Goal: Task Accomplishment & Management: Complete application form

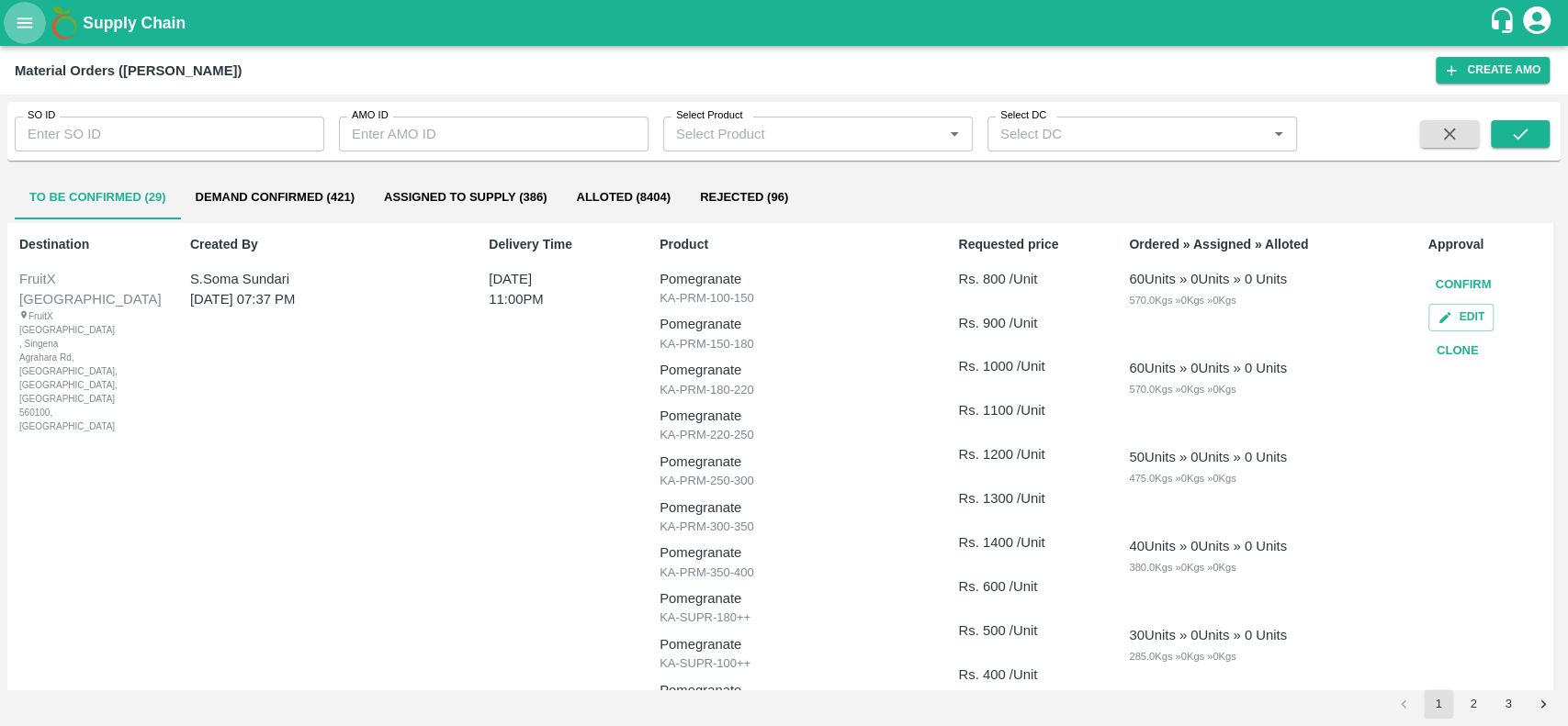
click at [29, 27] on icon "open drawer" at bounding box center [25, 22] width 16 height 10
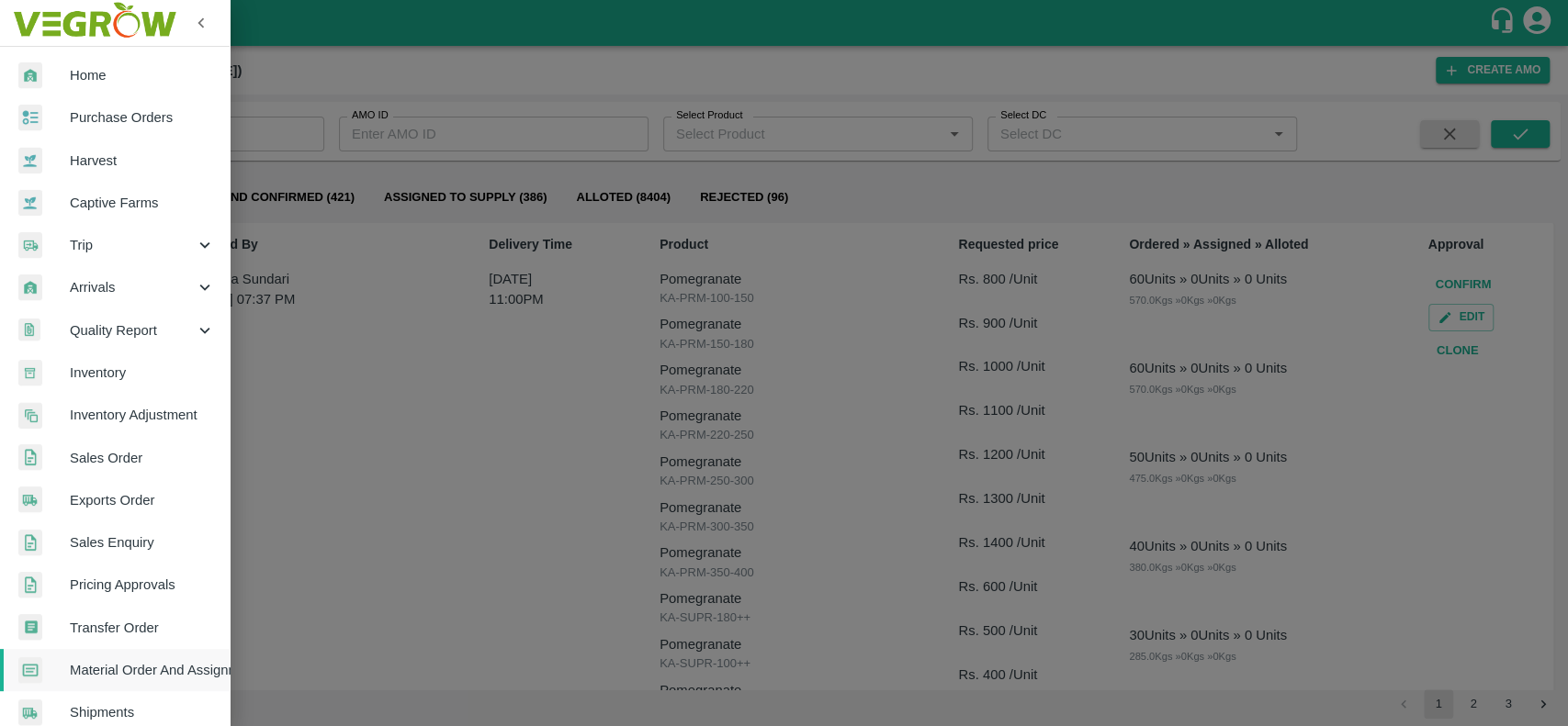
click at [73, 463] on span "Sales Order" at bounding box center [142, 458] width 145 height 20
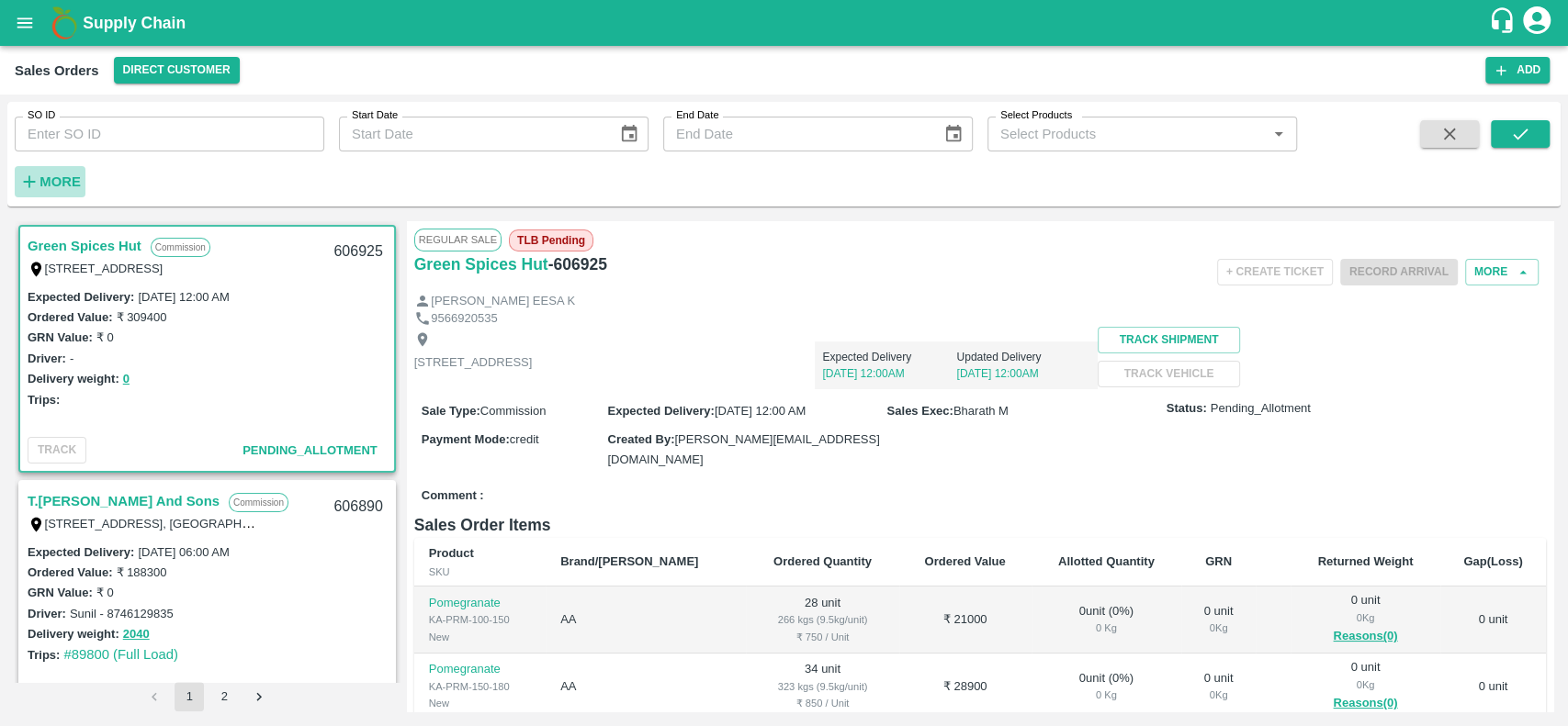
click at [45, 170] on h6 "More" at bounding box center [60, 182] width 42 height 24
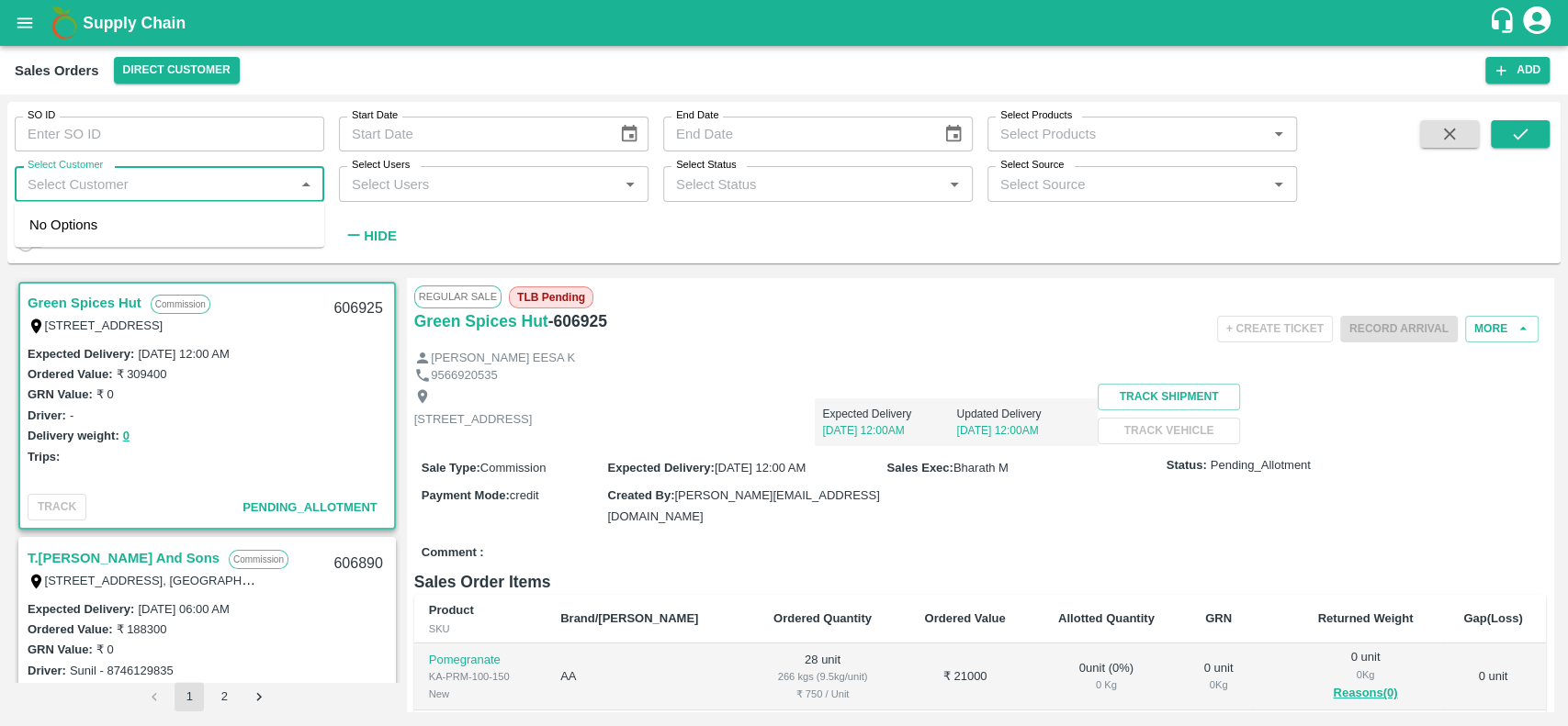
click at [76, 176] on input "Select Customer" at bounding box center [155, 183] width 269 height 24
type input "iniya"
click at [111, 230] on div "INIYA FRUITS AND VEGETABLES" at bounding box center [179, 233] width 211 height 20
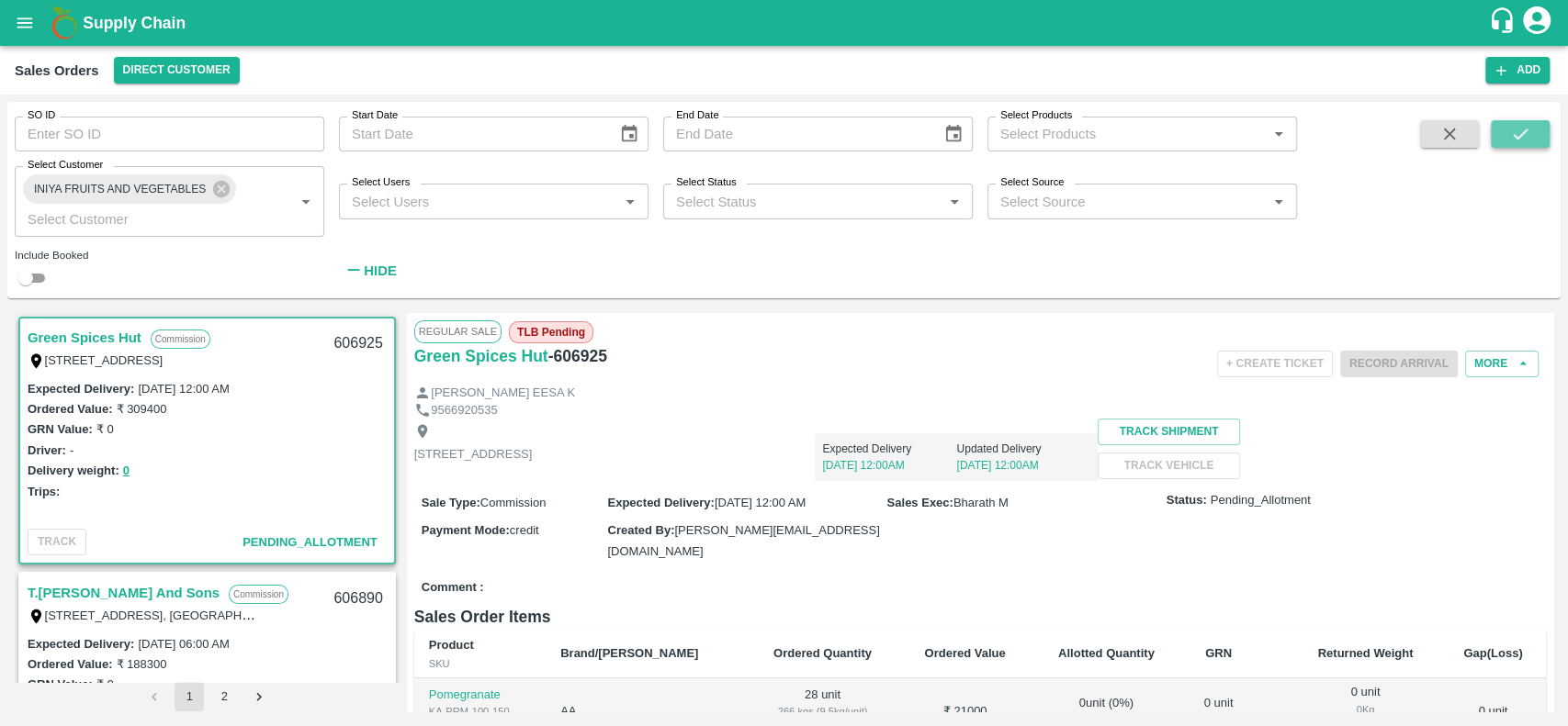
click at [1500, 139] on button "submit" at bounding box center [1519, 134] width 58 height 28
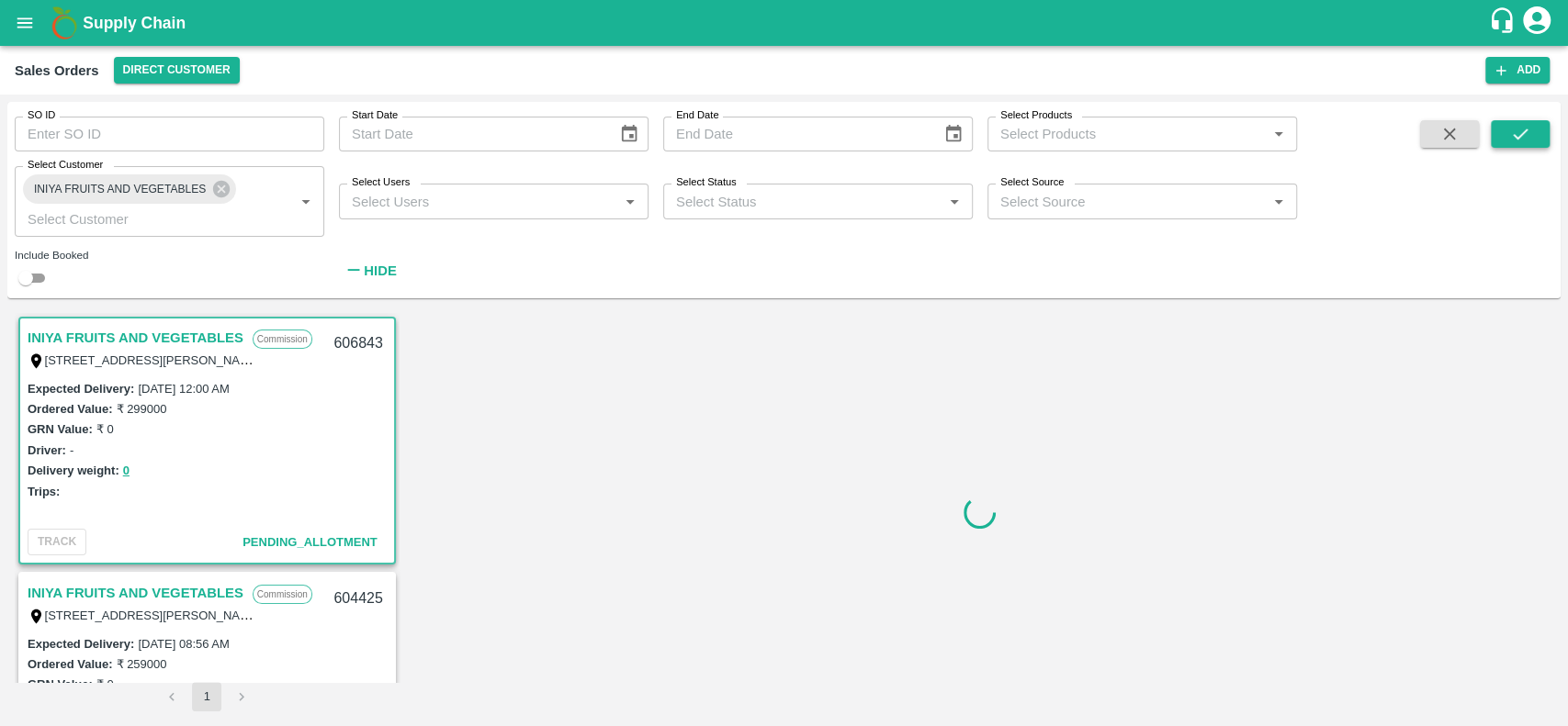
scroll to position [4, 0]
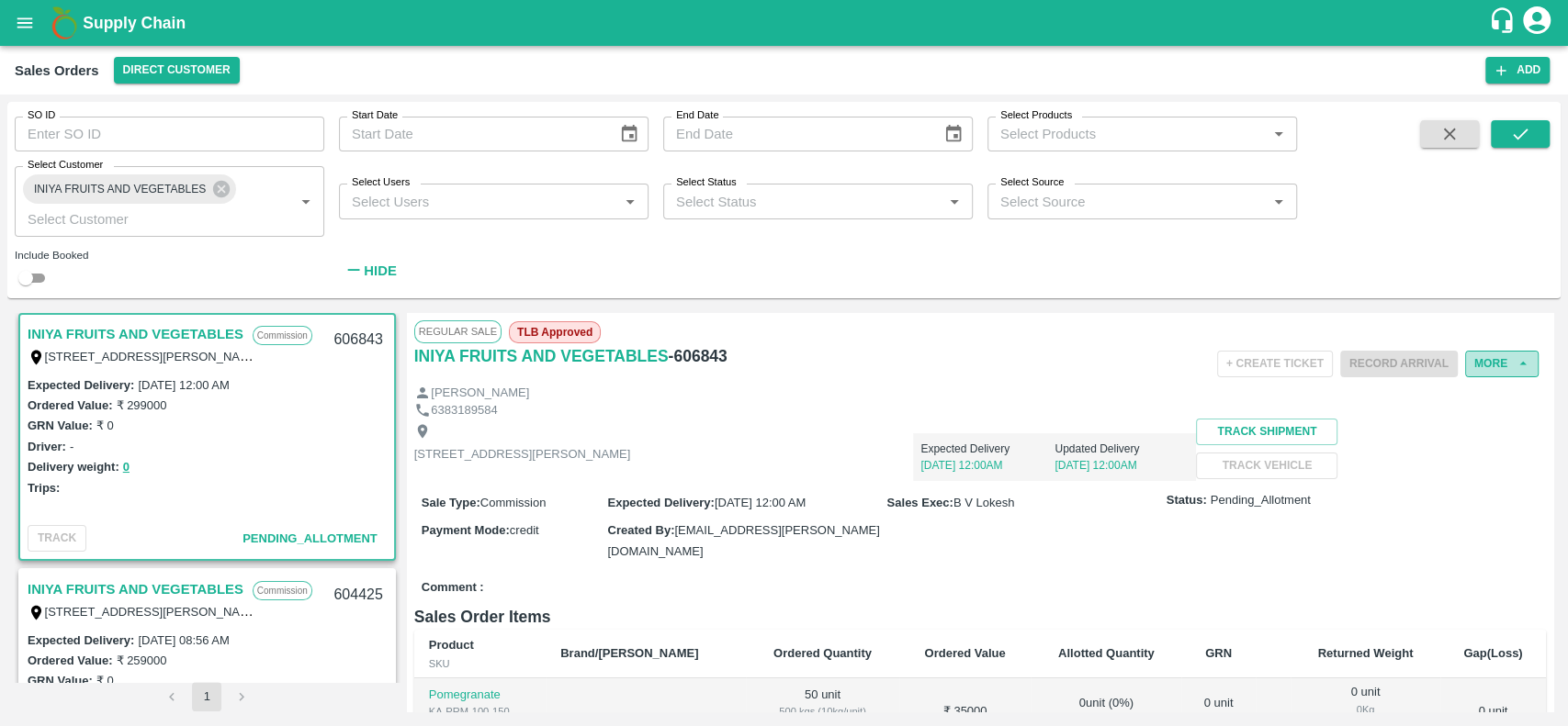
click at [1481, 364] on button "More" at bounding box center [1501, 364] width 73 height 27
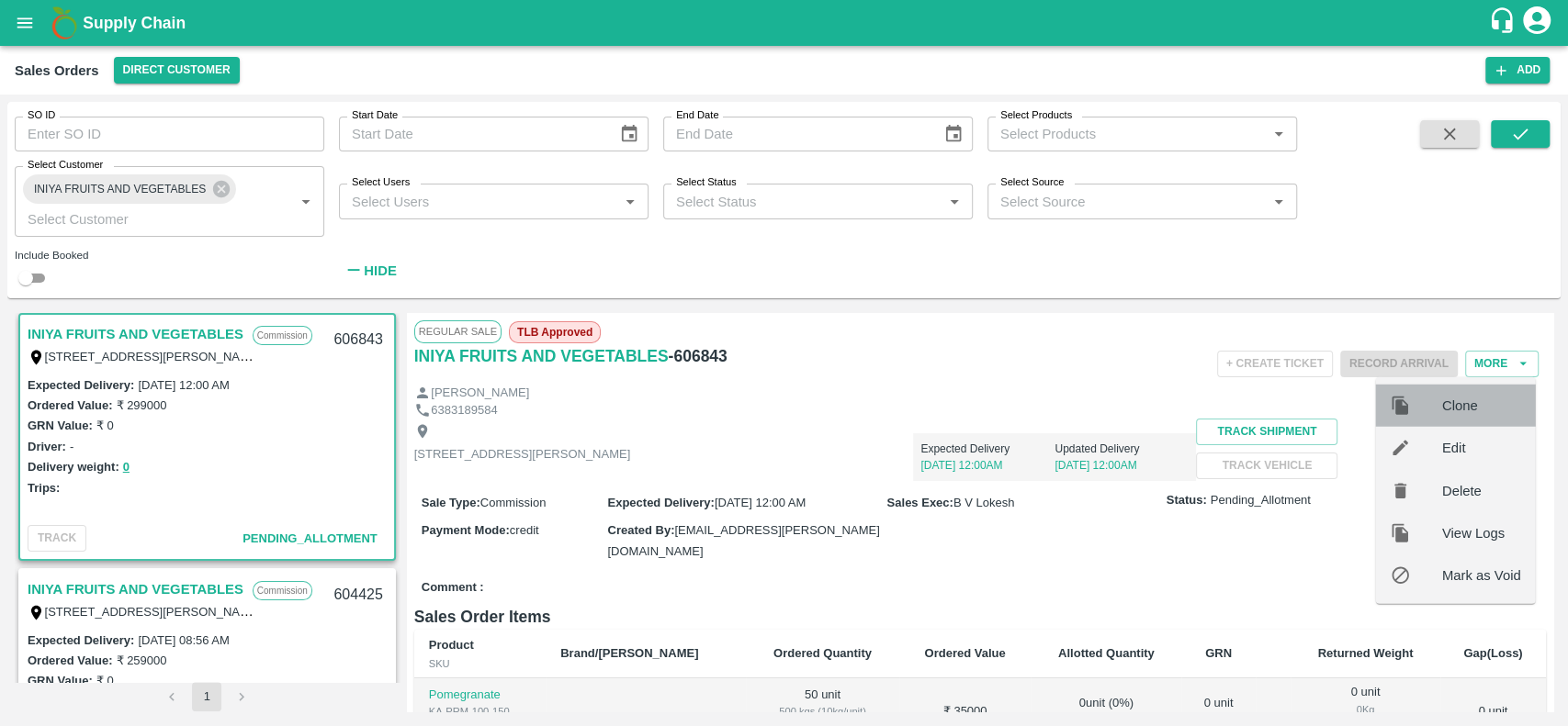
click at [1447, 409] on span "Clone" at bounding box center [1481, 406] width 79 height 20
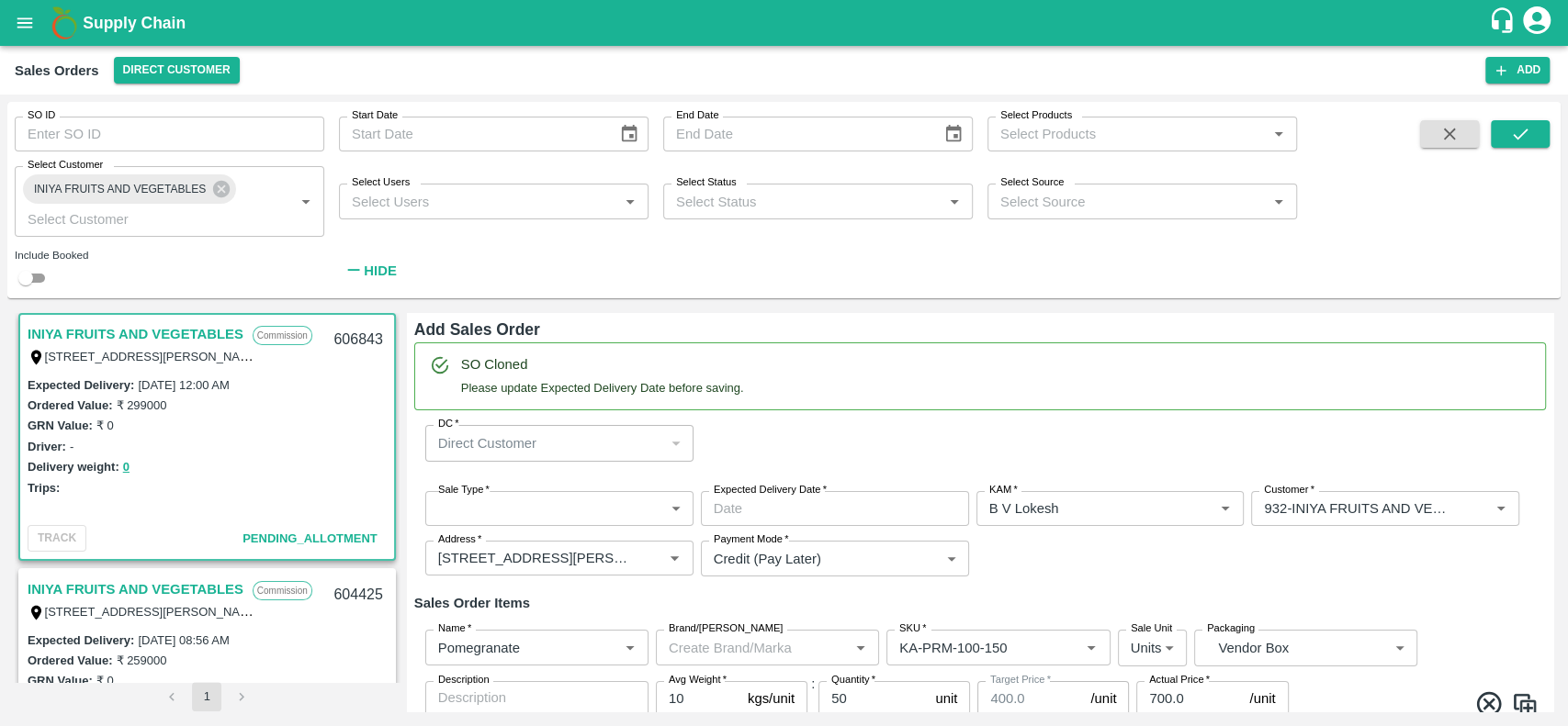
click at [558, 499] on body "Supply Chain Sales Orders Direct Customer Add SO ID SO ID Start Date Start Date…" at bounding box center [784, 363] width 1568 height 726
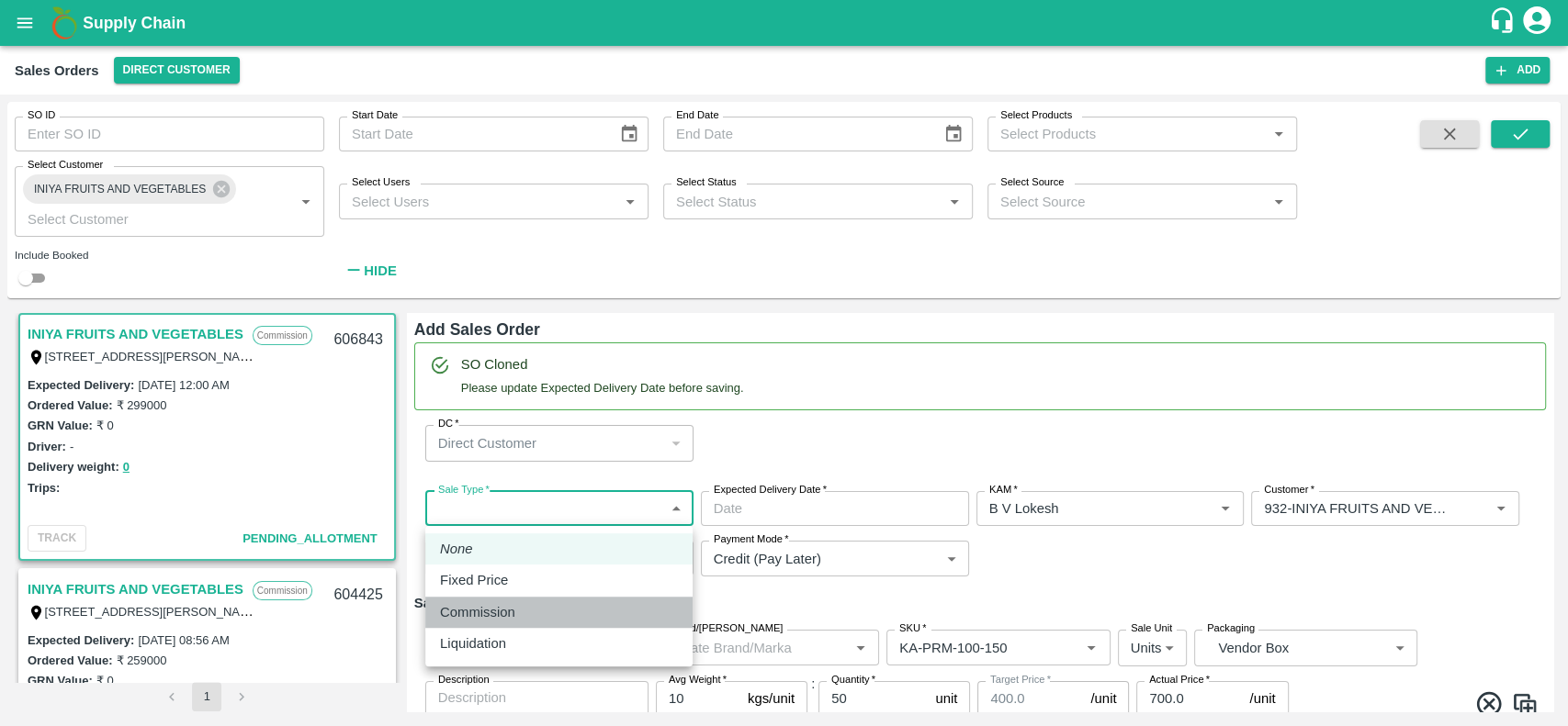
click at [514, 607] on p "Commission" at bounding box center [477, 613] width 75 height 20
type input "2"
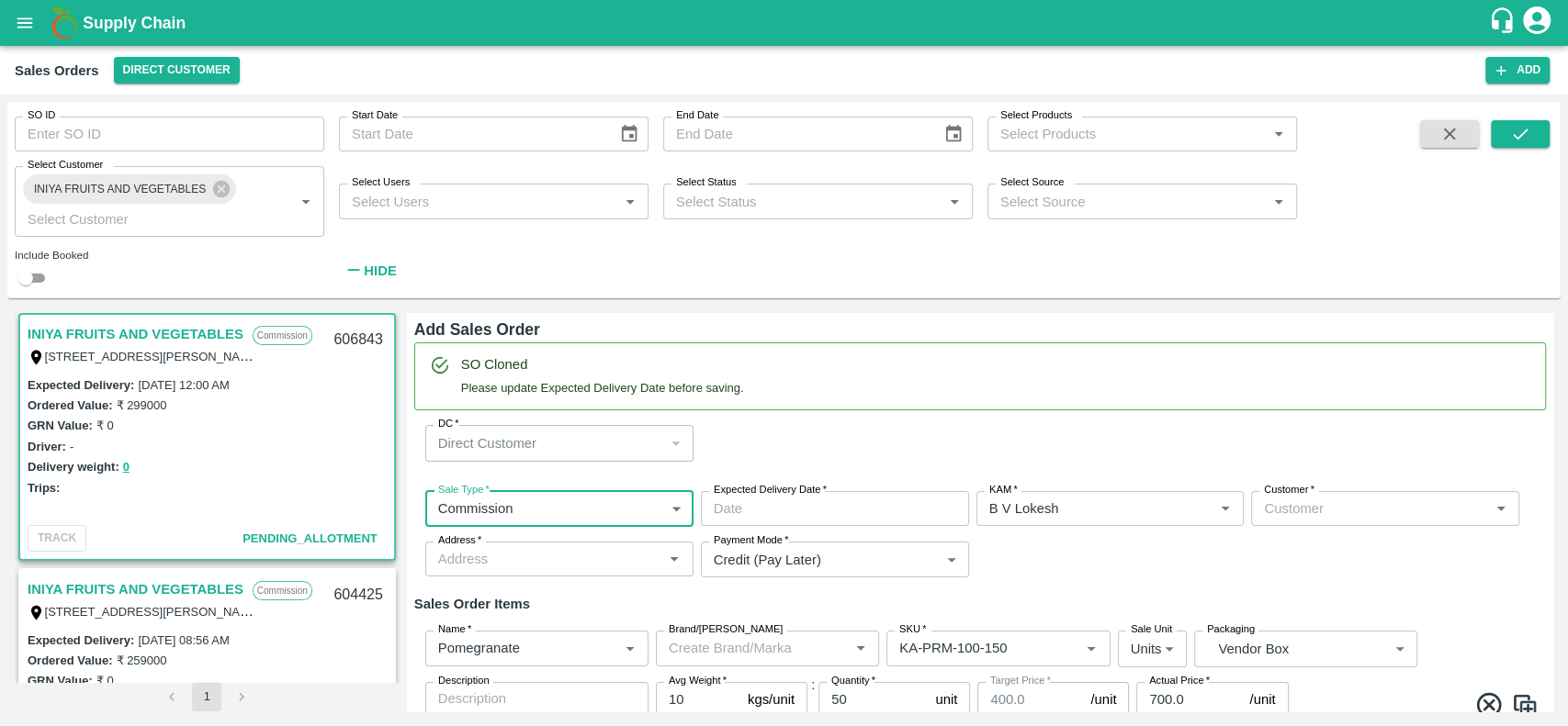
click at [821, 510] on input "Expected Delivery Date   *" at bounding box center [829, 509] width 256 height 35
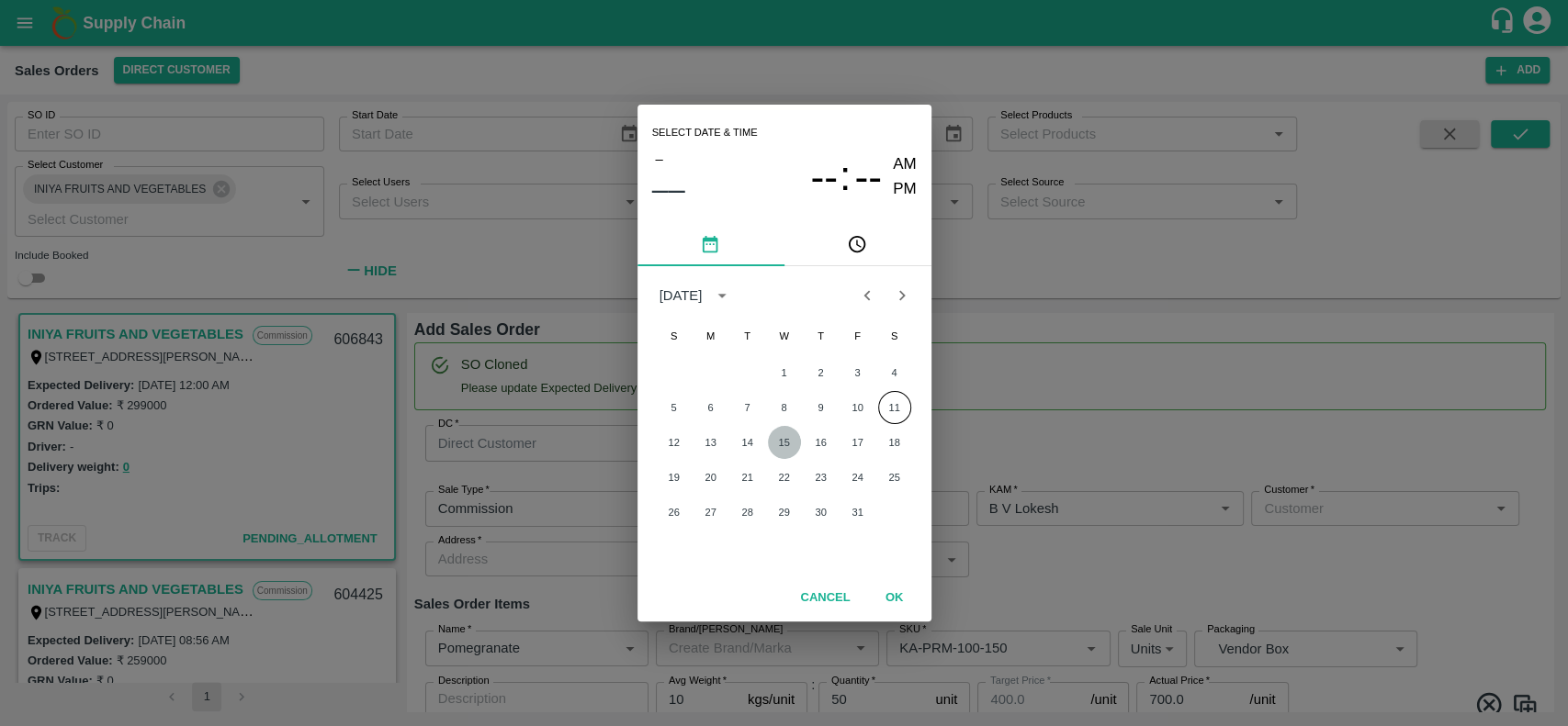
click at [779, 435] on button "15" at bounding box center [784, 443] width 33 height 33
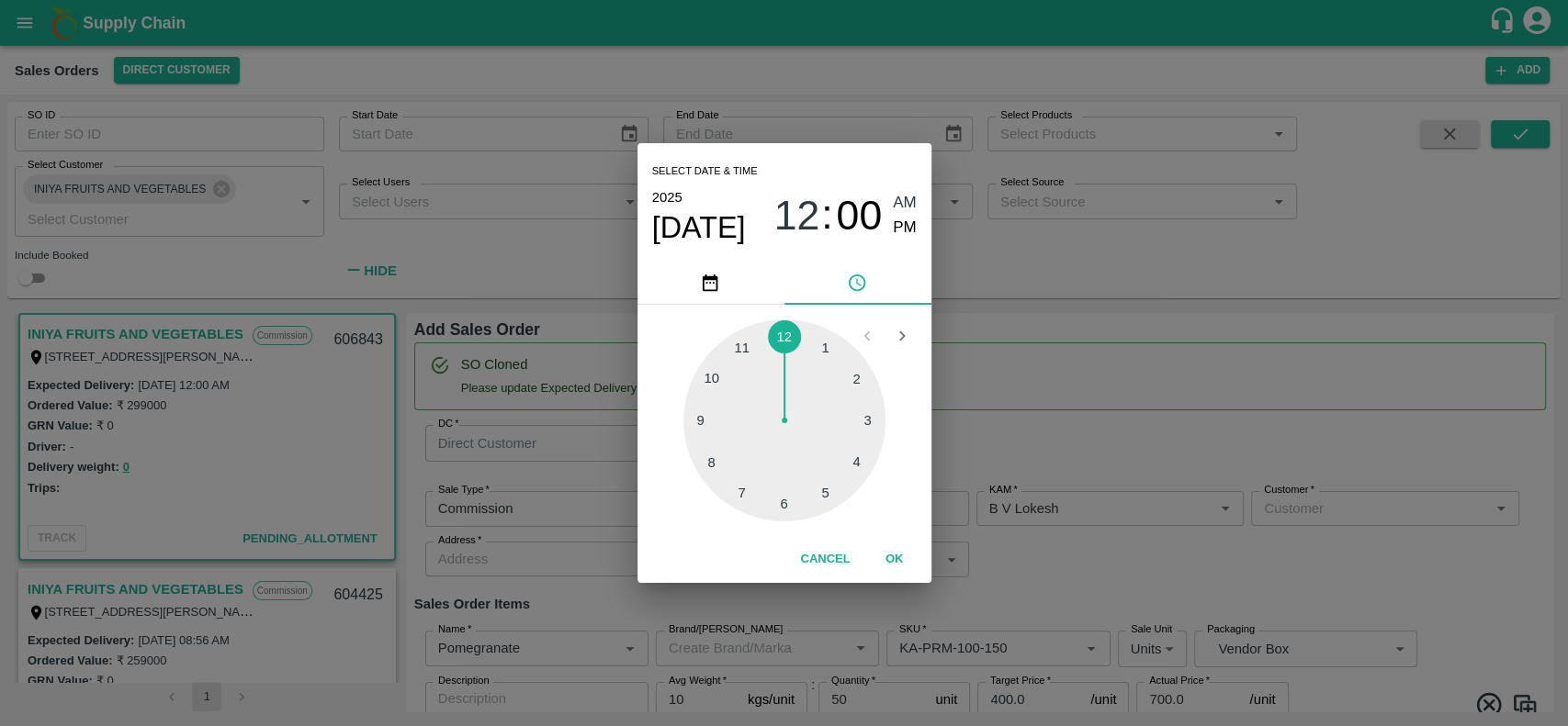
click at [741, 344] on div at bounding box center [784, 420] width 202 height 202
click at [905, 230] on span "PM" at bounding box center [905, 228] width 24 height 25
type input "[DATE] 11:00 PM"
click at [894, 558] on button "OK" at bounding box center [894, 559] width 58 height 32
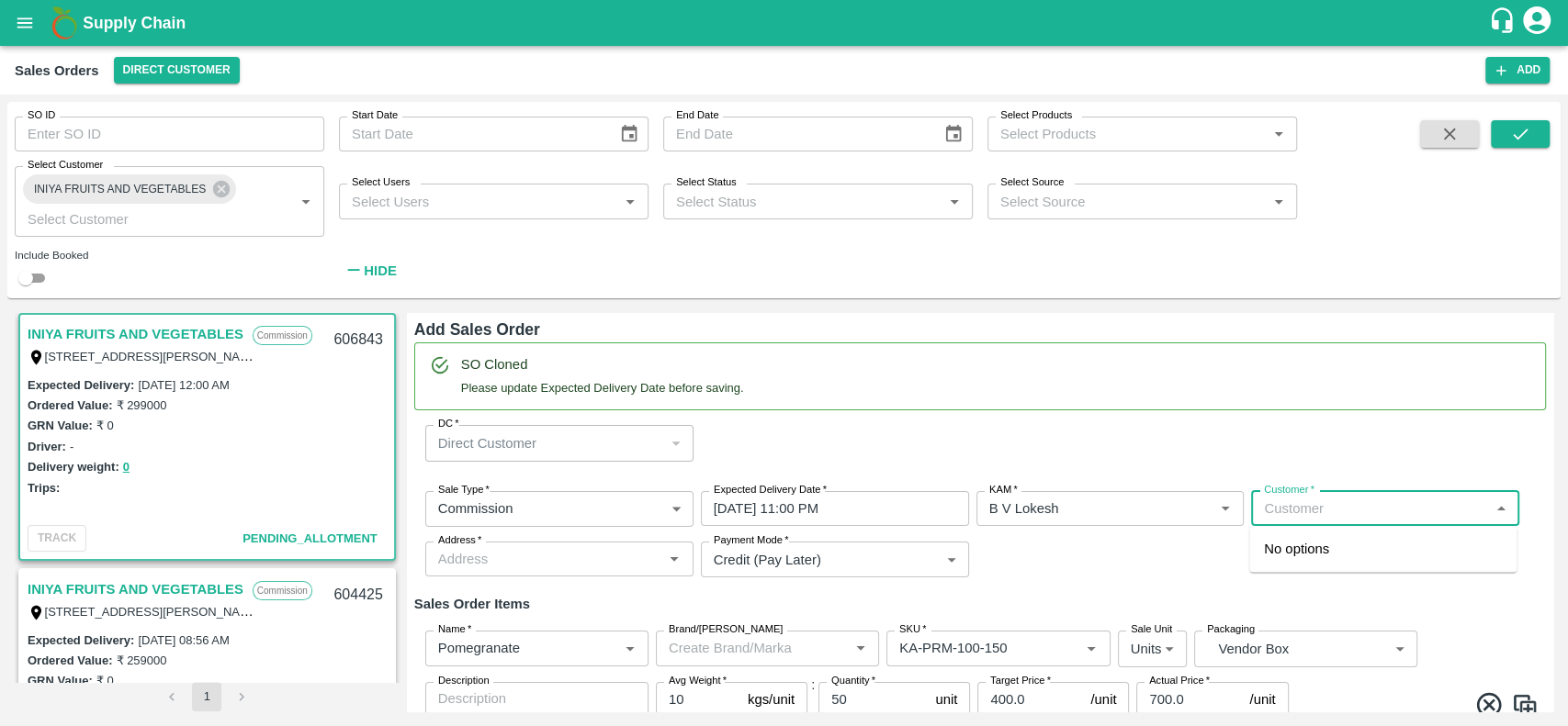
click at [1319, 509] on input "Customer   *" at bounding box center [1370, 508] width 227 height 24
click at [1198, 507] on icon "Clear" at bounding box center [1203, 508] width 18 height 18
type input "aflabt"
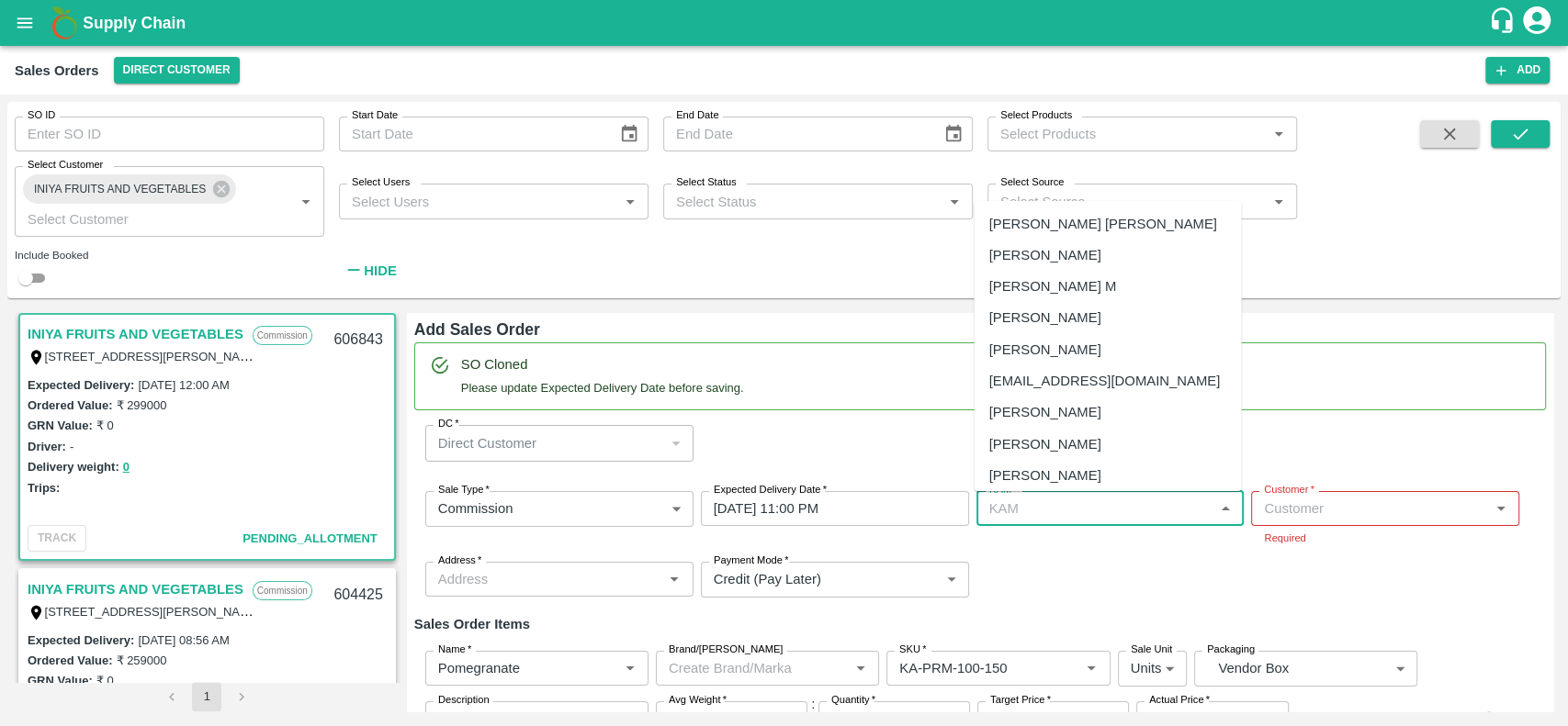
click at [1137, 512] on input "KAM   *" at bounding box center [1095, 508] width 227 height 24
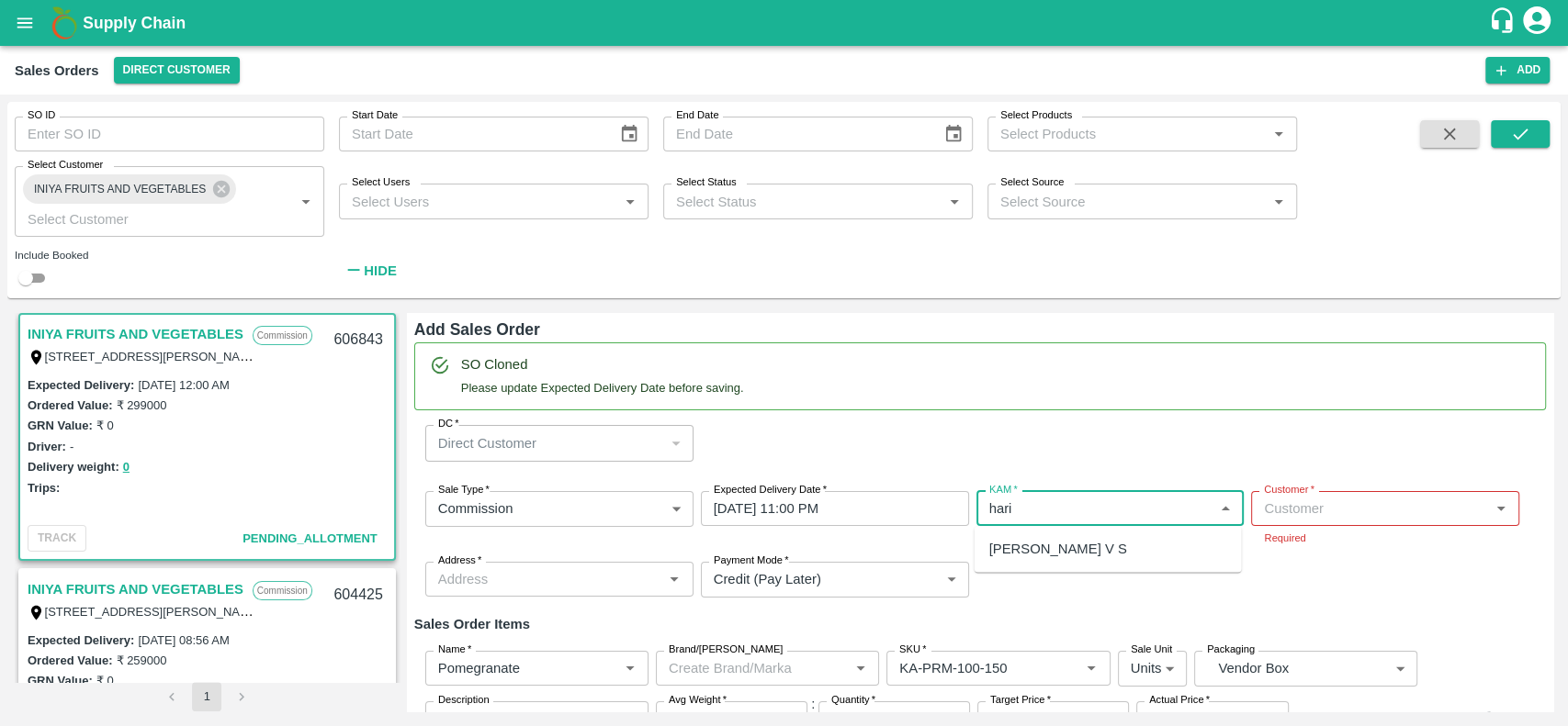
click at [1080, 550] on div "[PERSON_NAME] V S" at bounding box center [1057, 549] width 138 height 20
type input "[PERSON_NAME] V S"
click at [1284, 516] on input "Customer   *" at bounding box center [1370, 508] width 227 height 24
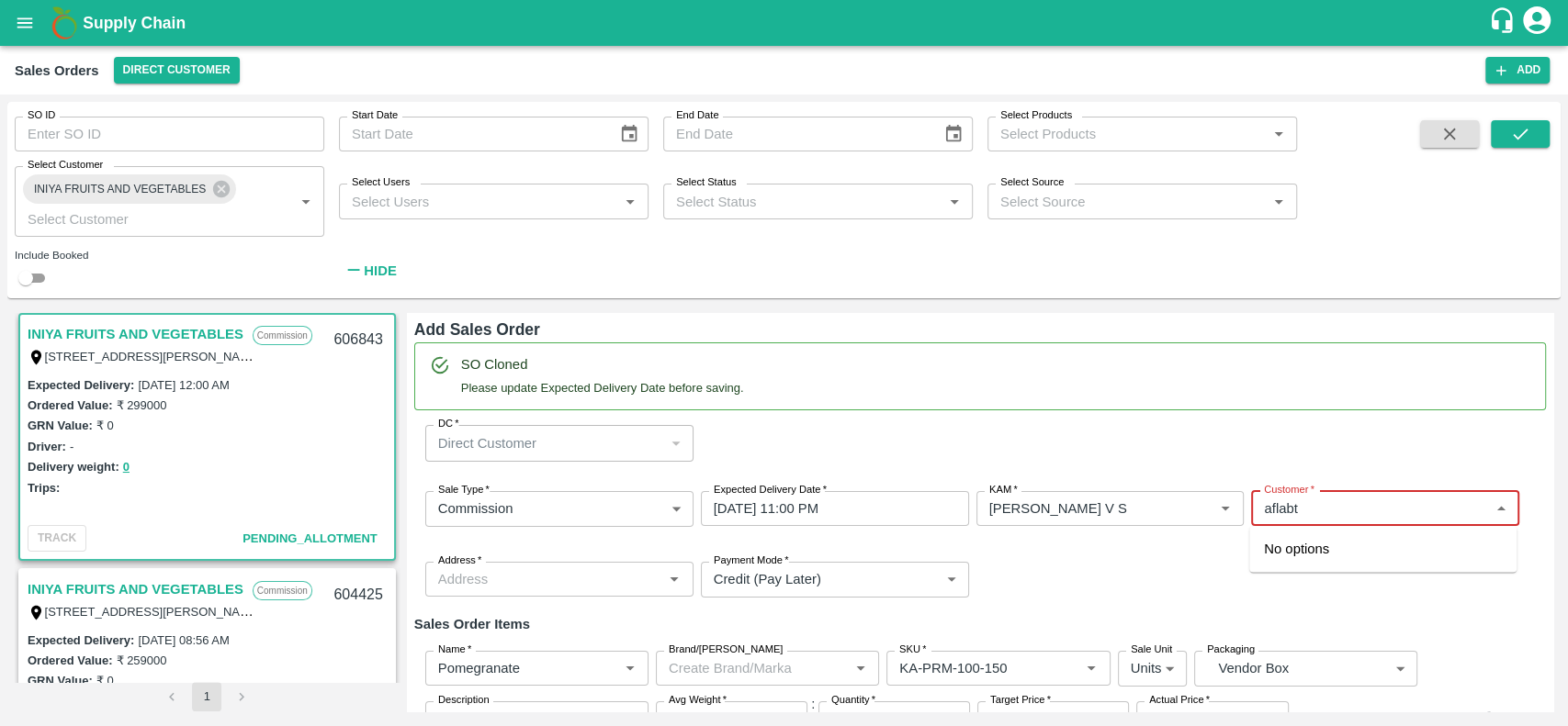
type input "aflabt"
click at [1210, 592] on div "Sale Type   * Commission 2 Sale Type Expected Delivery Date   * [DATE] 11:00 PM…" at bounding box center [980, 544] width 1132 height 136
click at [1290, 518] on input "Customer   *" at bounding box center [1370, 508] width 227 height 24
type input "Aflabt"
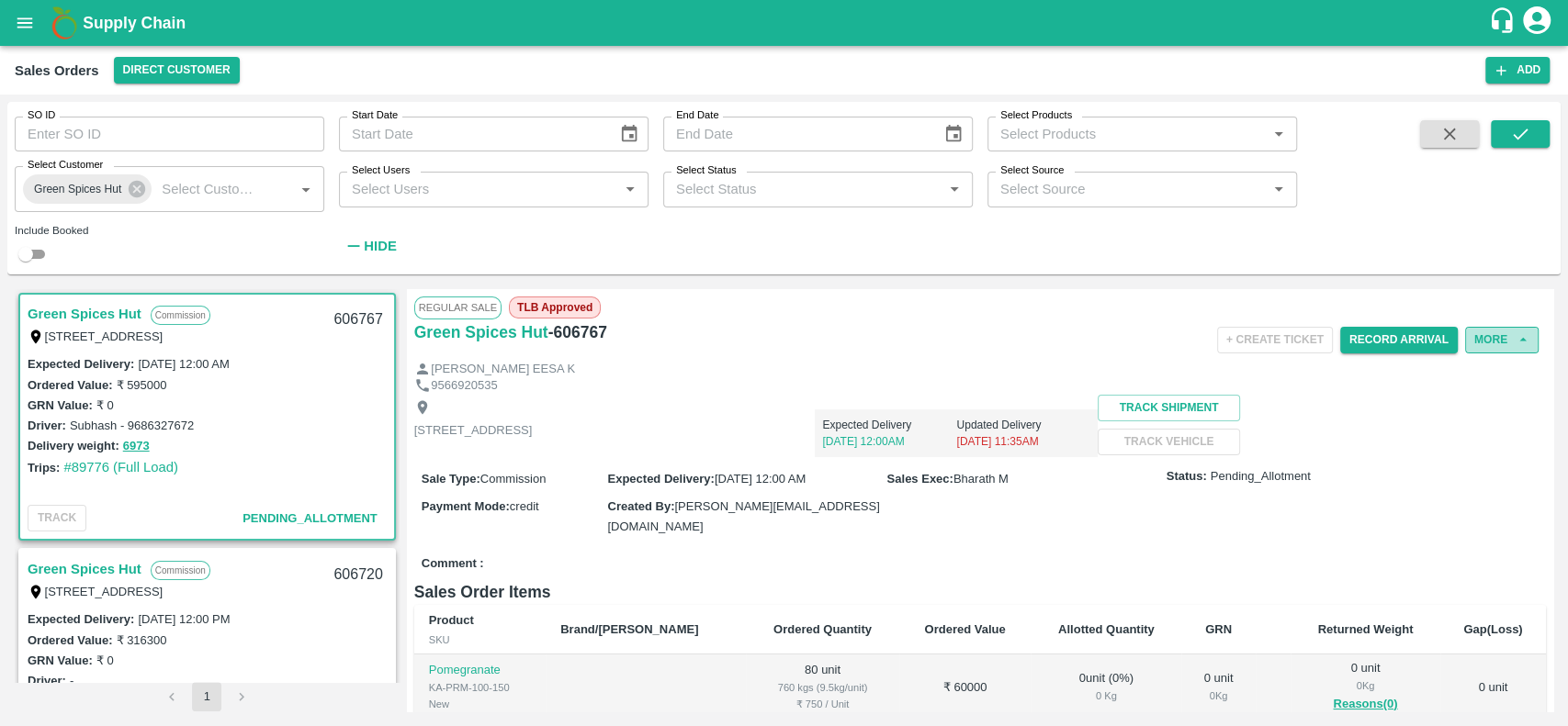
click at [1481, 340] on button "More" at bounding box center [1501, 340] width 73 height 27
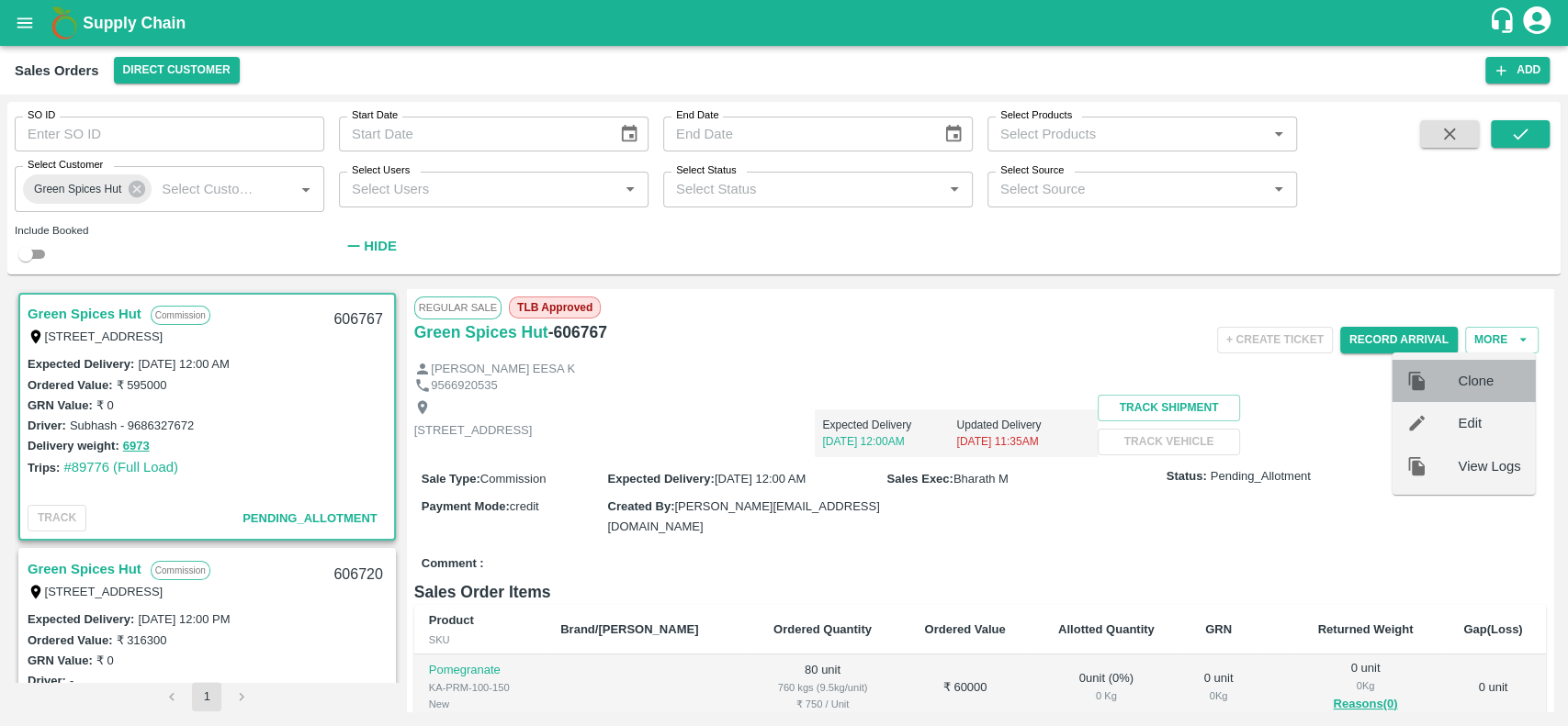
click at [1471, 371] on span "Clone" at bounding box center [1488, 382] width 62 height 20
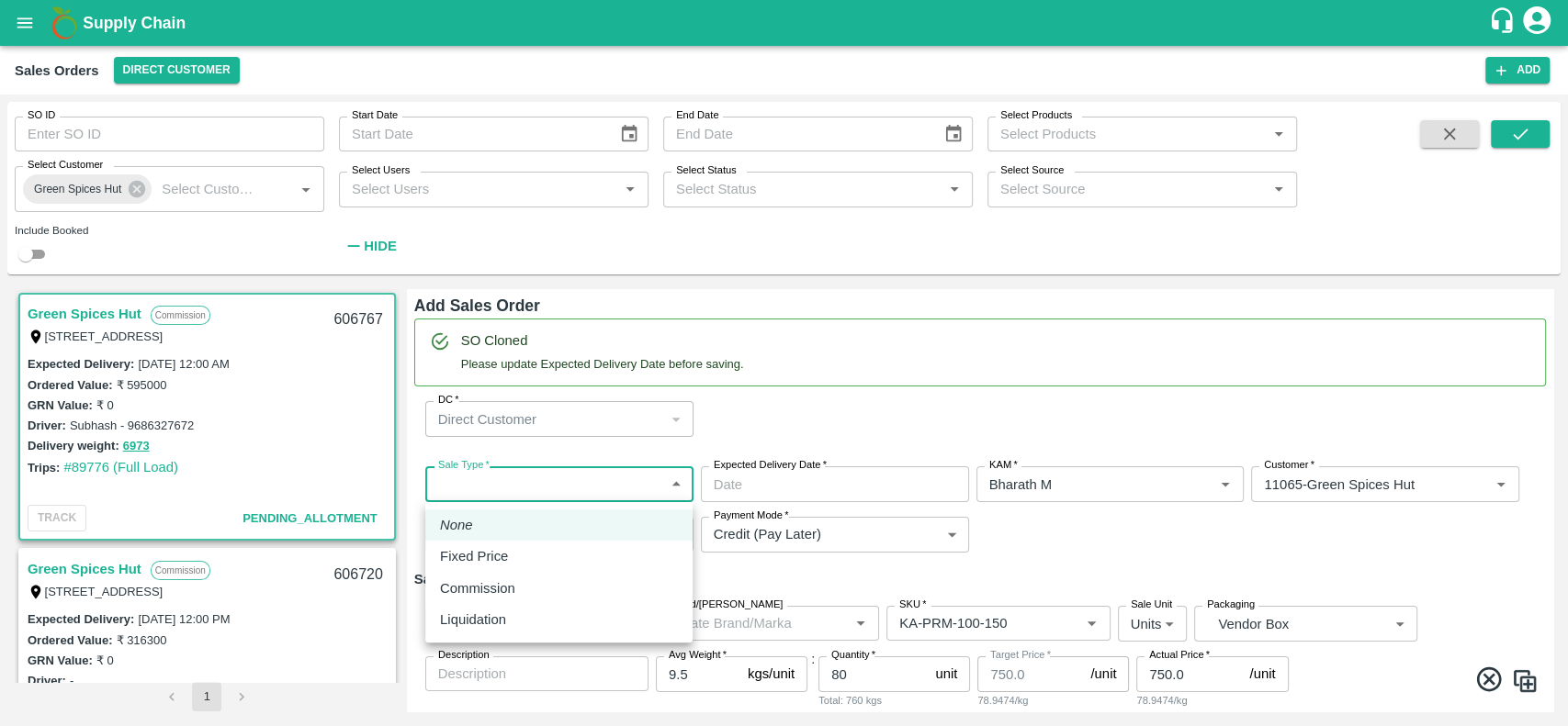
click at [506, 494] on body "Supply Chain Sales Orders Direct Customer Add SO ID SO ID Start Date Start Date…" at bounding box center [784, 363] width 1568 height 726
click at [448, 587] on p "Commission" at bounding box center [477, 589] width 75 height 20
type input "2"
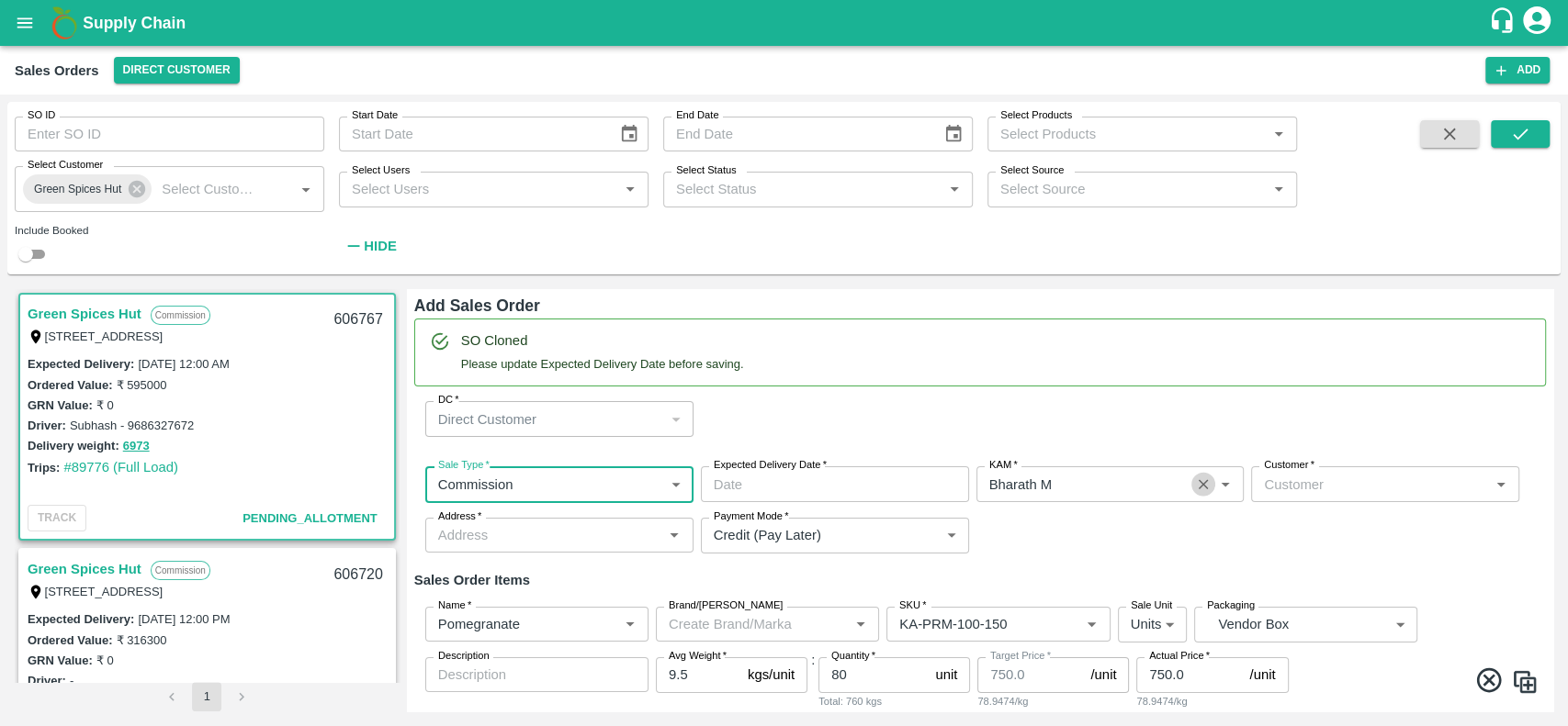
click at [1196, 493] on icon "Clear" at bounding box center [1203, 484] width 18 height 18
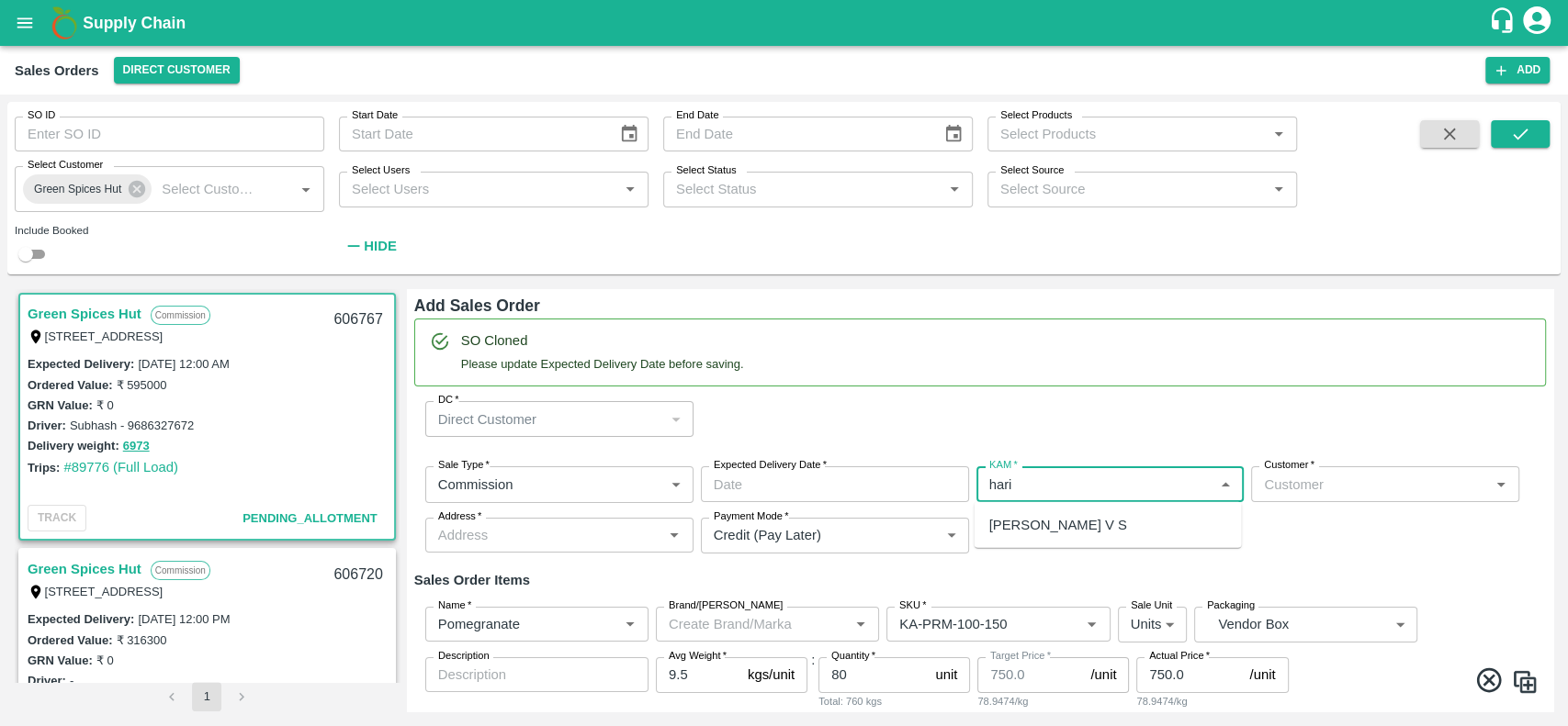
click at [1043, 533] on div "[PERSON_NAME] V S" at bounding box center [1057, 525] width 138 height 20
type input "[PERSON_NAME] V S"
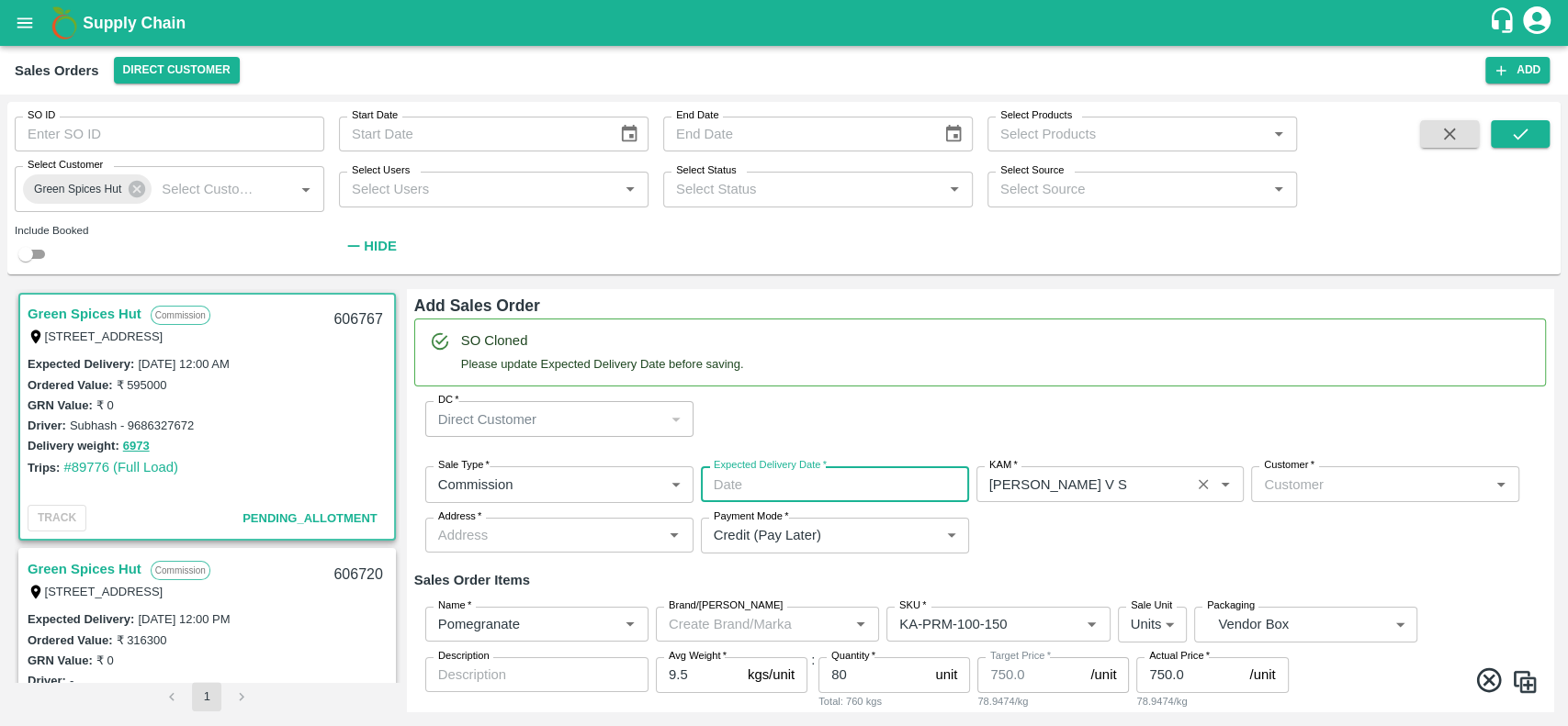
click at [897, 490] on input "Expected Delivery Date   *" at bounding box center [829, 484] width 256 height 35
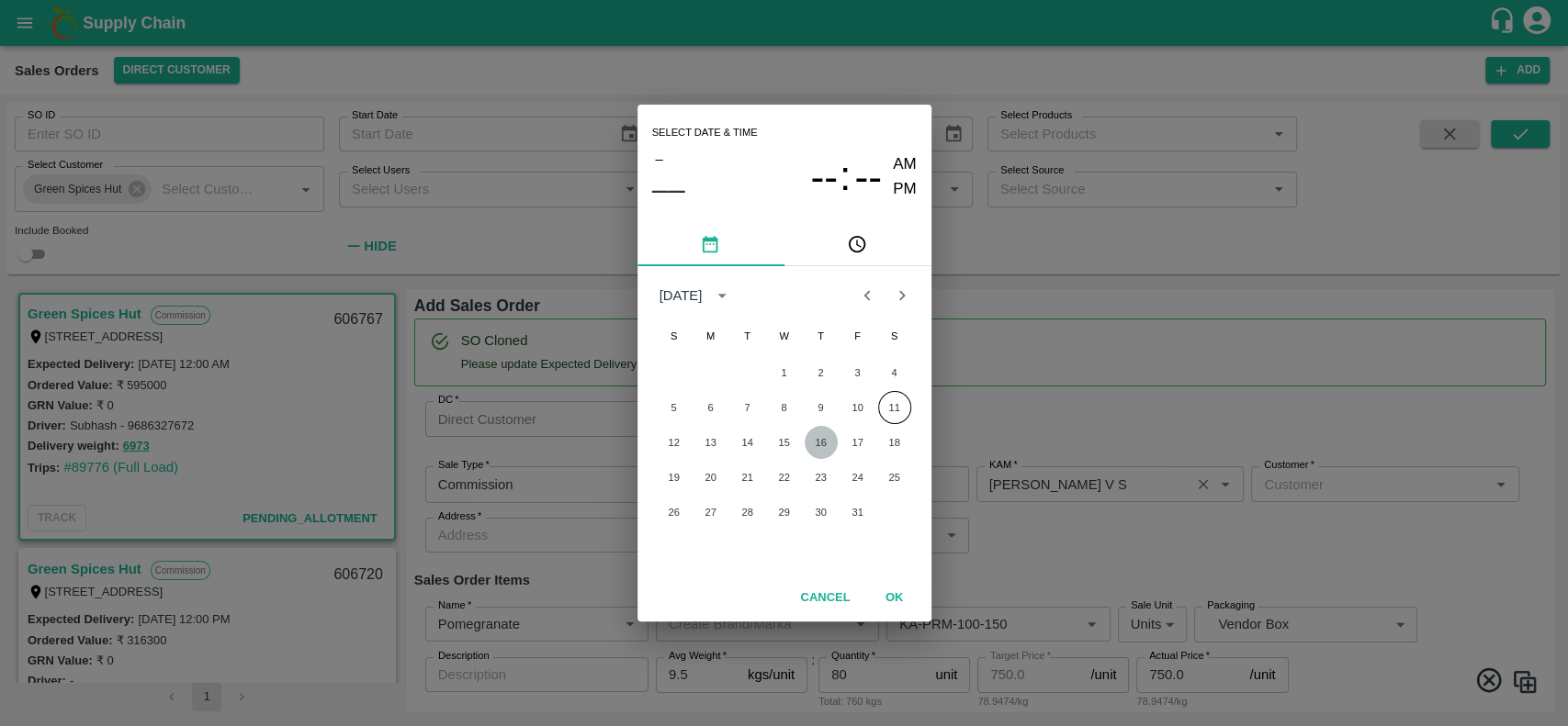
click at [832, 438] on button "16" at bounding box center [822, 443] width 33 height 33
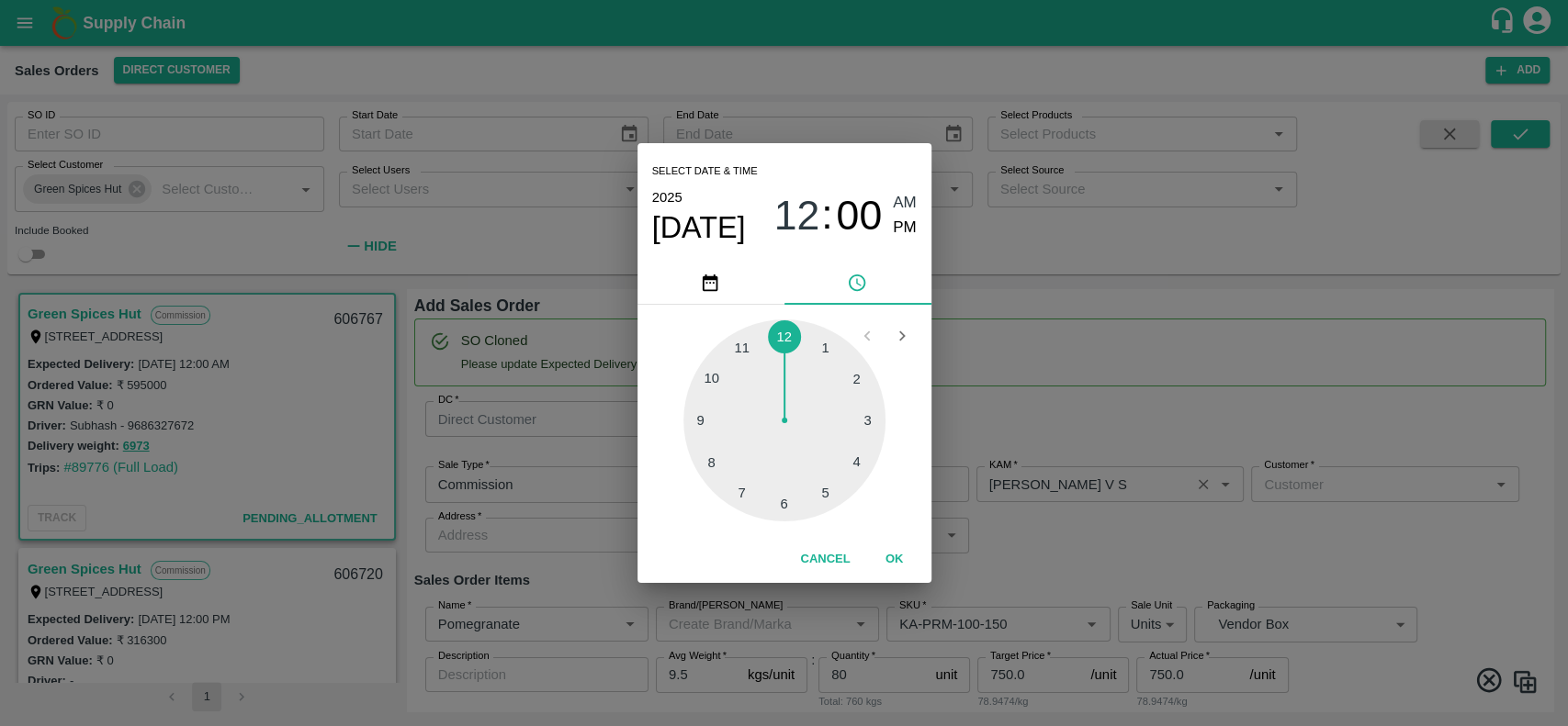
click at [734, 349] on div at bounding box center [784, 420] width 202 height 202
click at [896, 228] on span "PM" at bounding box center [905, 228] width 24 height 25
type input "16/10/2025 11:00 PM"
click at [896, 554] on button "OK" at bounding box center [894, 559] width 58 height 32
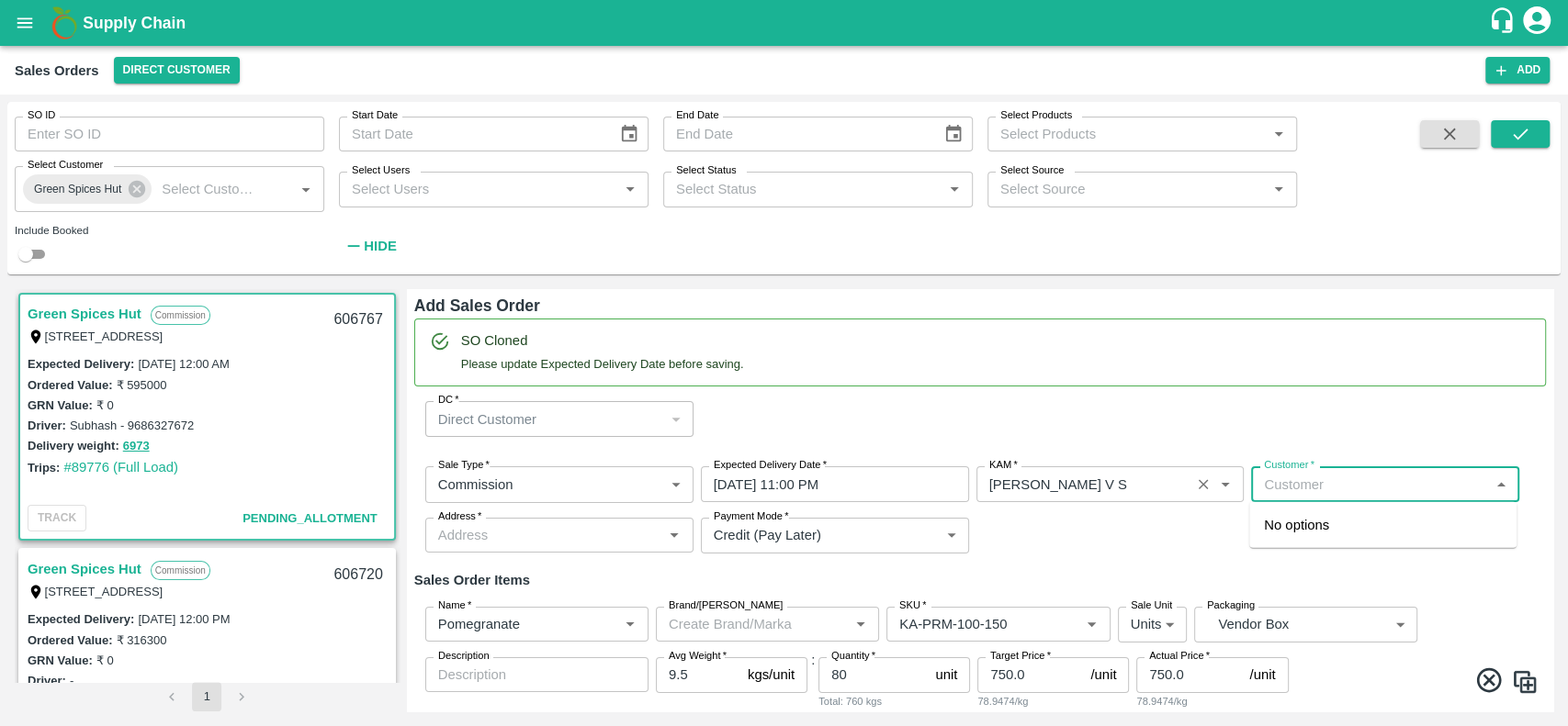
click at [1294, 494] on input "Customer   *" at bounding box center [1370, 484] width 227 height 24
click at [1278, 526] on p "AFLABT FARMERS PRODUCER COMPANY LIMITED" at bounding box center [1382, 535] width 238 height 42
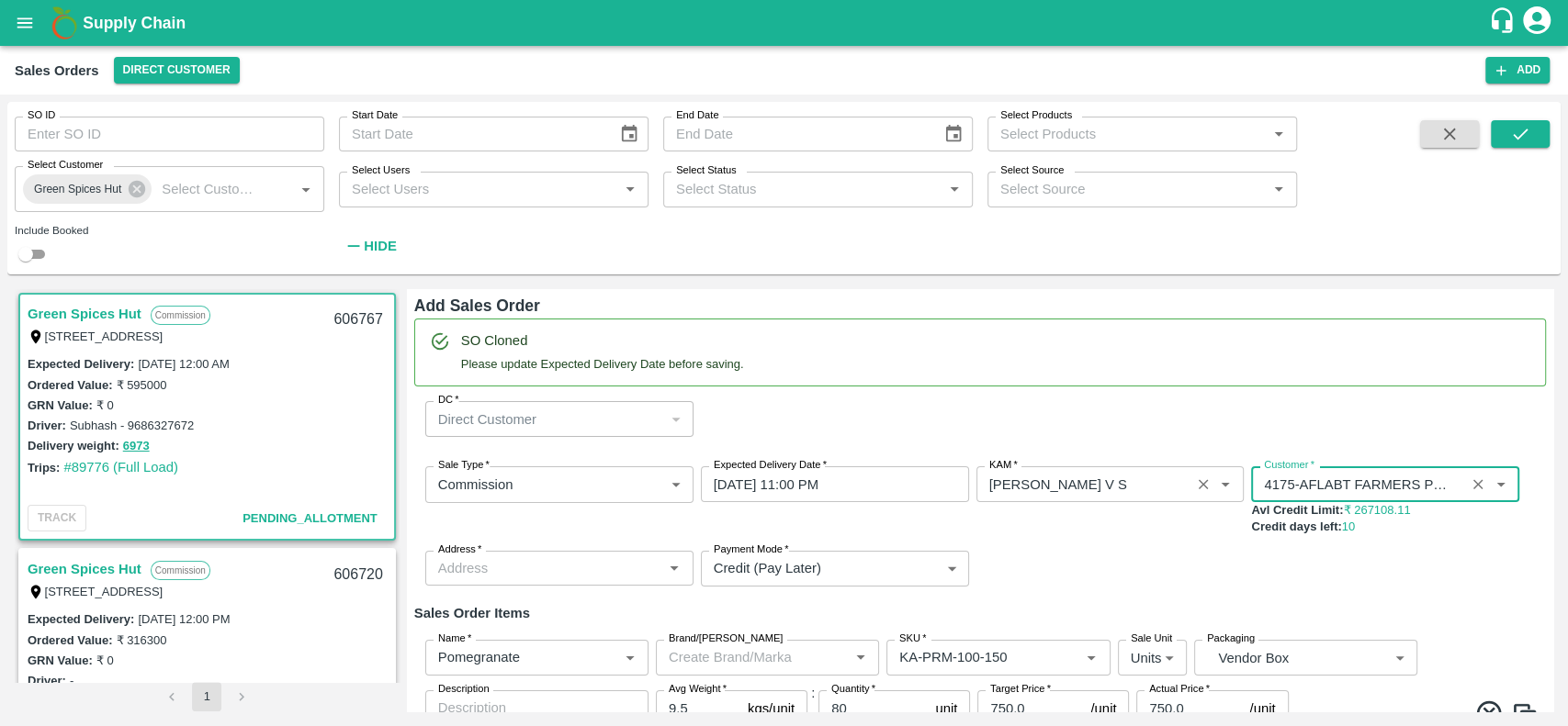
type input "4175-AFLABT FARMERS PRODUCER COMPANY LIMITED"
click at [1152, 551] on div "Sale Type   * Commission 2 Sale Type Expected Delivery Date   * 16/10/2025 11:0…" at bounding box center [980, 527] width 1132 height 150
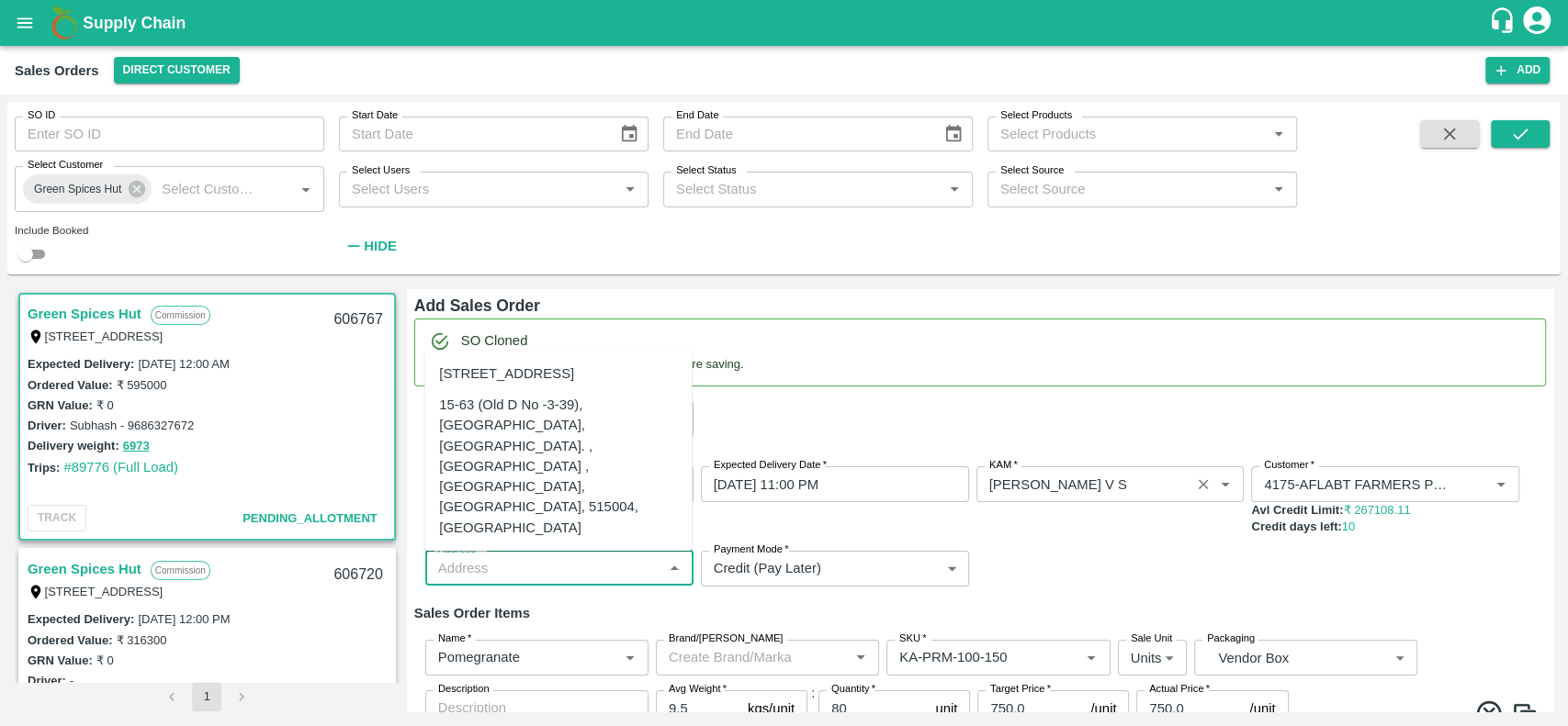
click at [587, 570] on input "Address   *" at bounding box center [544, 569] width 227 height 24
click at [456, 463] on div "15-63 (Old D No -3-39), Kakkalapalli village, Anantapur. , Anantapur , Anantapu…" at bounding box center [558, 466] width 238 height 144
type input "15-63 (Old D No -3-39), Kakkalapalli village, Anantapur. , Anantapur , Anantapu…"
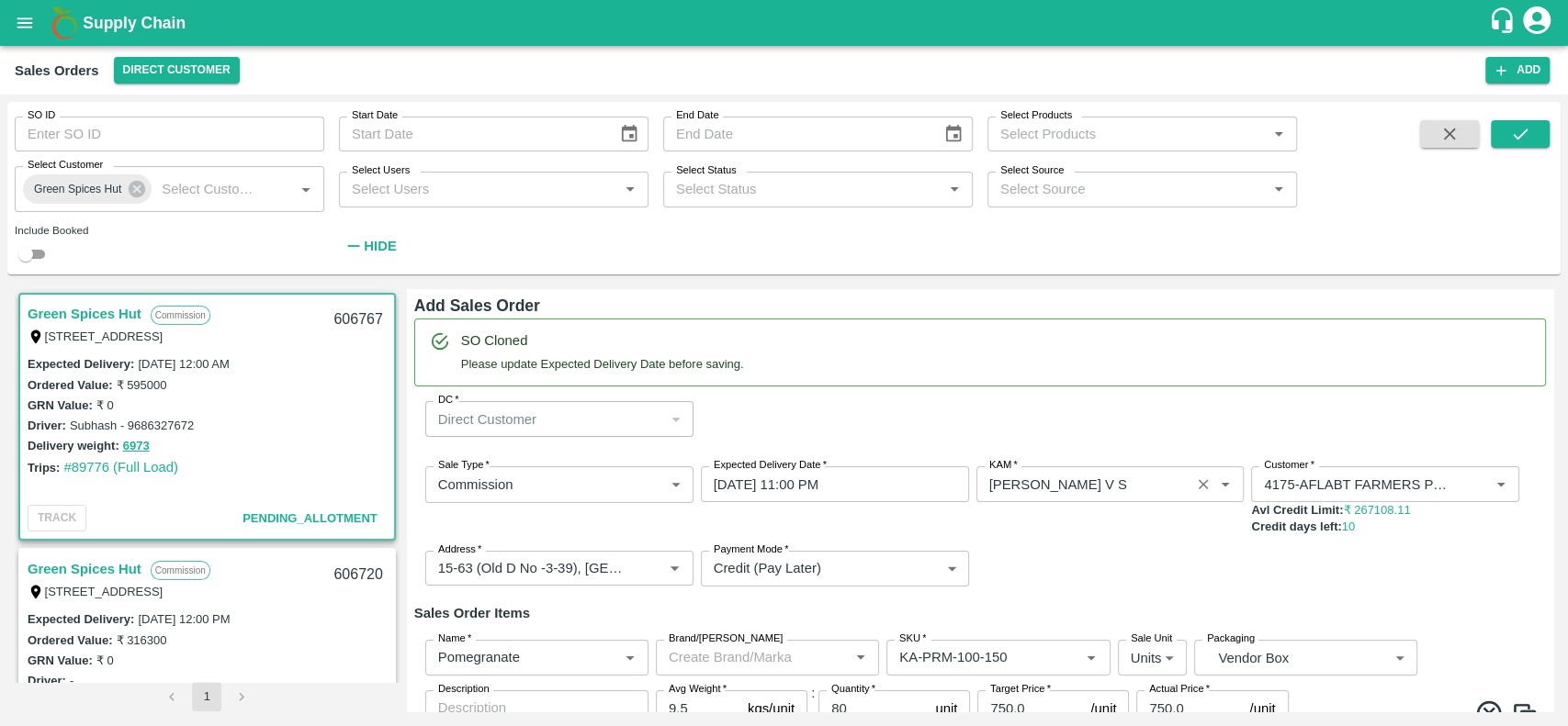
click at [1205, 567] on div "Sale Type   * Commission 2 Sale Type Expected Delivery Date   * 16/10/2025 11:0…" at bounding box center [980, 527] width 1132 height 150
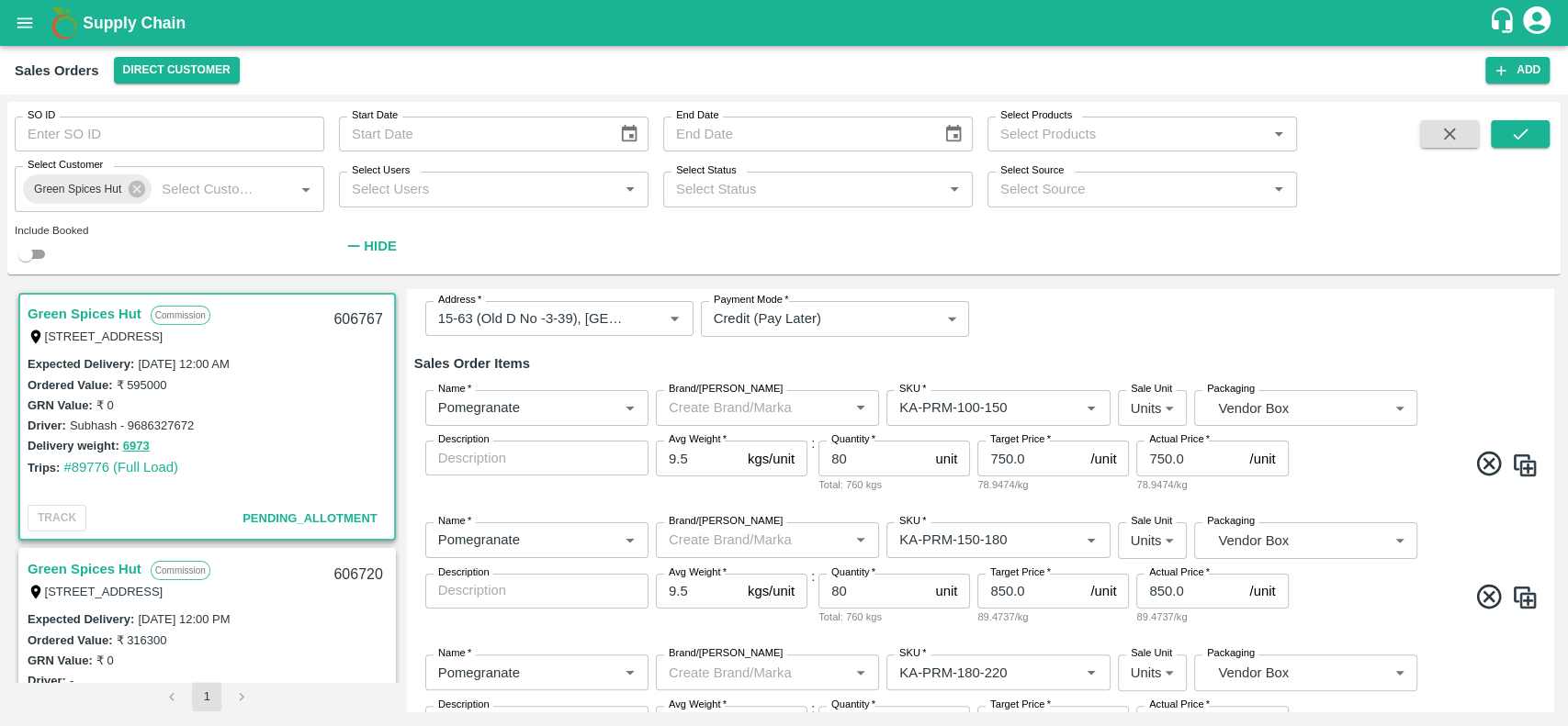
scroll to position [252, 0]
click at [1481, 588] on icon at bounding box center [1489, 595] width 31 height 31
type input "KA-PRM-180-220"
type input "60"
type input "1050.0"
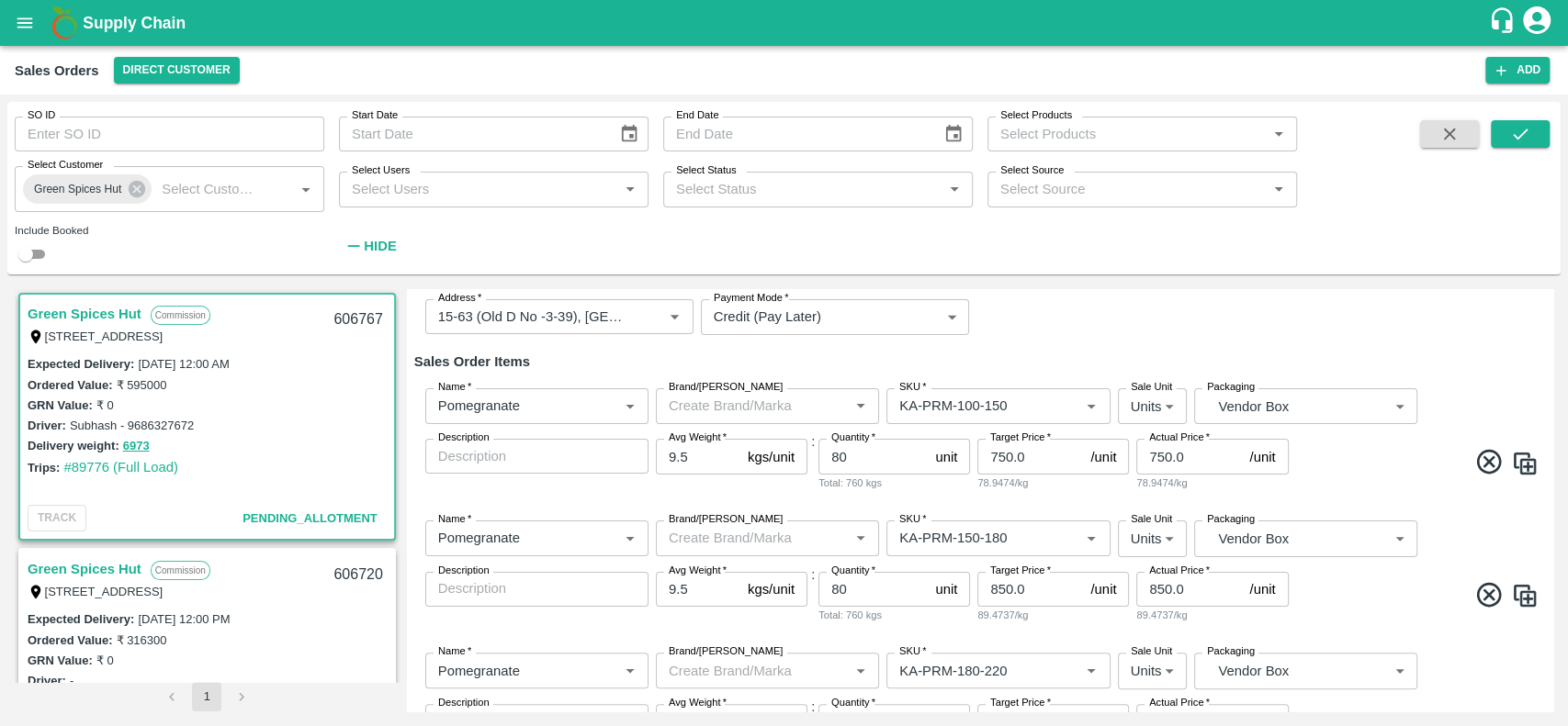
type input "1050.0"
type input "KA-PRM-220-250"
type input "1150.0"
type input "KA-PRM-250-300"
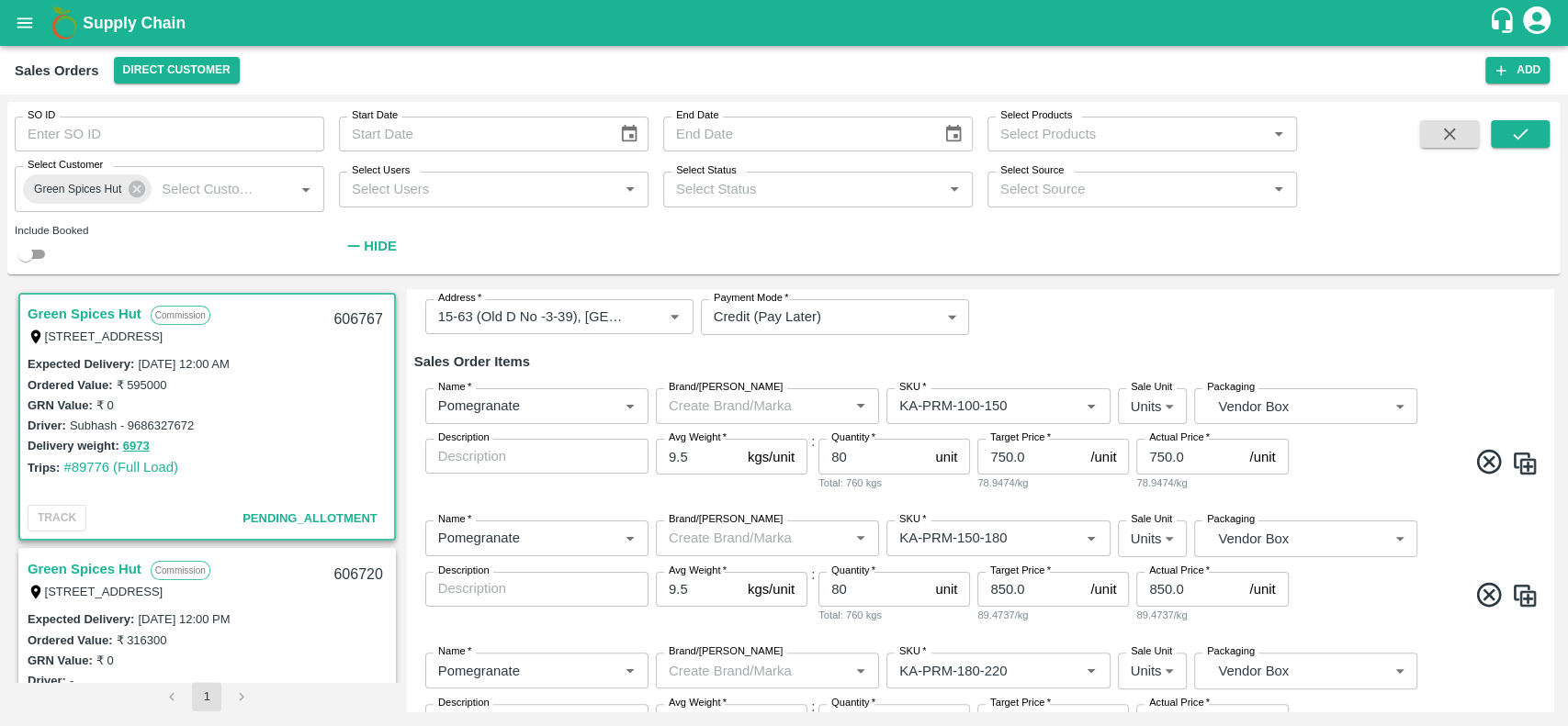
type input "100"
type input "1250.0"
type input "KA-PRM-300-350"
type input "1350.0"
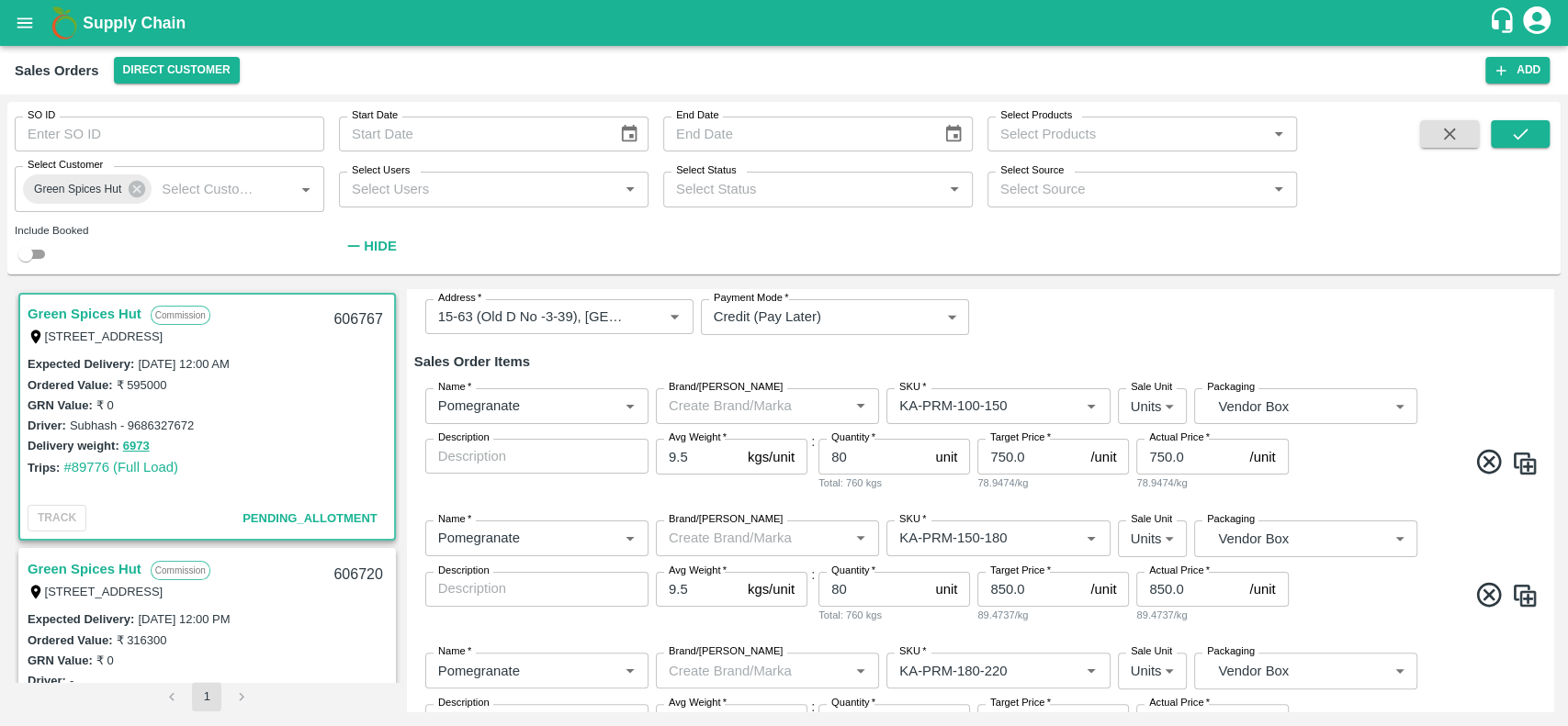
type input "1350.0"
type input "KA-PRM-180++"
type input "50"
type input "850.0"
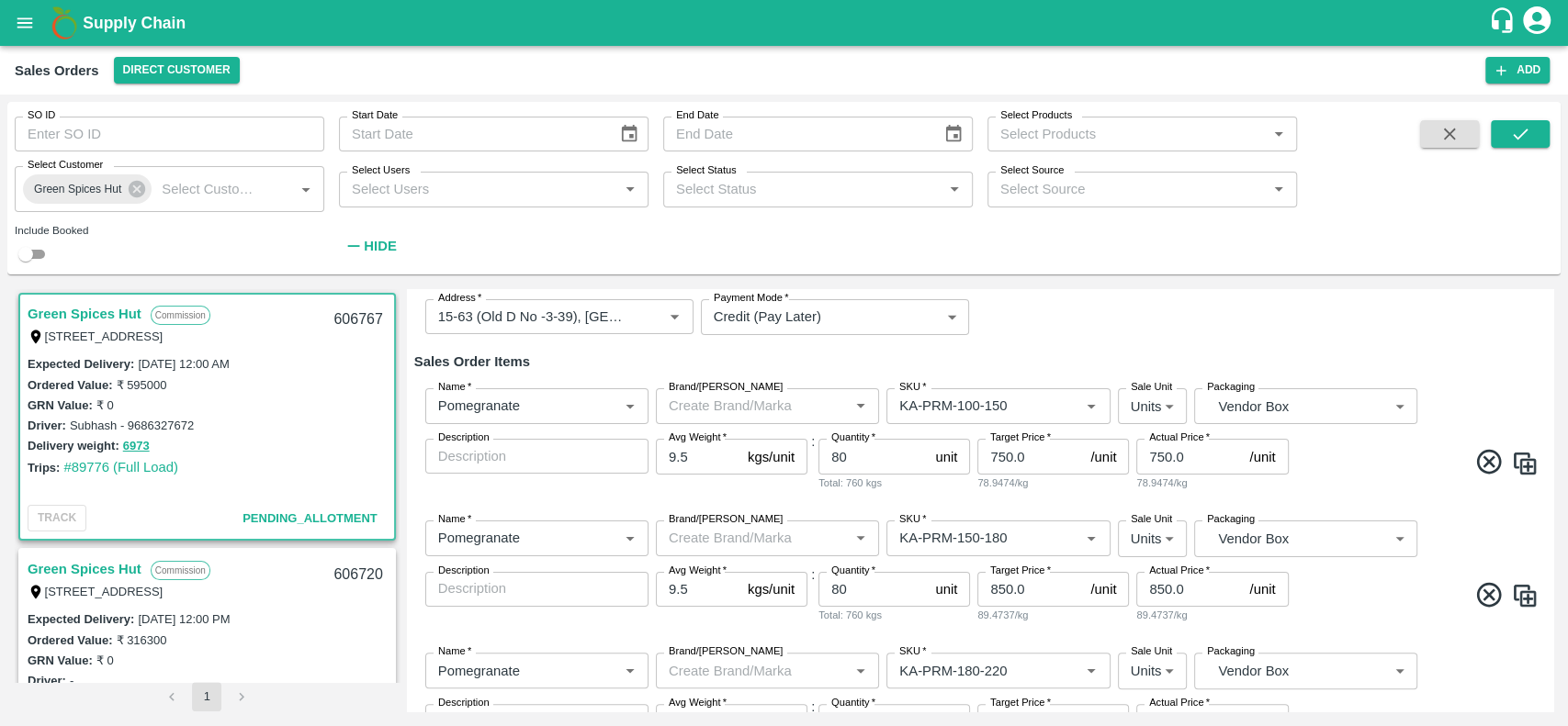
type input "KA-PRM-100++"
type input "650.0"
drag, startPoint x: 853, startPoint y: 467, endPoint x: 807, endPoint y: 465, distance: 46.0
click at [807, 465] on div "Name   * Name   * Brand/Marka Brand/Marka SKU   * SKU   * Sale Unit Units 2 Sal…" at bounding box center [980, 440] width 1132 height 132
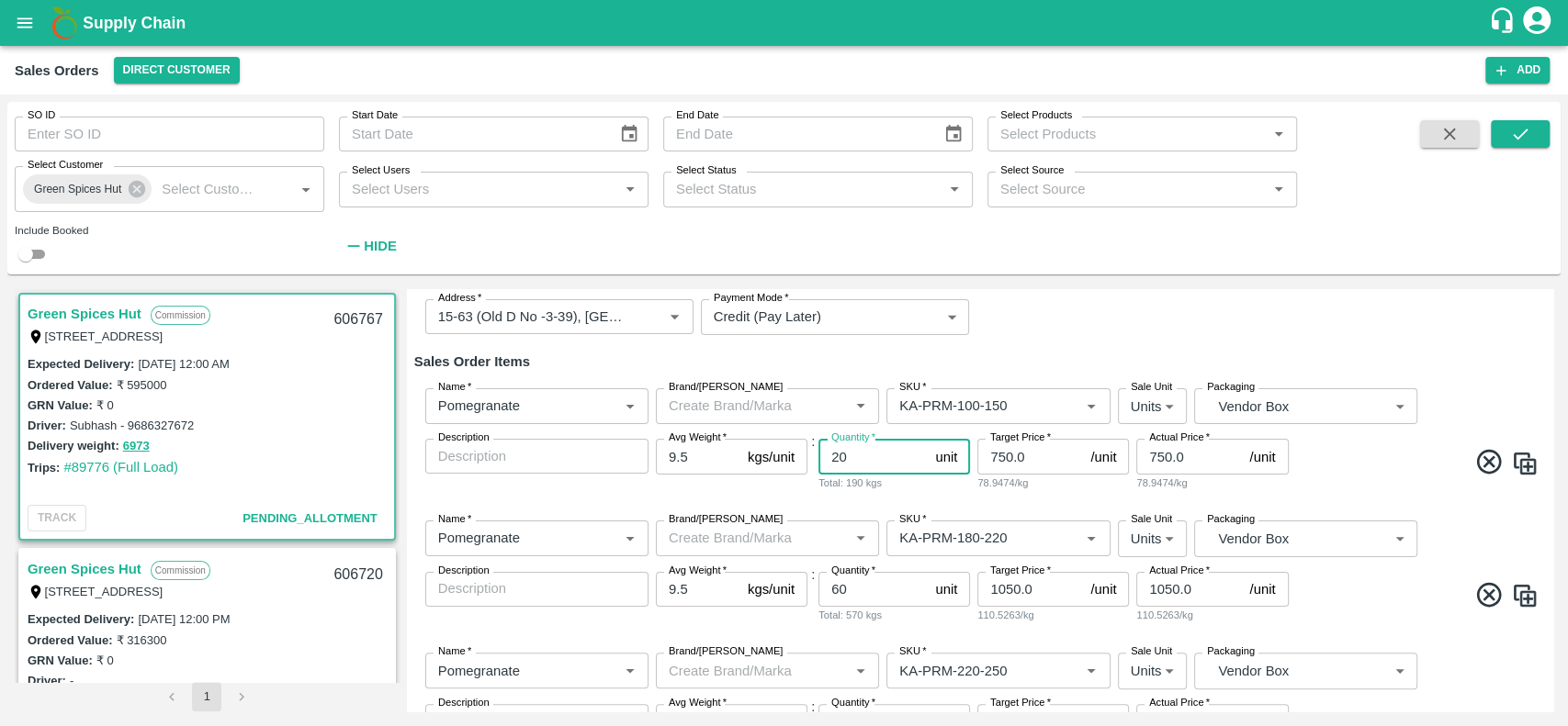
type input "20"
click at [980, 503] on div "Name   * Name   * Brand/Marka Brand/Marka SKU   * SKU   * Sale Unit Units 2 Sal…" at bounding box center [980, 440] width 1132 height 132
drag, startPoint x: 859, startPoint y: 577, endPoint x: 840, endPoint y: 583, distance: 19.9
click at [840, 583] on div "Quantity   * 60 unit Quantity" at bounding box center [895, 590] width 152 height 35
drag, startPoint x: 850, startPoint y: 592, endPoint x: 821, endPoint y: 592, distance: 29.0
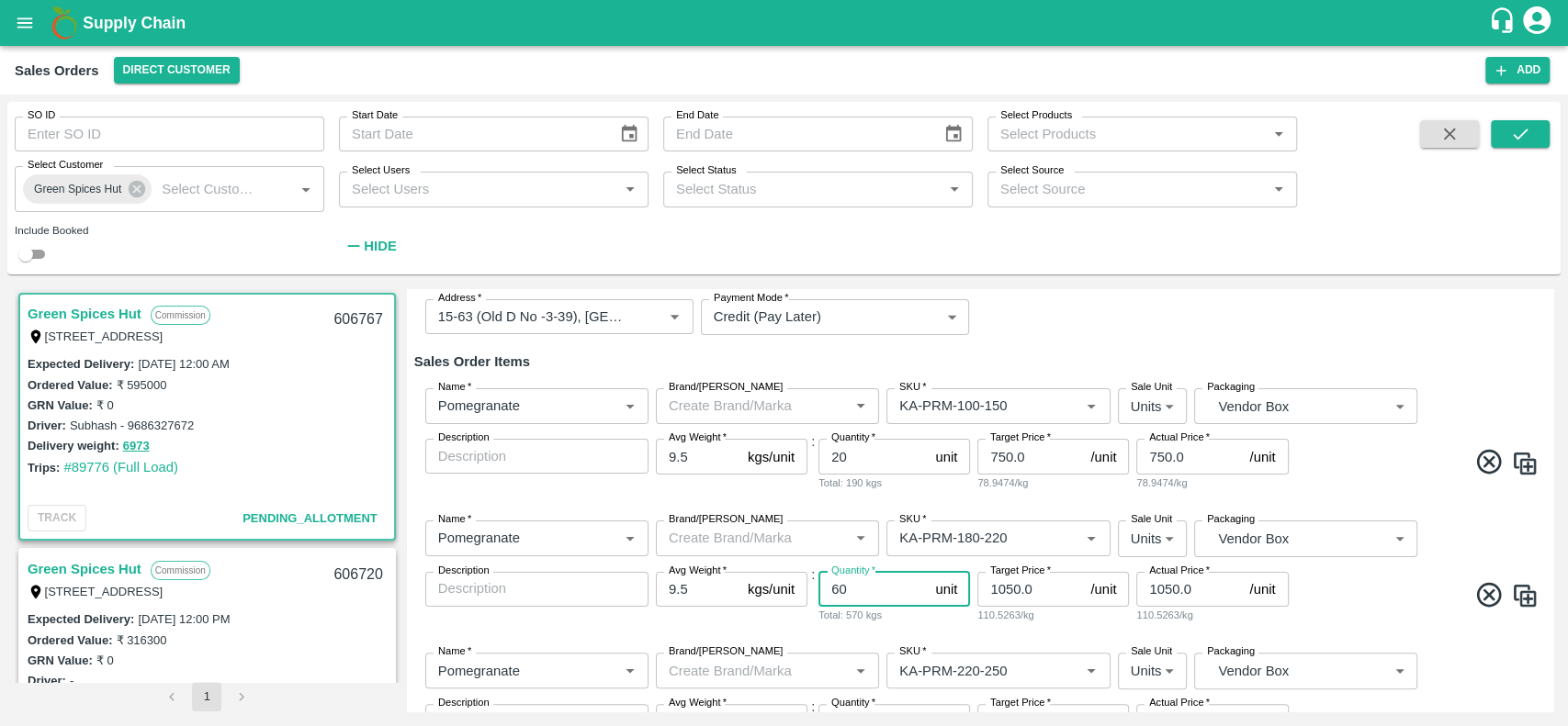
click at [821, 592] on input "60" at bounding box center [873, 590] width 109 height 35
type input "100"
click at [898, 620] on div "Total: 950 kgs" at bounding box center [895, 615] width 152 height 17
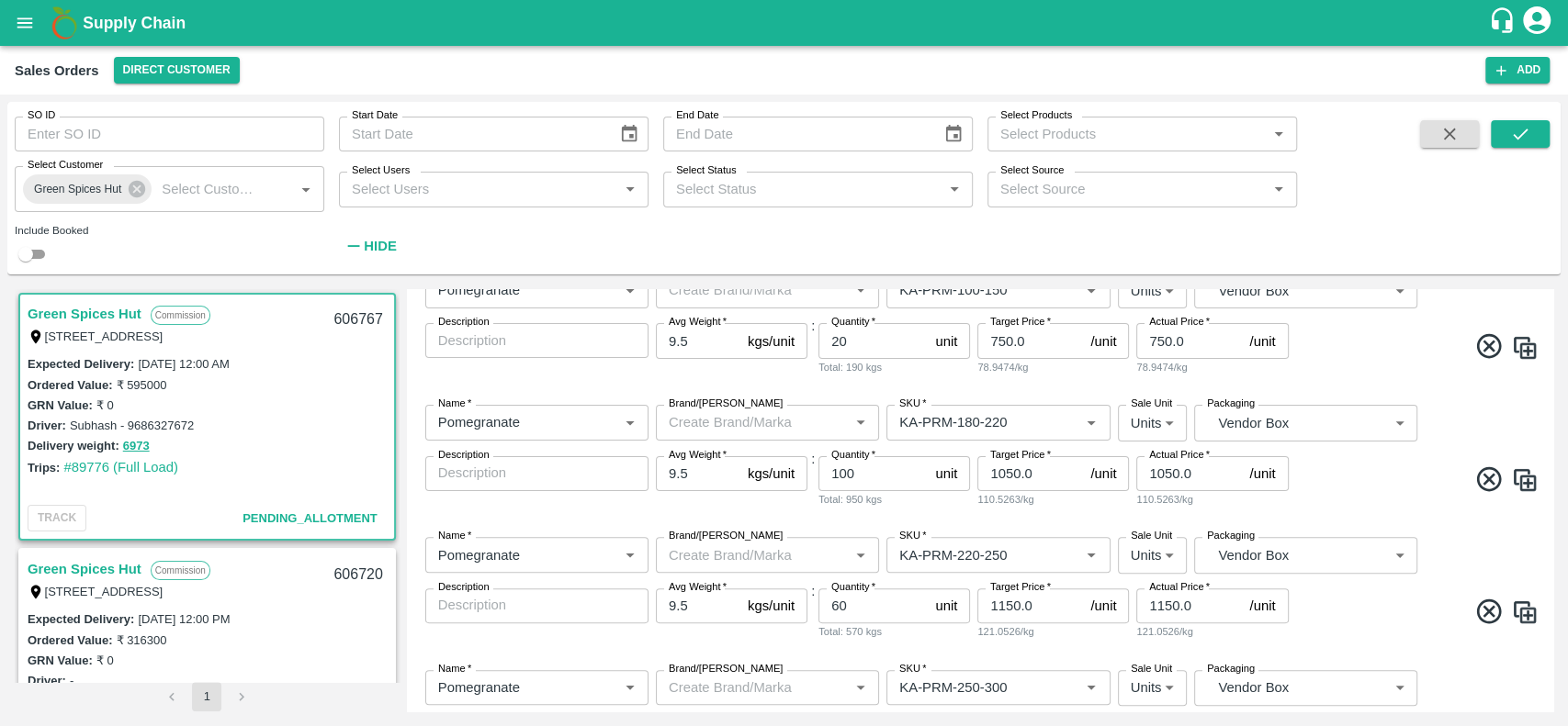
scroll to position [391, 0]
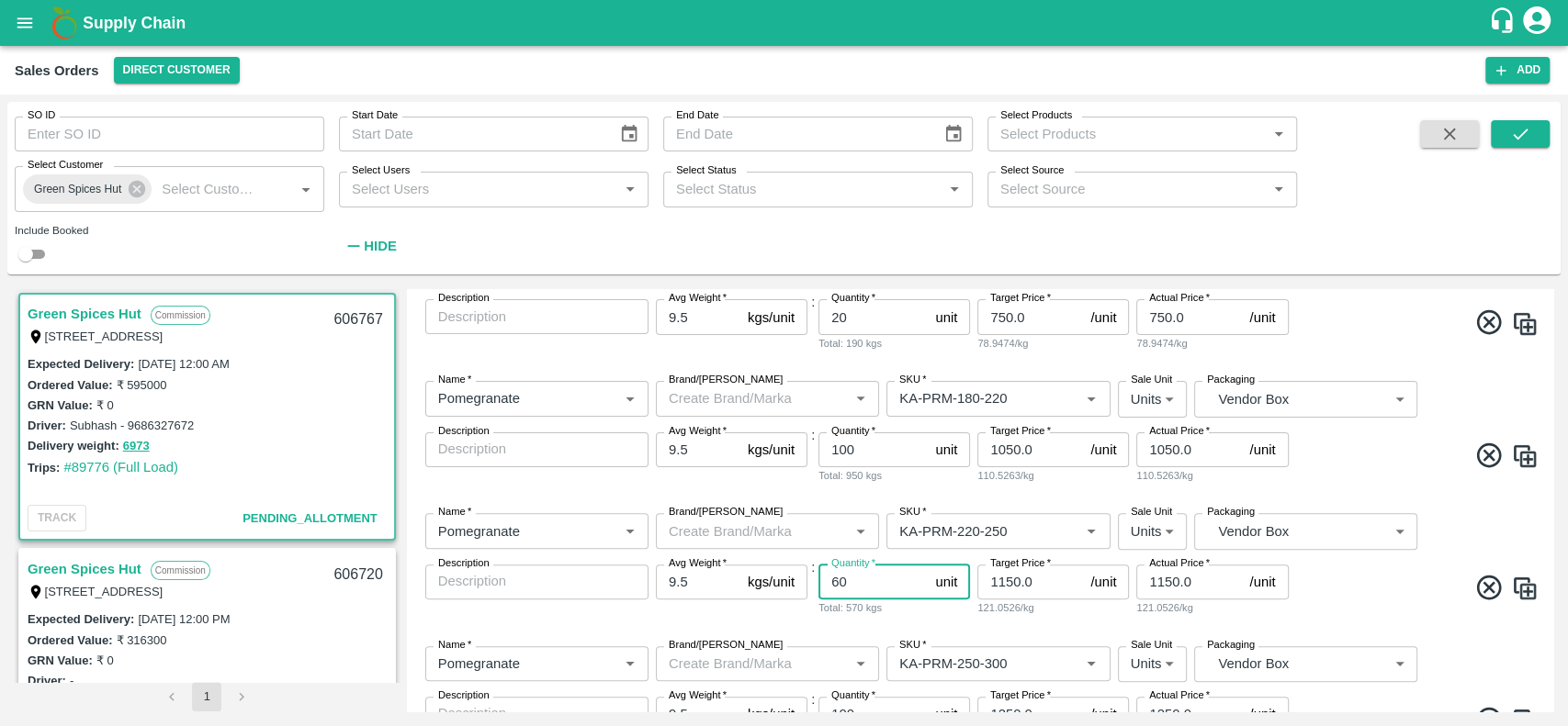
drag, startPoint x: 867, startPoint y: 578, endPoint x: 812, endPoint y: 579, distance: 55.0
click at [812, 579] on div "Name   * Name   * Brand/Marka Brand/Marka SKU   * SKU   * Sale Unit Units 2 Sal…" at bounding box center [980, 564] width 1132 height 132
type input "10"
click at [940, 613] on div "Total: 95 kgs" at bounding box center [895, 608] width 152 height 17
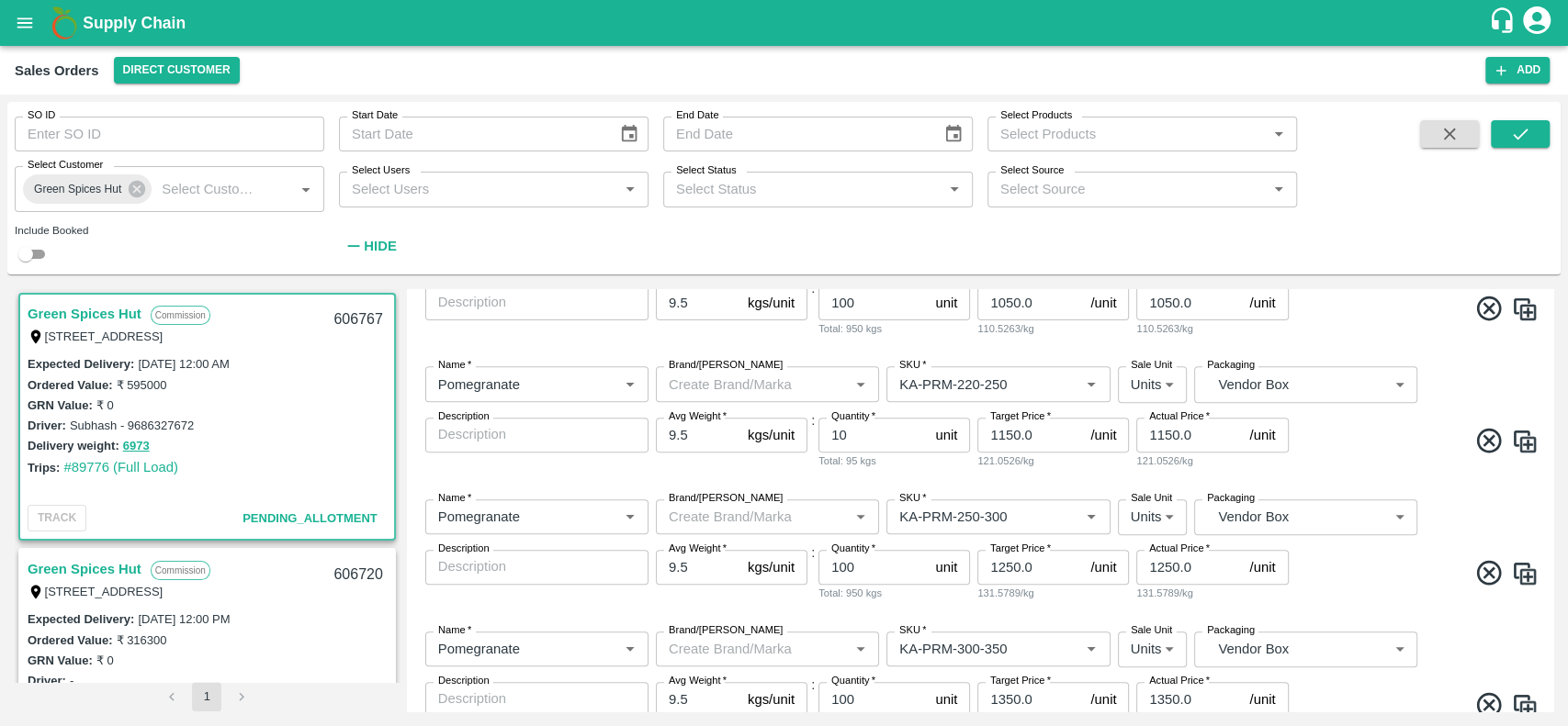
scroll to position [541, 0]
click at [1483, 573] on icon at bounding box center [1489, 570] width 31 height 31
type input "KA-PRM-300-350"
type input "1350.0"
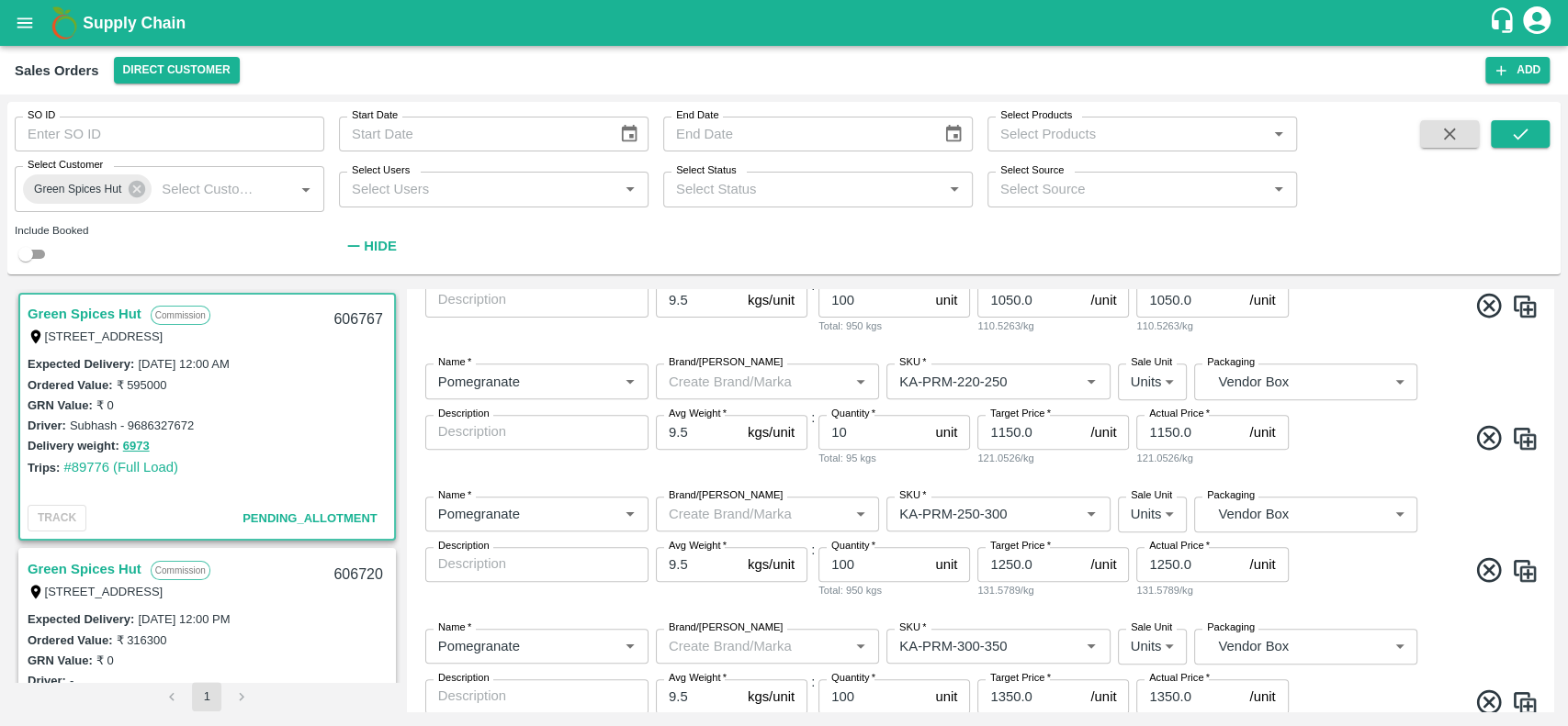
type input "KA-PRM-180++"
type input "50"
type input "850.0"
type input "KA-PRM-100++"
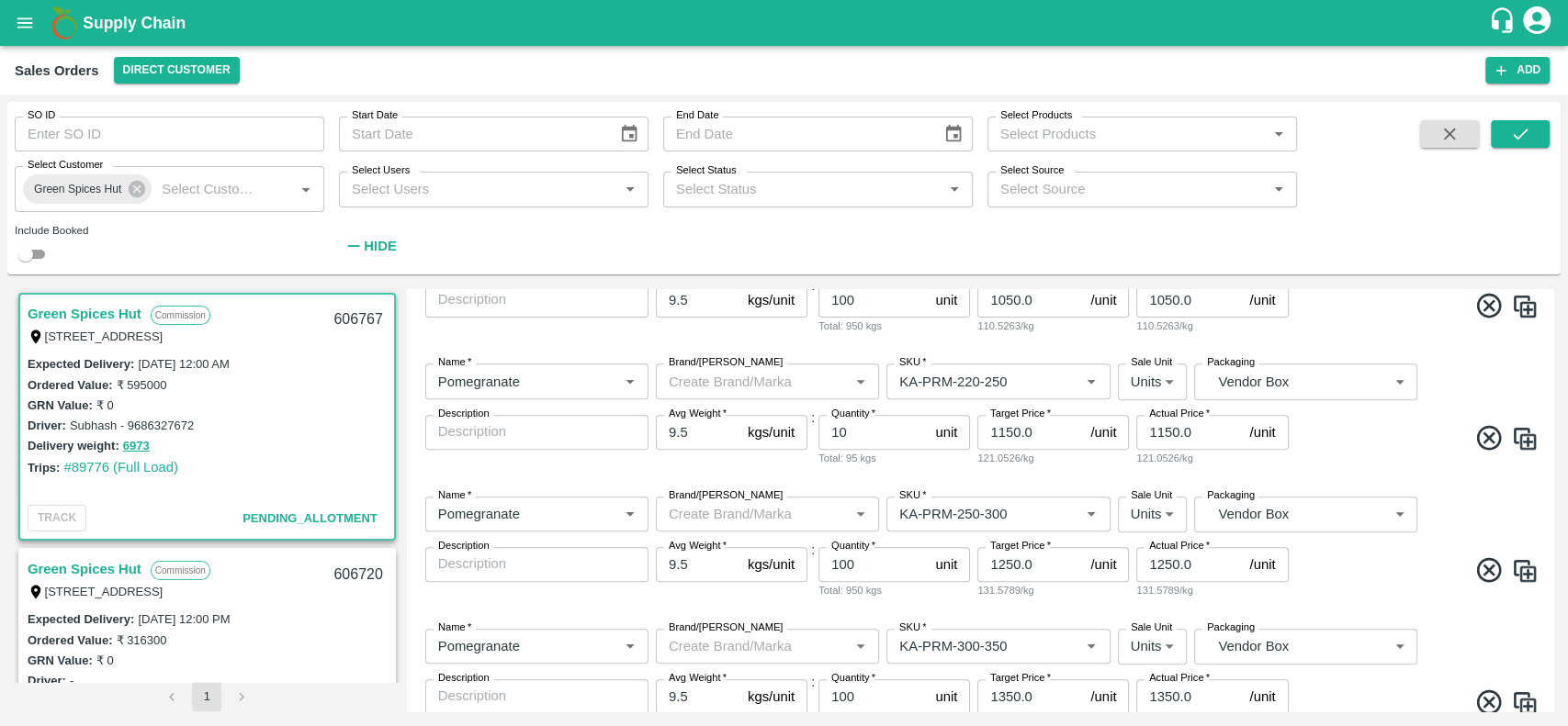
type input "650.0"
click at [1483, 573] on icon at bounding box center [1489, 570] width 31 height 31
type input "KA-PRM-180++"
type input "50"
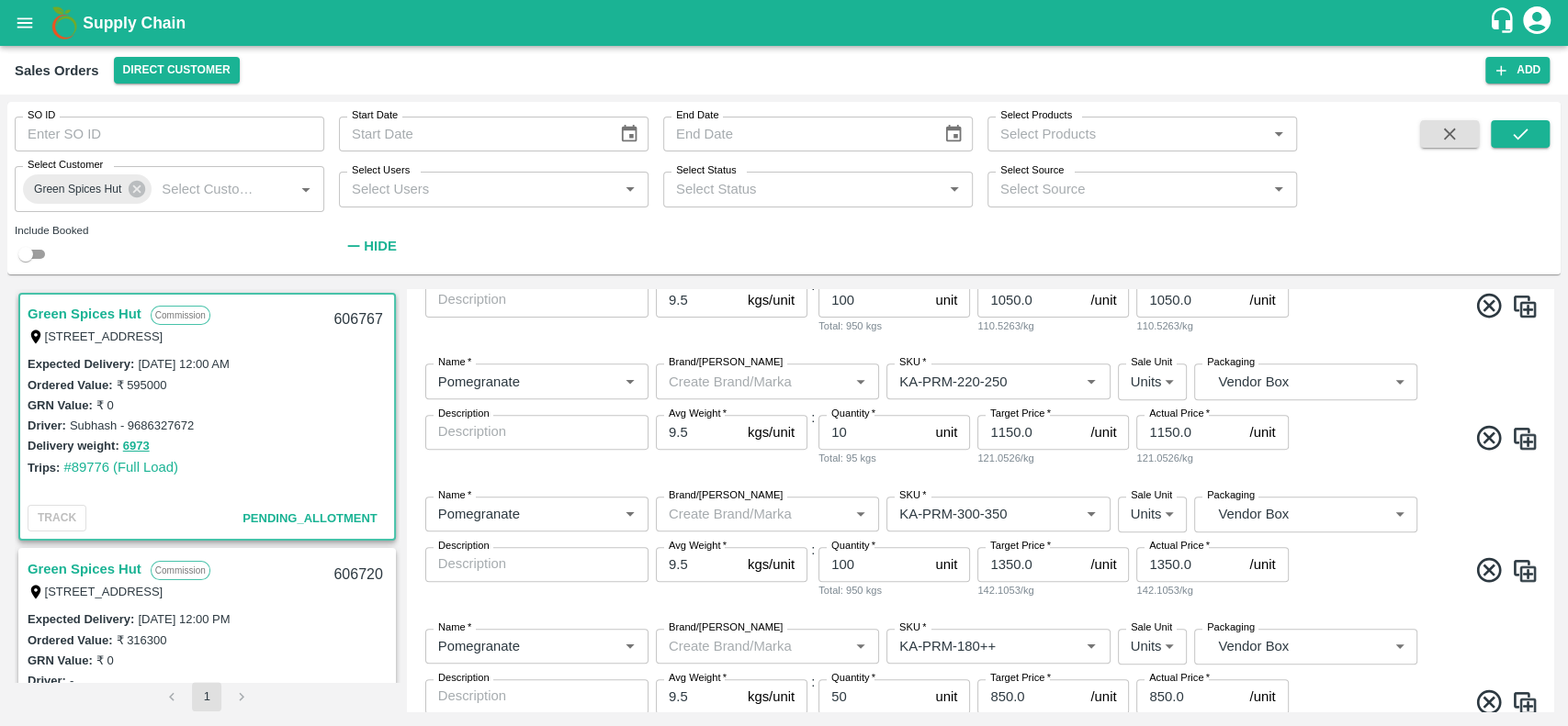
type input "850.0"
type input "KA-PRM-100++"
type input "650.0"
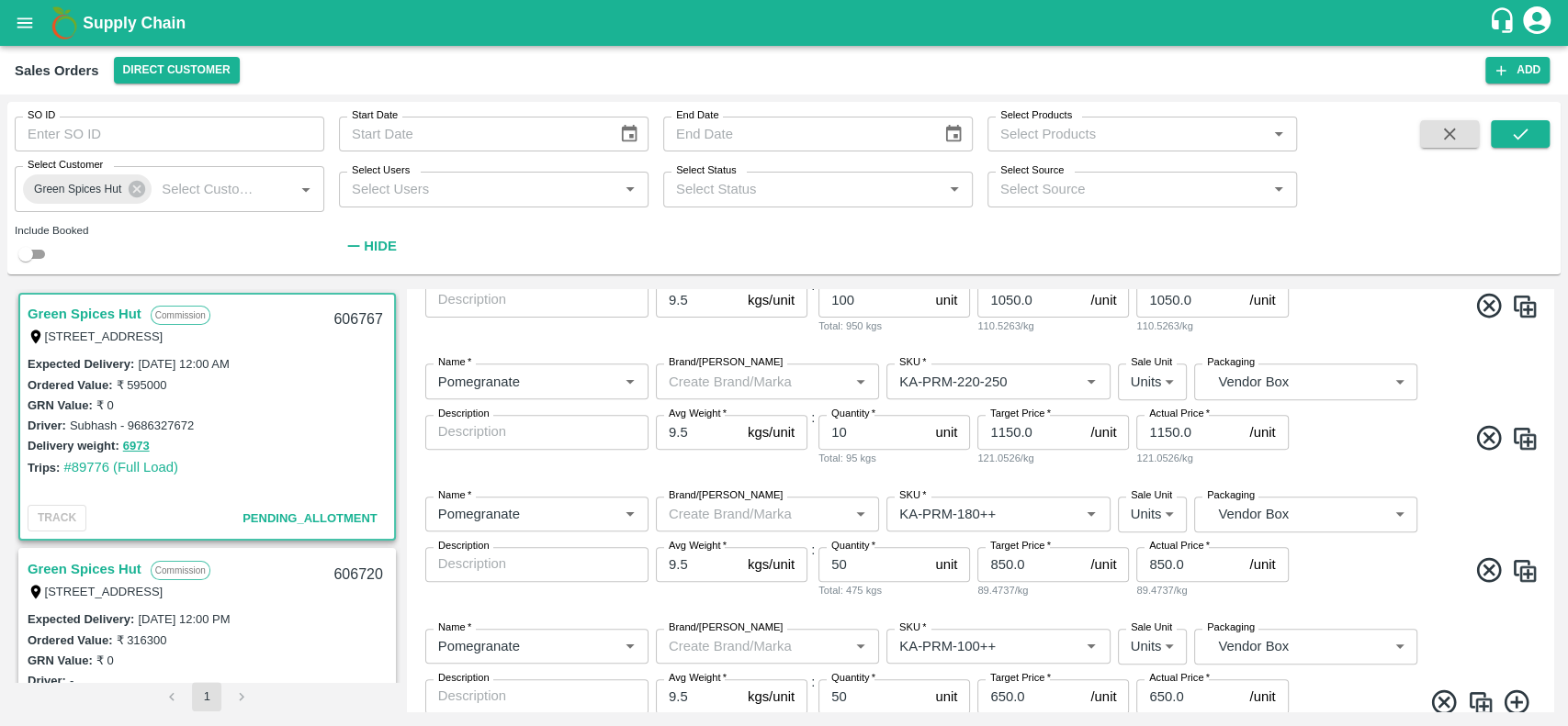
click at [1495, 563] on icon at bounding box center [1488, 570] width 25 height 25
type input "KA-PRM-100++"
type input "650.0"
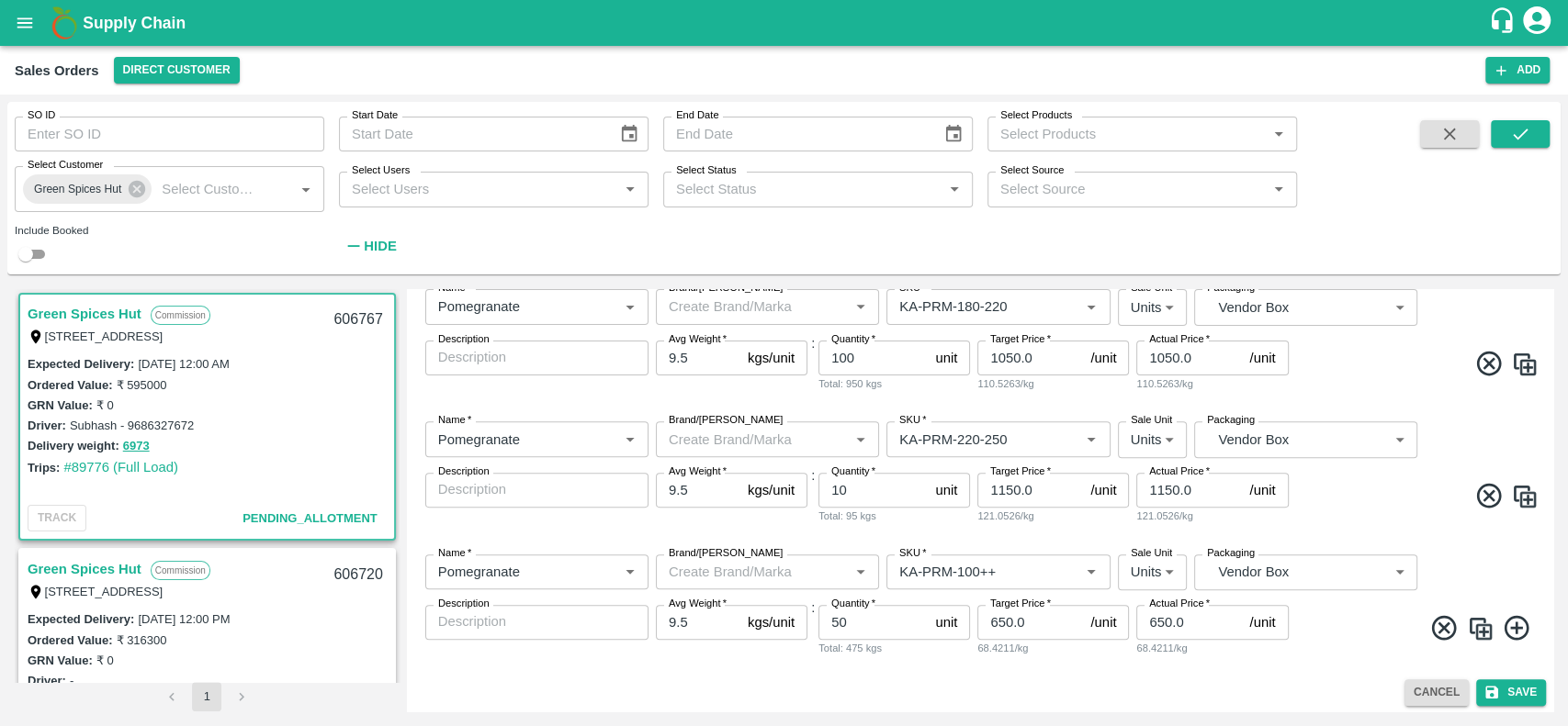
scroll to position [488, 0]
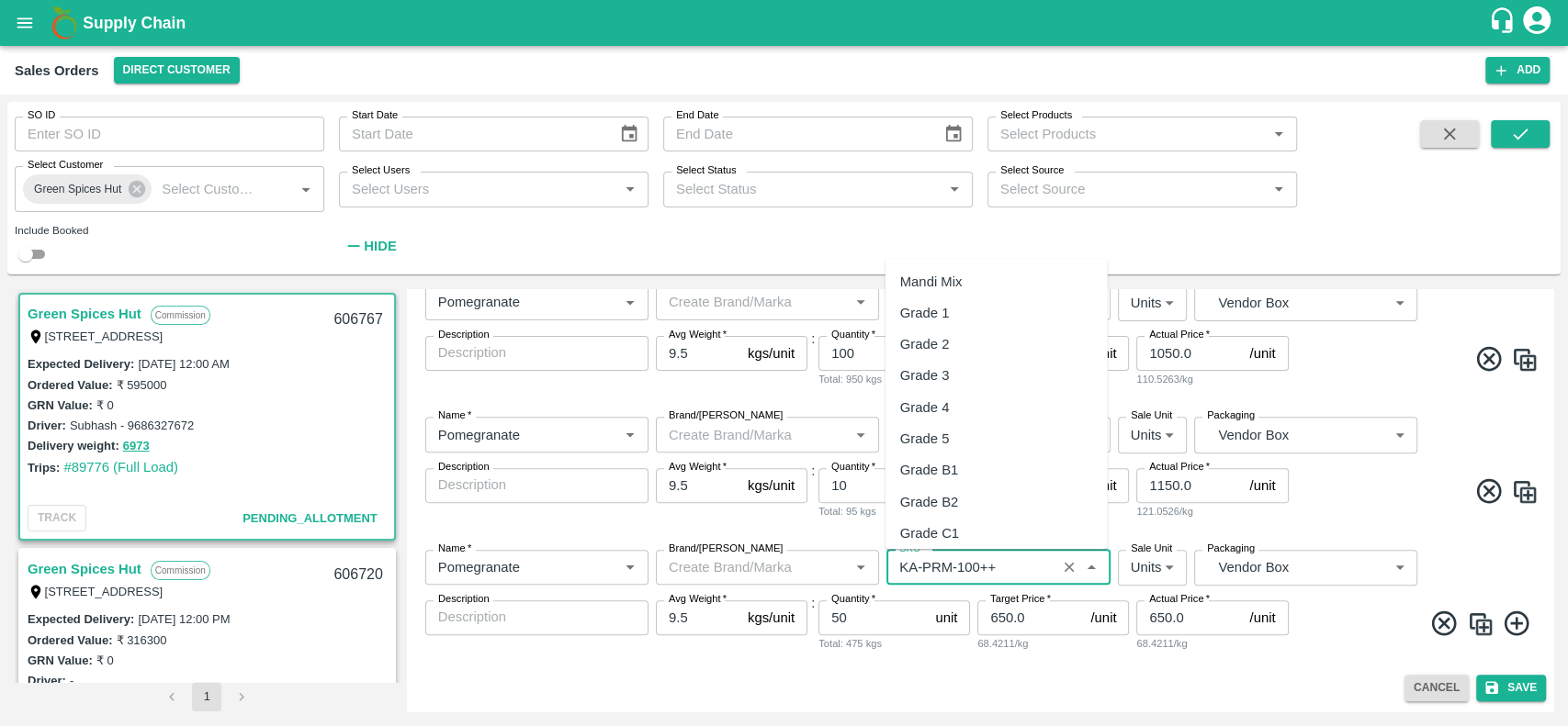
click at [1013, 564] on input "SKU   *" at bounding box center [971, 568] width 158 height 24
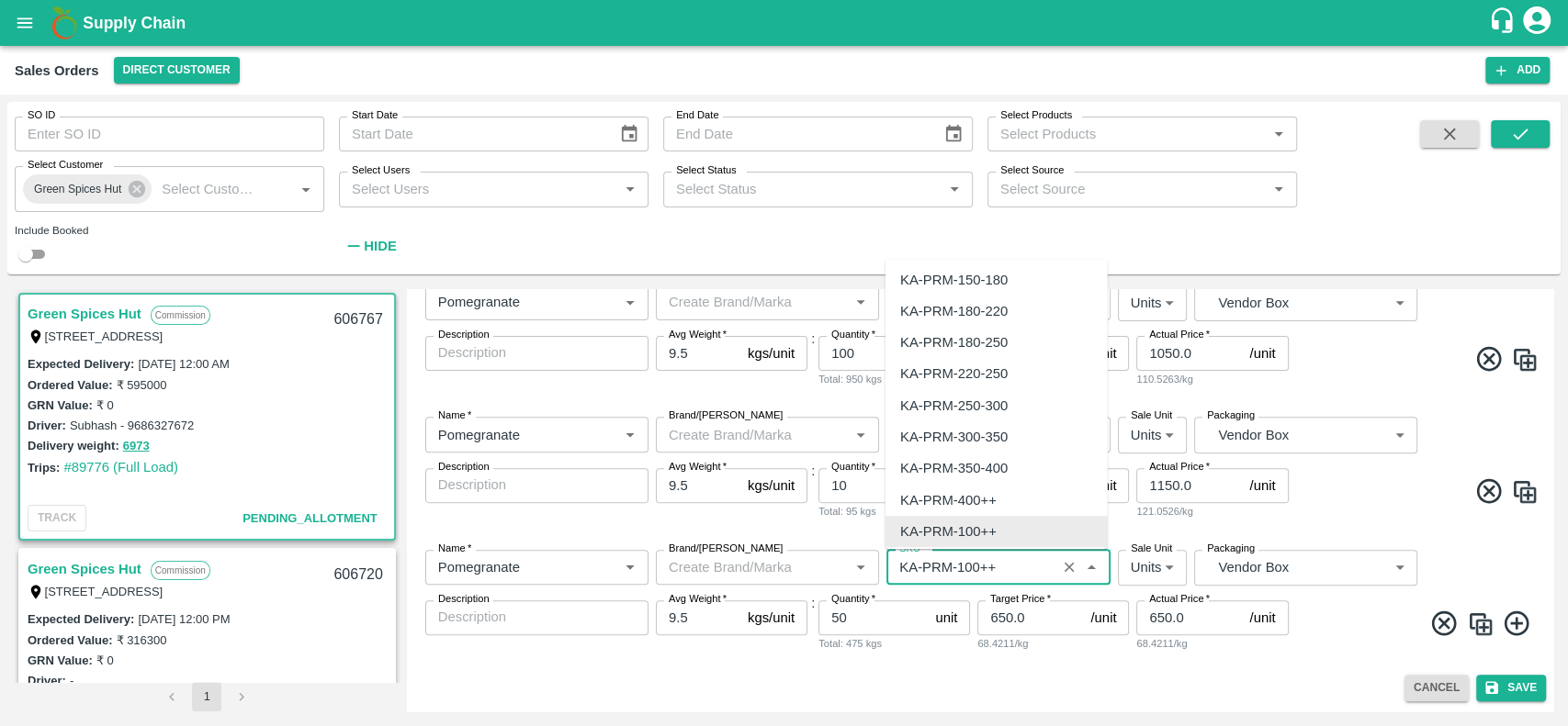
click at [1013, 564] on input "SKU   *" at bounding box center [971, 568] width 158 height 24
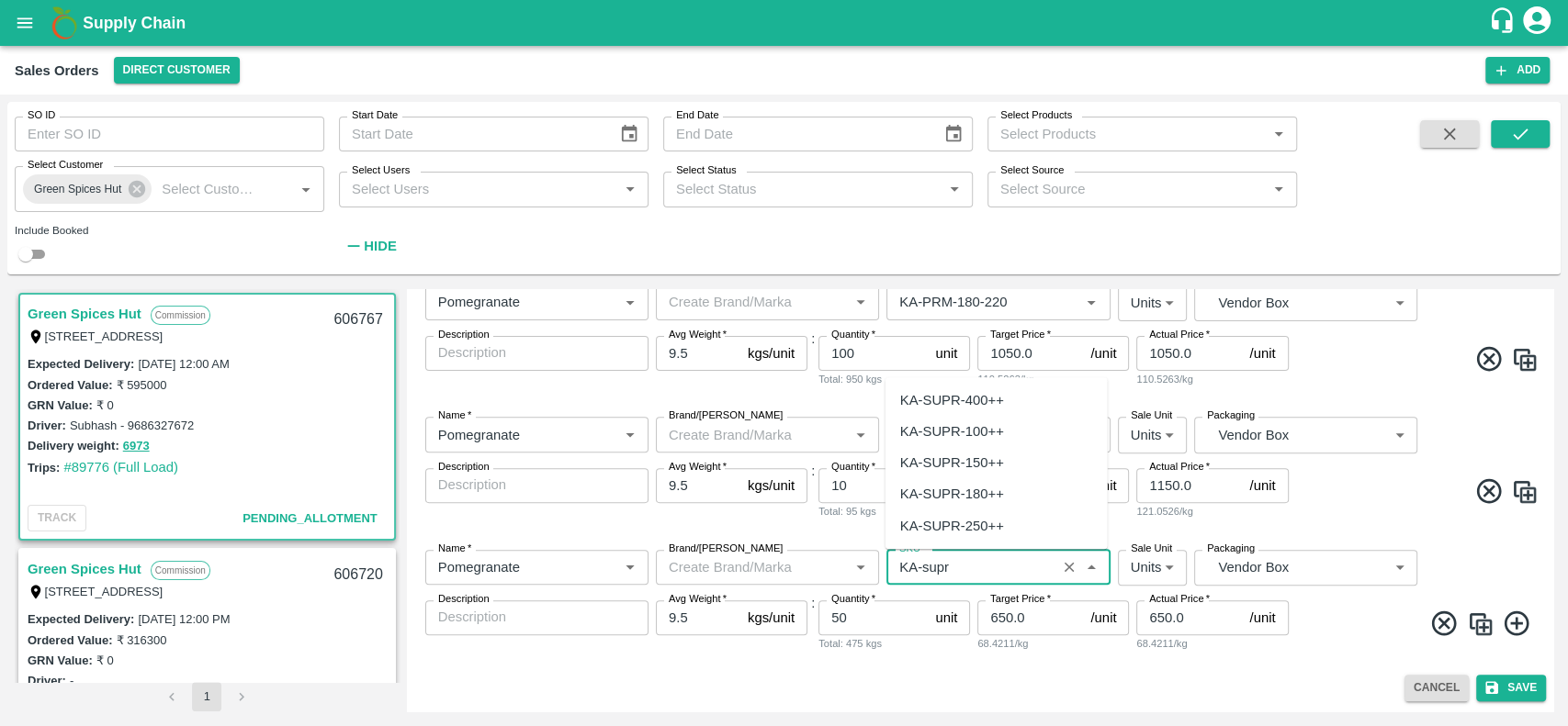
click at [959, 501] on div "KA-SUPR-180++" at bounding box center [952, 495] width 104 height 20
type input "KA-SUPR-180++"
click at [992, 523] on div "Name   * Name   * Brand/Marka Brand/Marka SKU   * SKU   * Sale Unit Units 2 Sal…" at bounding box center [980, 468] width 1132 height 132
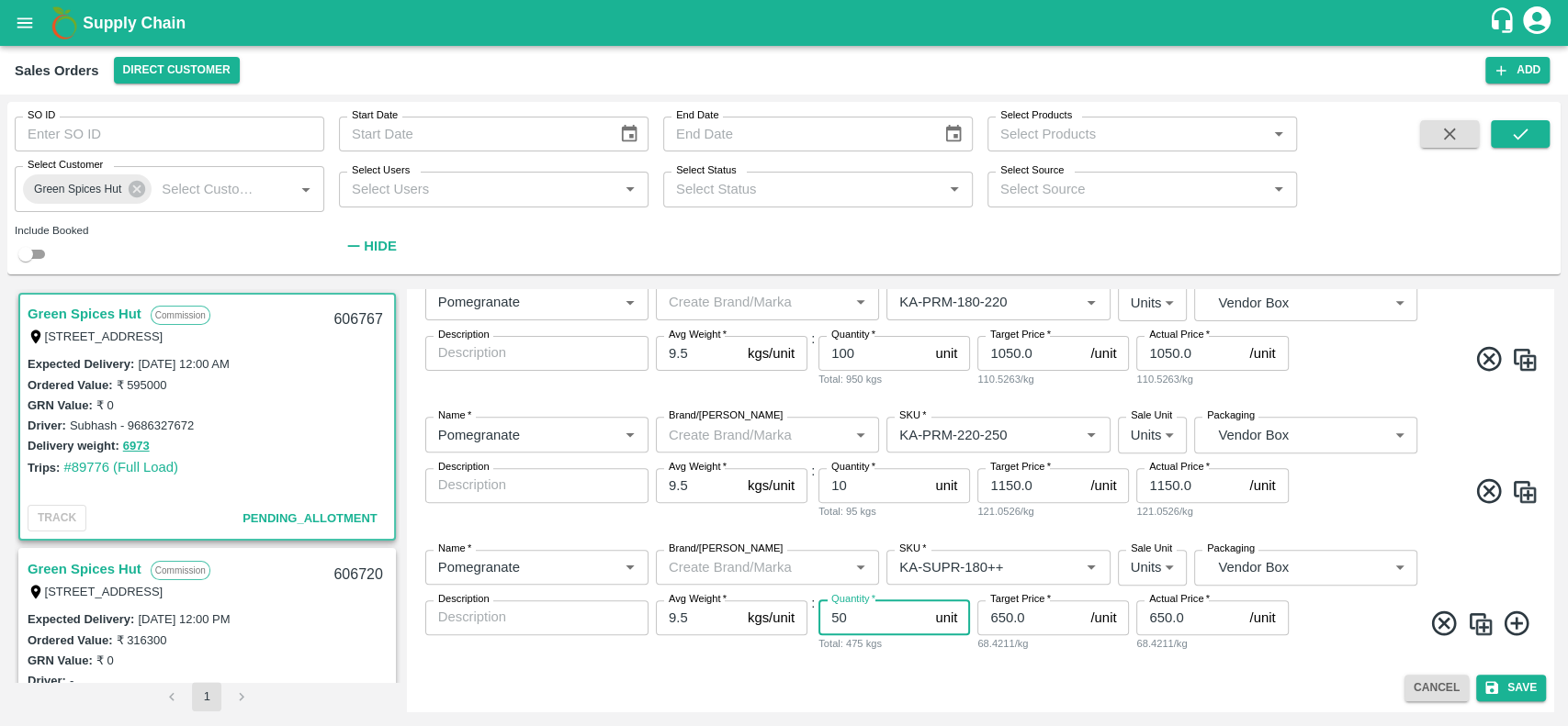
drag, startPoint x: 854, startPoint y: 619, endPoint x: 815, endPoint y: 621, distance: 39.1
click at [815, 621] on div "Name   * Name   * Brand/Marka Brand/Marka SKU   * SKU   * Sale Unit Units 2 Sal…" at bounding box center [980, 601] width 1132 height 132
type input "161"
click at [964, 651] on div "Total: 1529.5 kgs" at bounding box center [895, 644] width 152 height 17
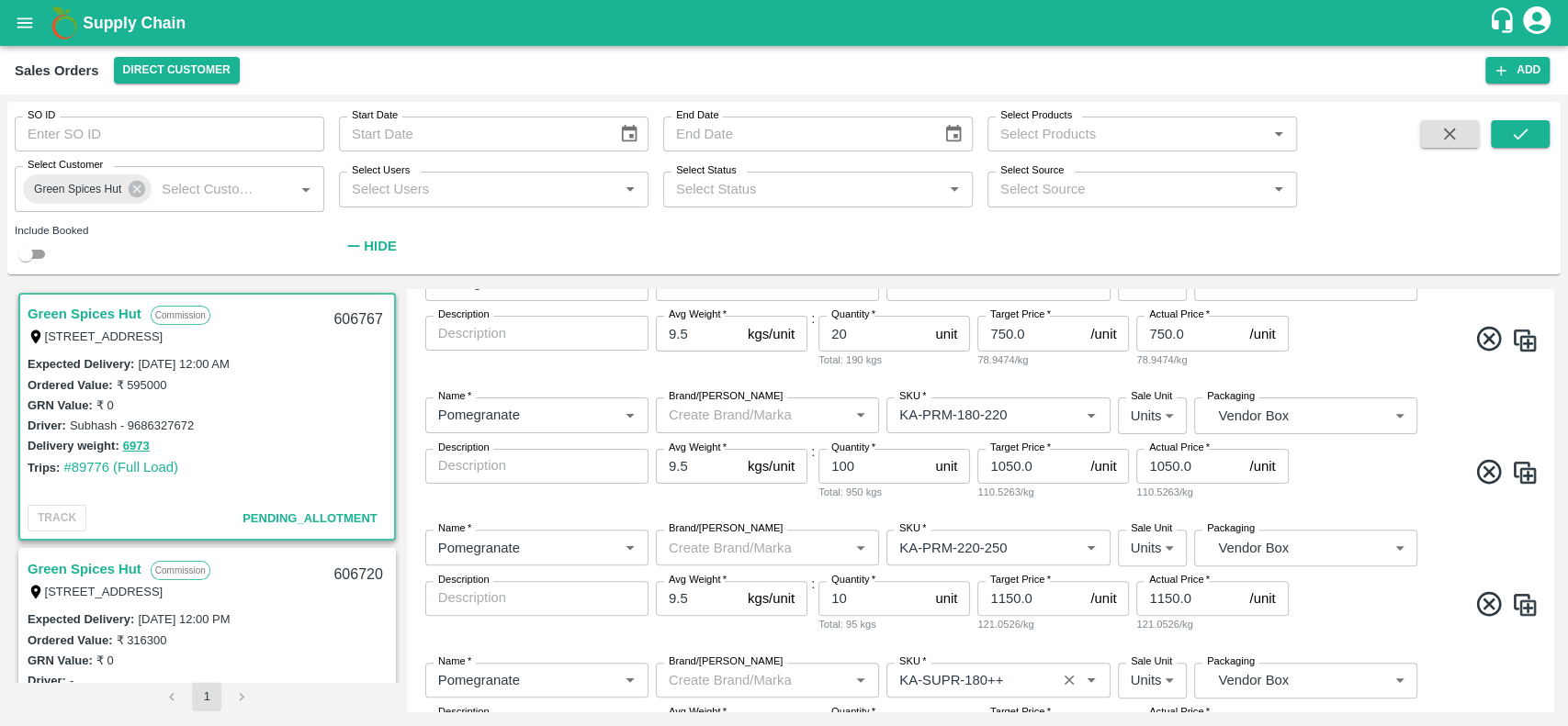
scroll to position [372, 0]
click at [857, 466] on input "100" at bounding box center [873, 469] width 109 height 35
type input "10"
click at [947, 531] on div "Name   * Name   * Brand/Marka Brand/Marka SKU   * SKU   * Sale Unit Units 2 Sal…" at bounding box center [980, 583] width 1132 height 132
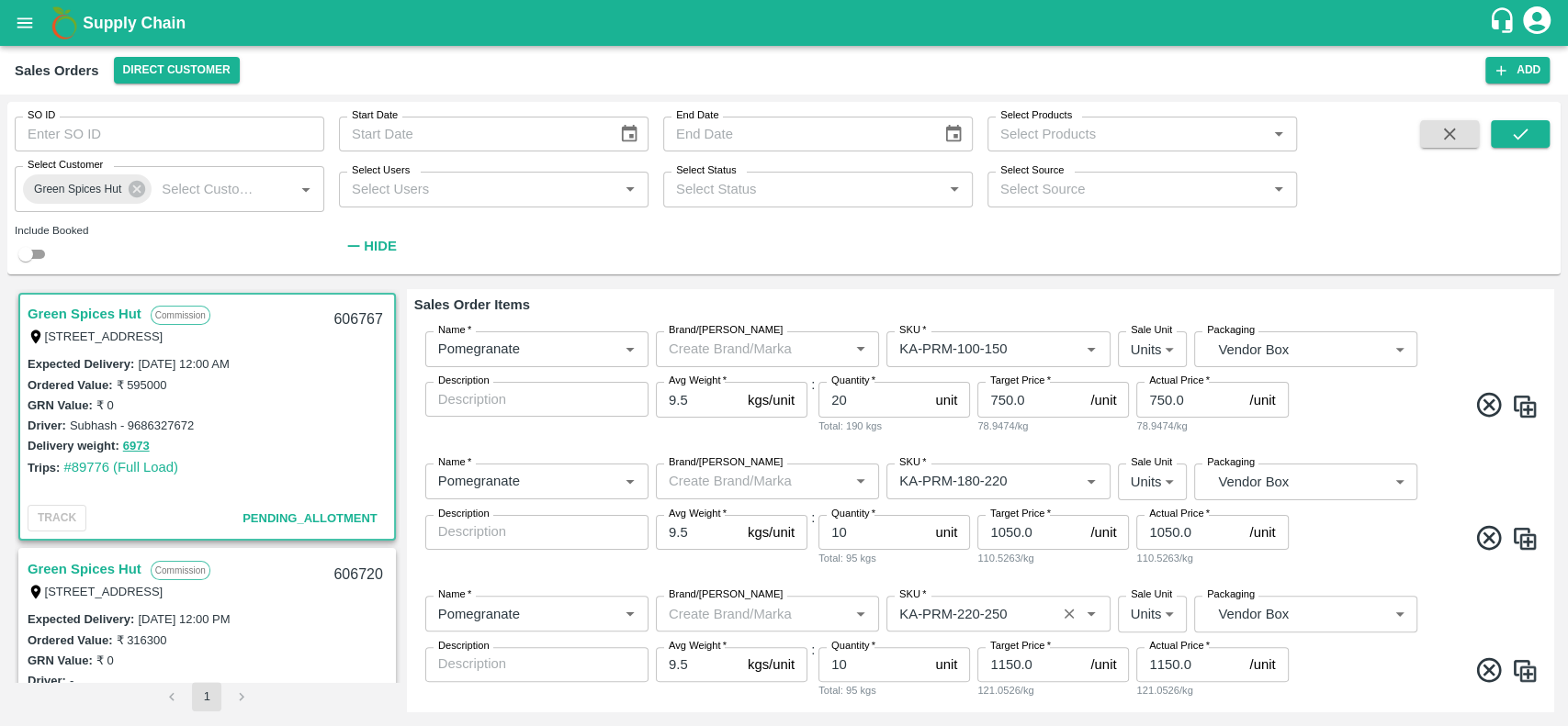
scroll to position [292, 0]
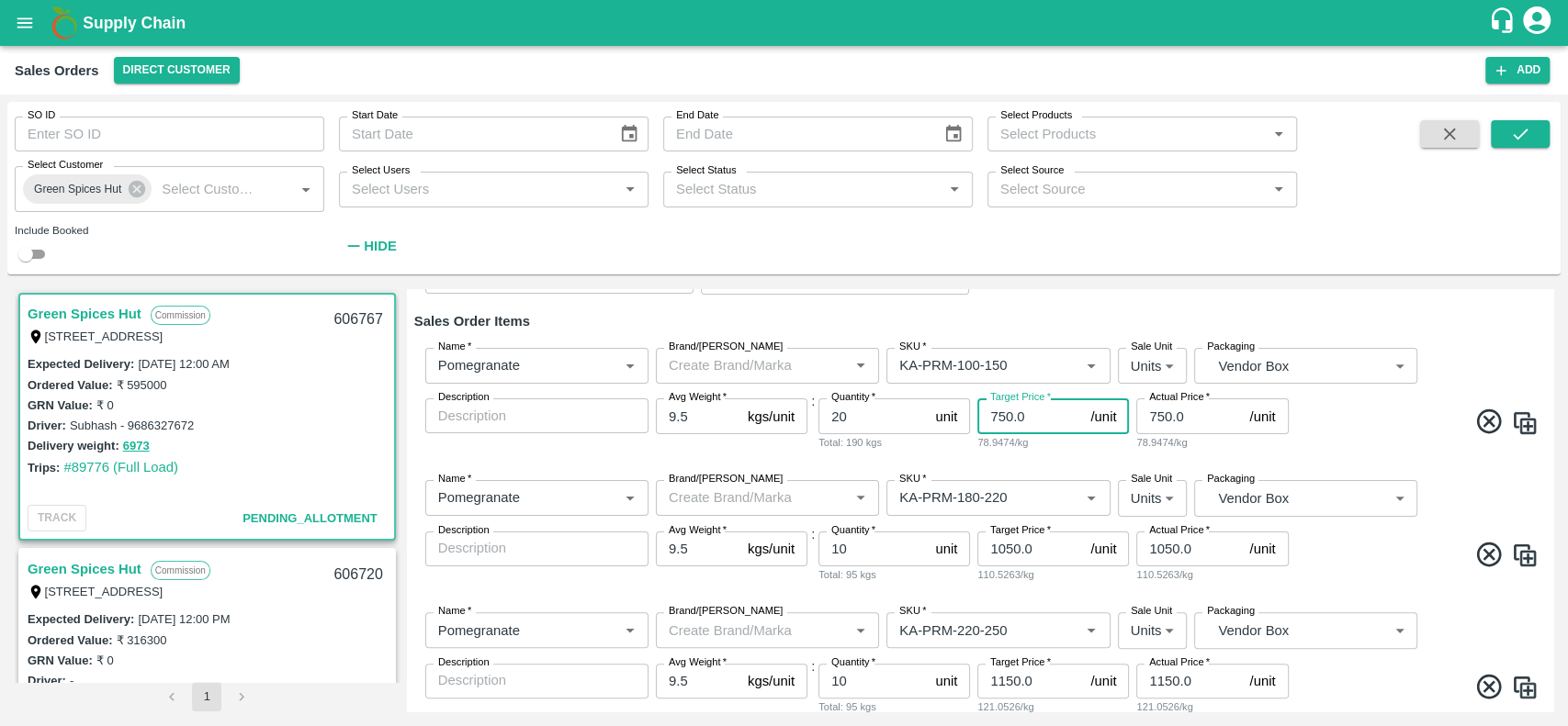
drag, startPoint x: 1022, startPoint y: 429, endPoint x: 985, endPoint y: 429, distance: 37.0
click at [985, 429] on input "750.0" at bounding box center [1030, 416] width 106 height 35
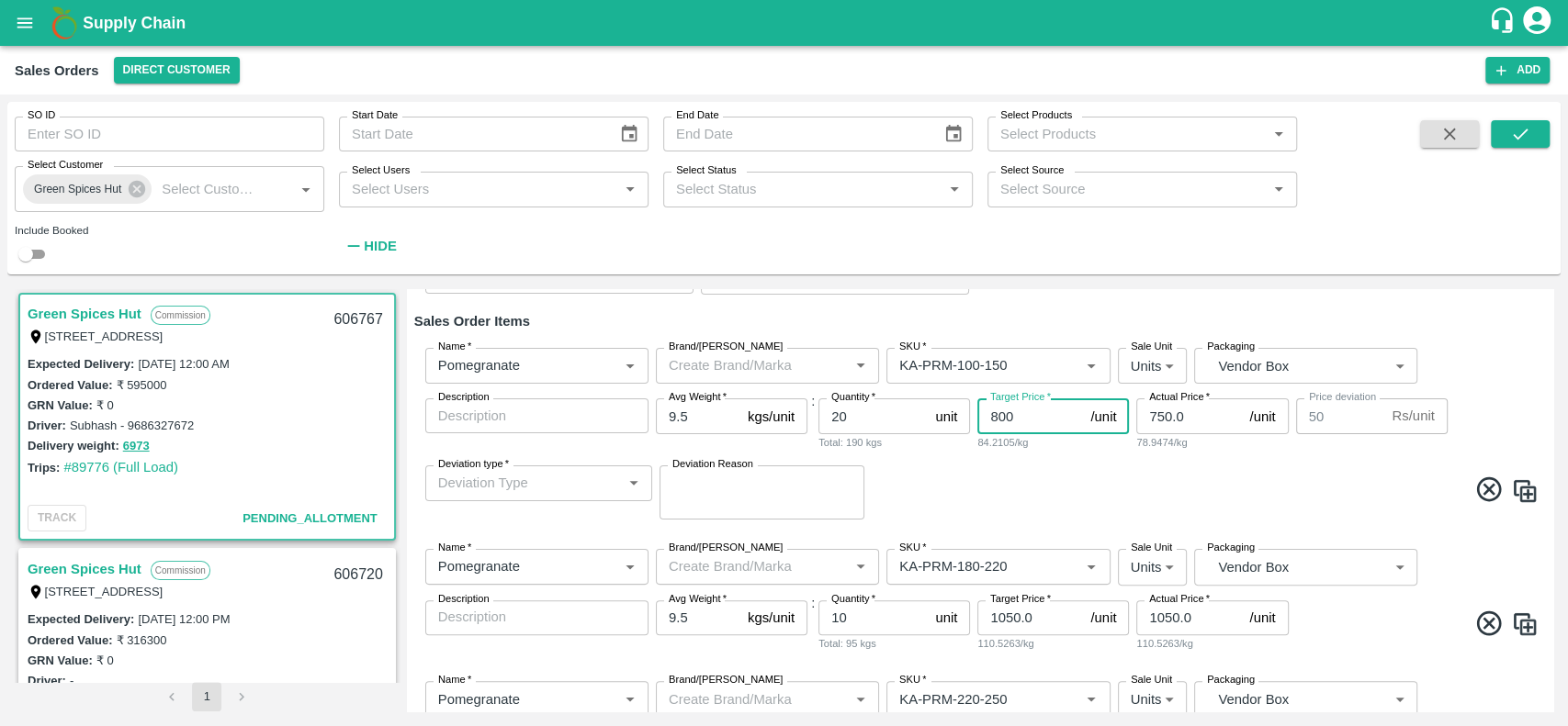
type input "800"
drag, startPoint x: 1198, startPoint y: 414, endPoint x: 1122, endPoint y: 426, distance: 76.9
click at [1122, 426] on div "Name   * Name   * Brand/Marka Brand/Marka SKU   * SKU   * Sale Unit Units 2 Sal…" at bounding box center [980, 433] width 1132 height 201
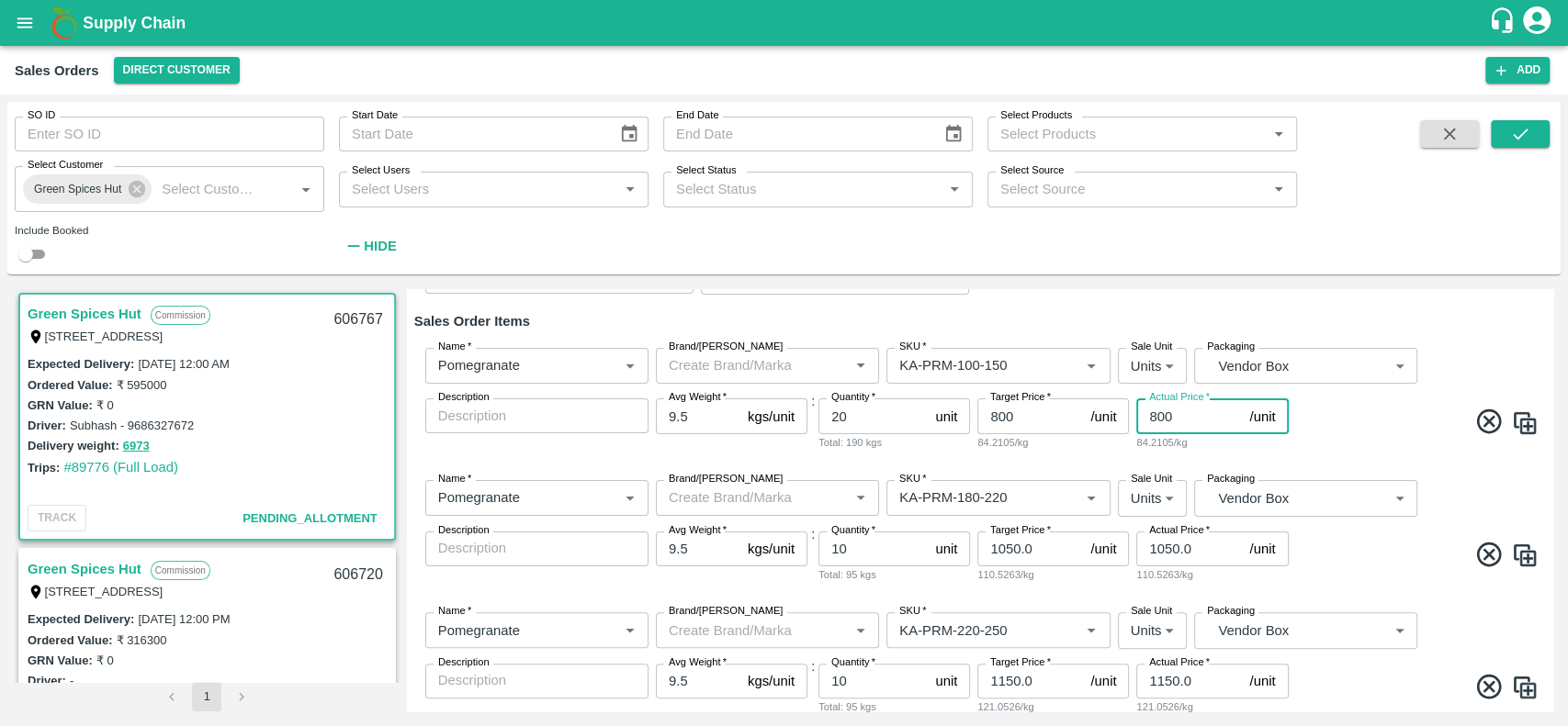
type input "800"
drag, startPoint x: 1030, startPoint y: 547, endPoint x: 977, endPoint y: 551, distance: 53.2
click at [977, 551] on input "1050.0" at bounding box center [1030, 549] width 106 height 35
type input "850"
drag, startPoint x: 1194, startPoint y: 558, endPoint x: 1136, endPoint y: 564, distance: 58.3
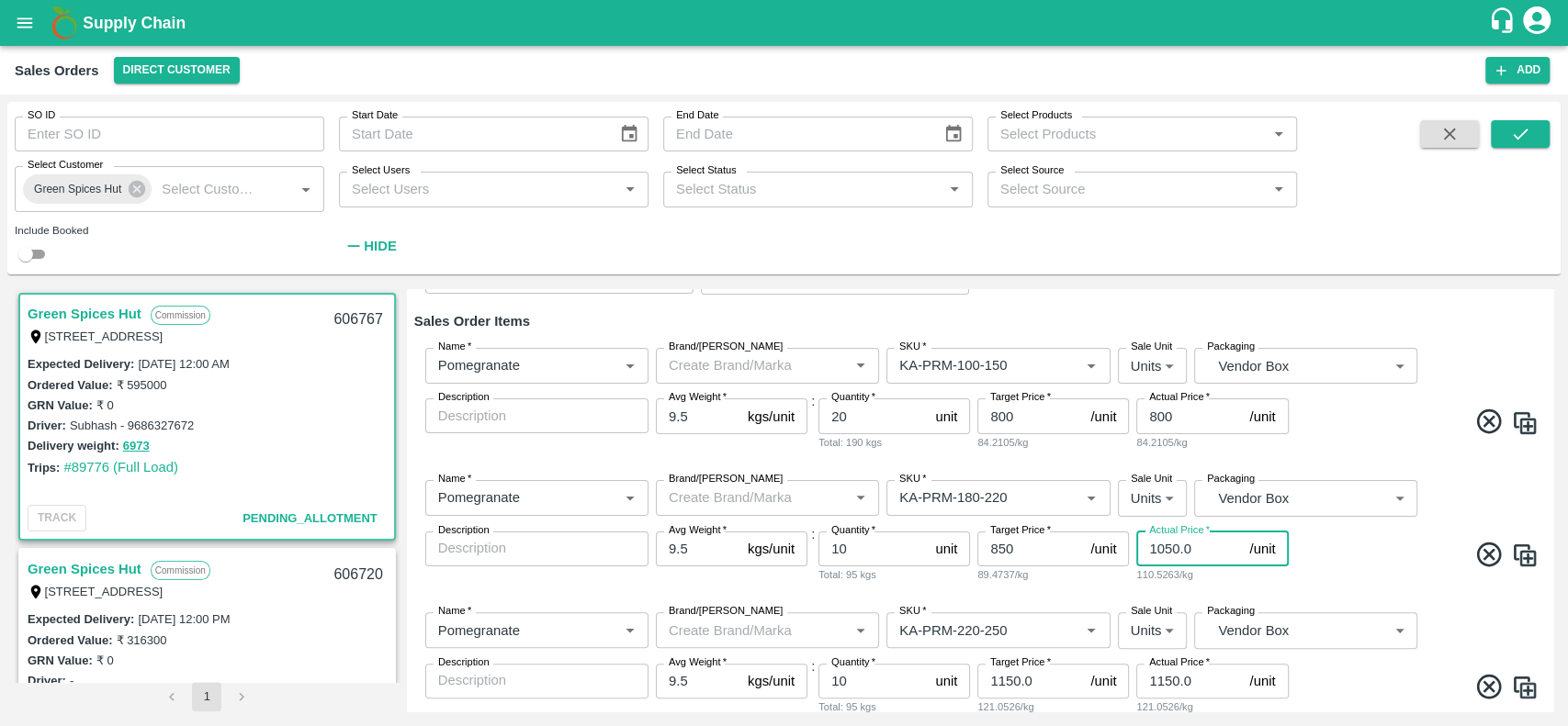
click at [1136, 564] on input "1050.0" at bounding box center [1189, 549] width 106 height 35
type input "850"
click at [1144, 584] on div "Name   * Name   * Brand/Marka Brand/Marka SKU   * SKU   * Sale Unit Units 2 Sal…" at bounding box center [980, 532] width 1132 height 132
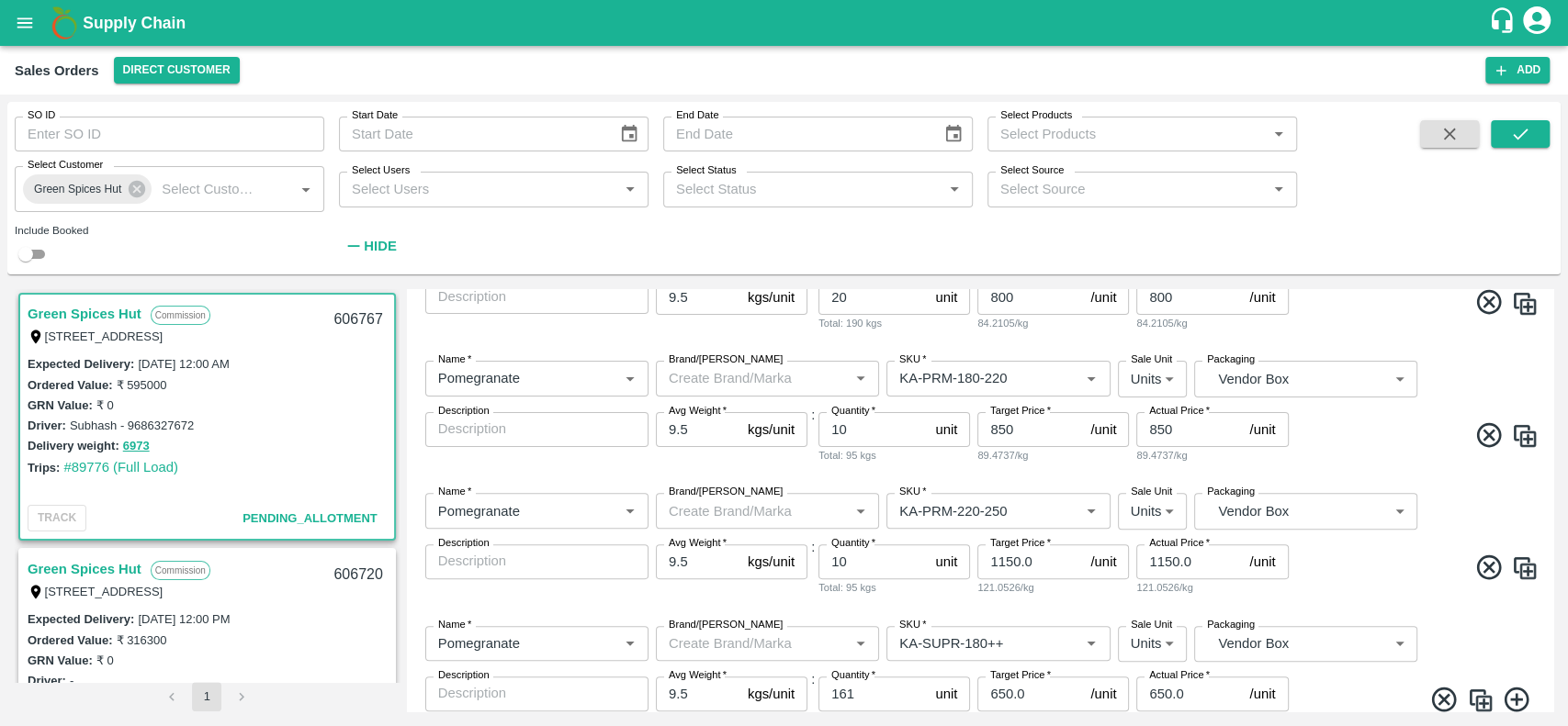
scroll to position [424, 0]
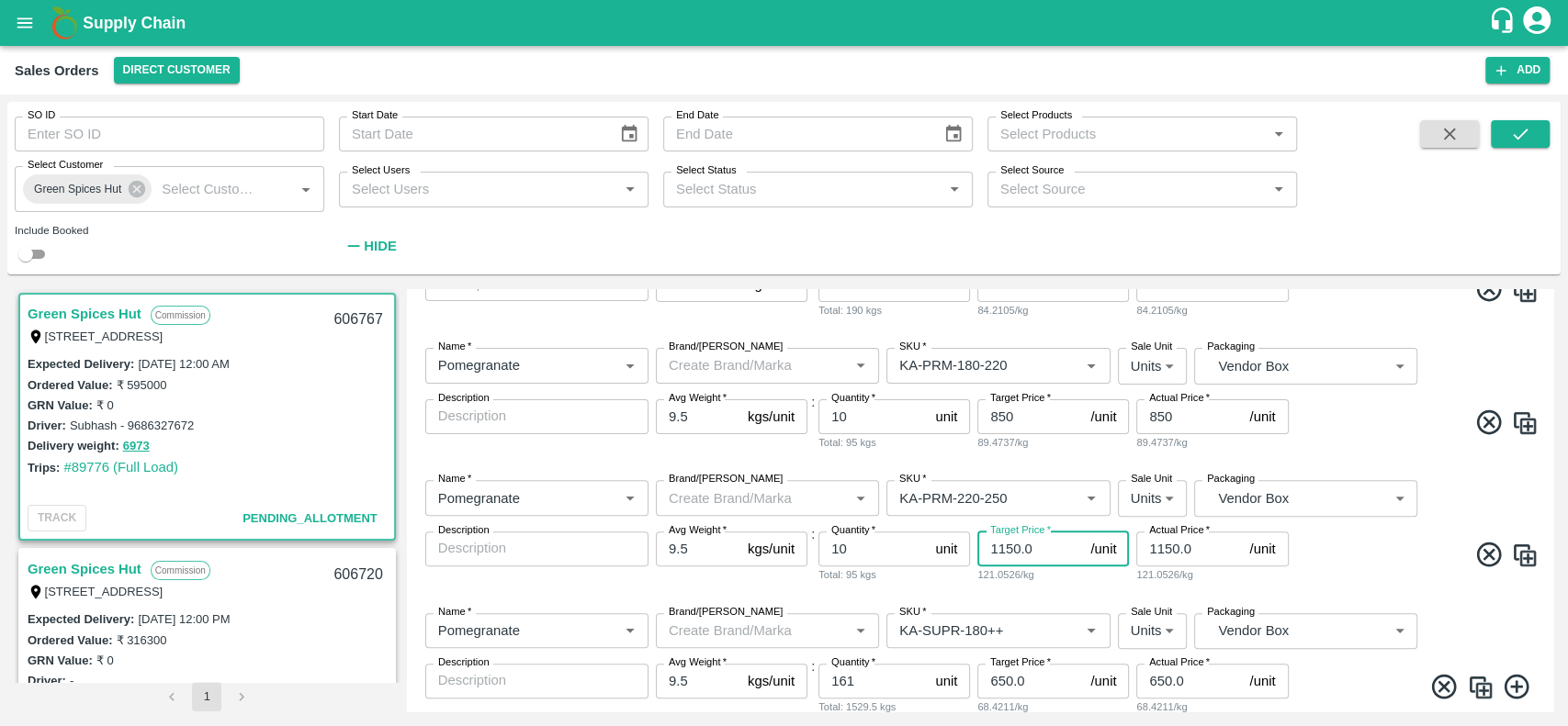
drag, startPoint x: 1030, startPoint y: 540, endPoint x: 985, endPoint y: 541, distance: 45.0
click at [985, 541] on input "1150.0" at bounding box center [1030, 549] width 106 height 35
type input "900"
drag, startPoint x: 1196, startPoint y: 541, endPoint x: 1139, endPoint y: 552, distance: 58.1
click at [1139, 552] on input "1150.0" at bounding box center [1189, 549] width 106 height 35
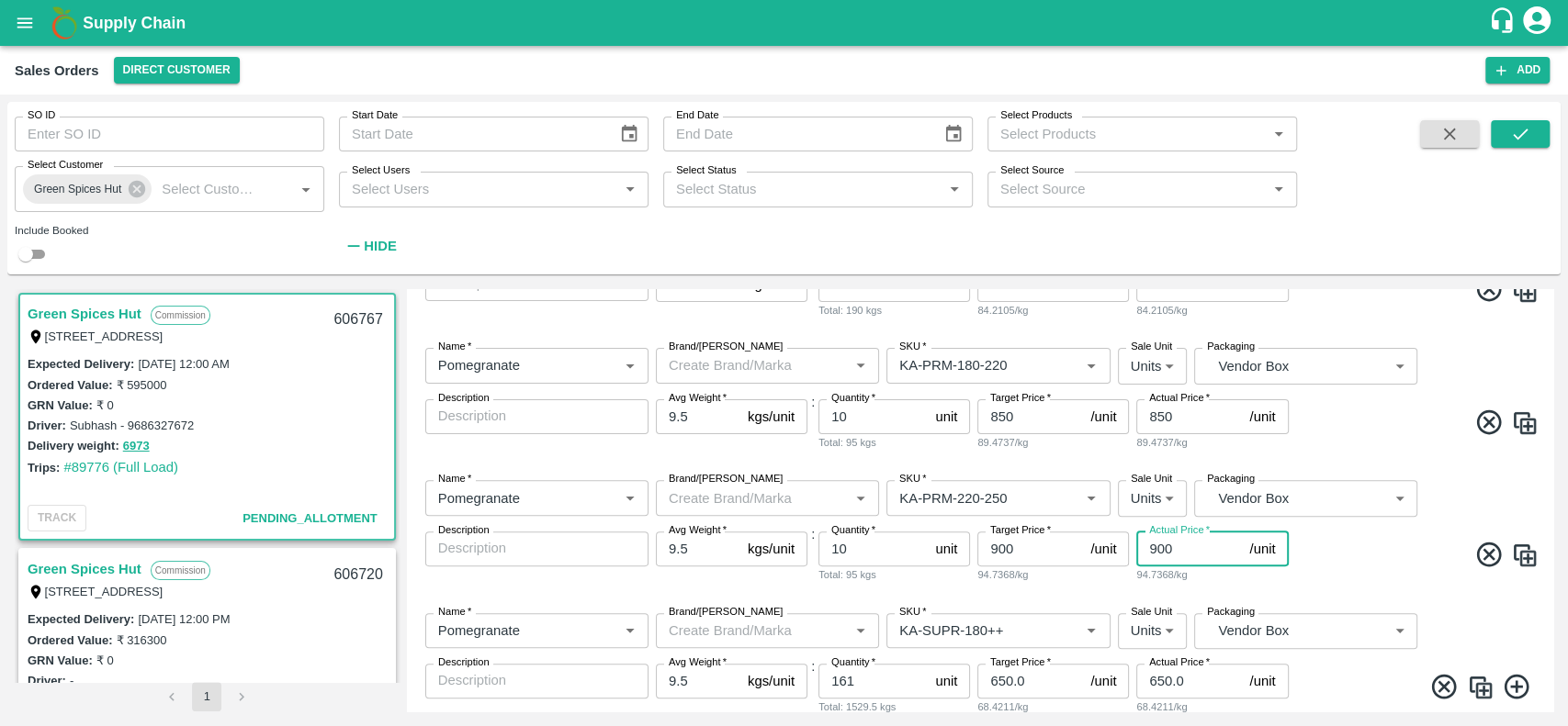
type input "900"
drag, startPoint x: 1029, startPoint y: 553, endPoint x: 990, endPoint y: 553, distance: 39.0
click at [990, 553] on input "900" at bounding box center [1030, 549] width 106 height 35
type input "850"
drag, startPoint x: 1172, startPoint y: 555, endPoint x: 1139, endPoint y: 558, distance: 33.1
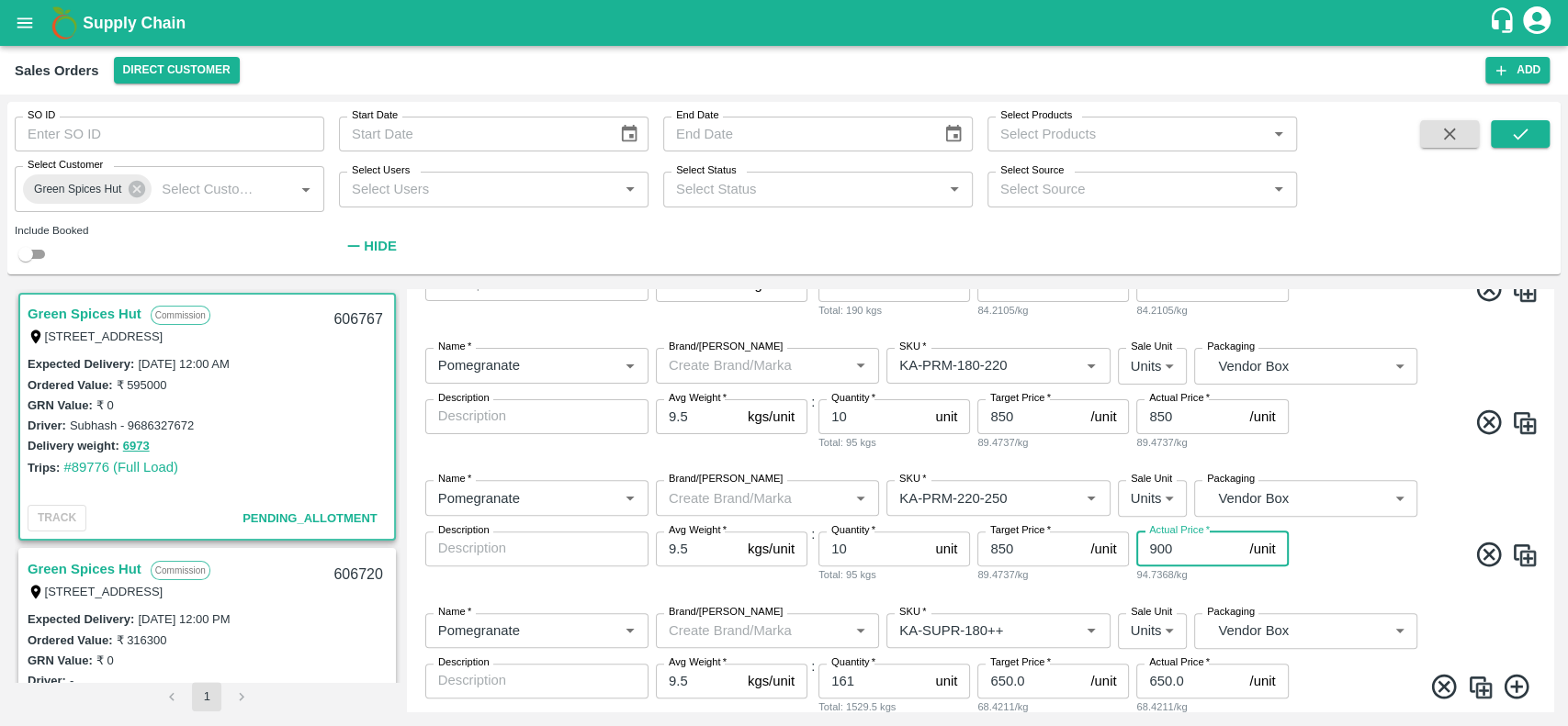
click at [1139, 558] on input "900" at bounding box center [1189, 549] width 106 height 35
type input "850"
click at [1144, 581] on div "89.4737/kg" at bounding box center [1212, 575] width 152 height 17
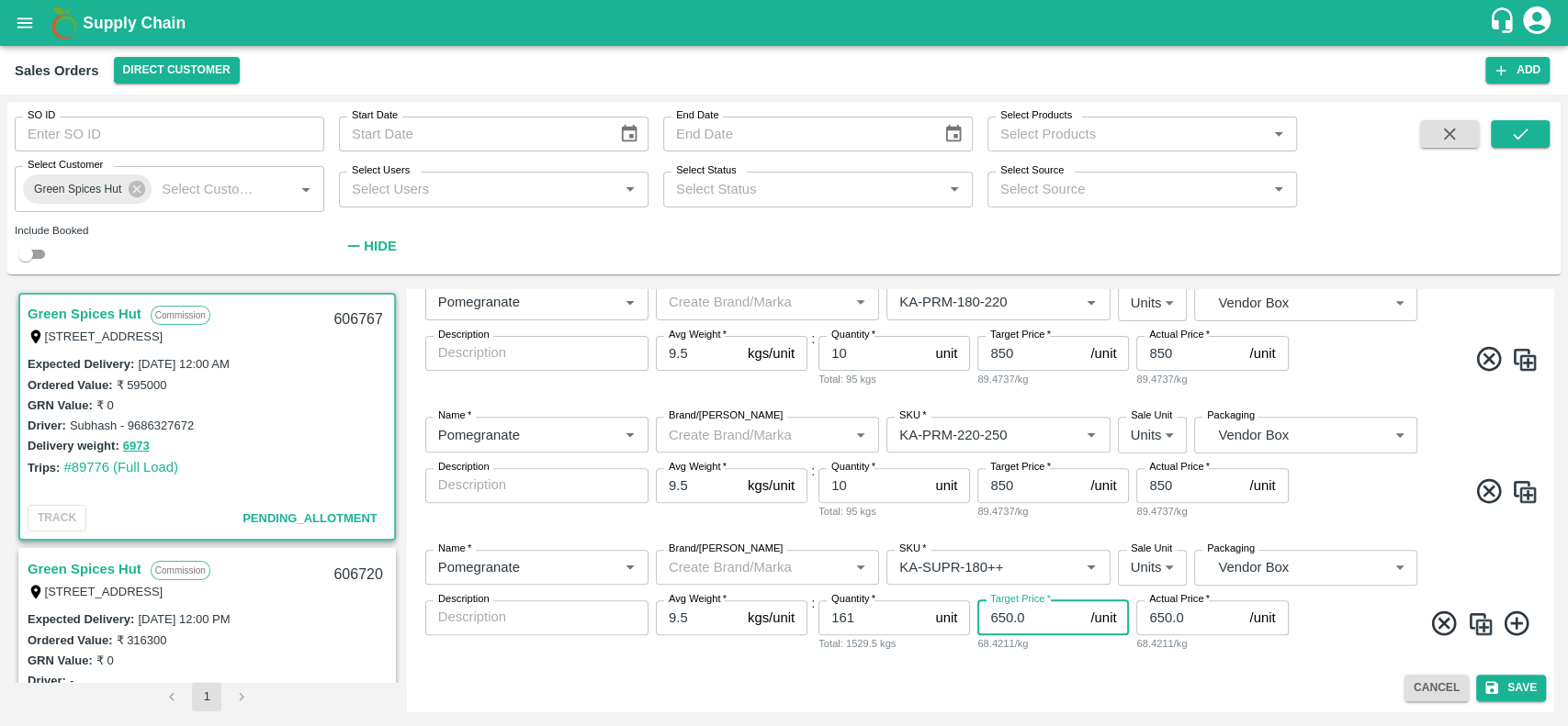
drag, startPoint x: 1046, startPoint y: 620, endPoint x: 957, endPoint y: 621, distance: 89.0
click at [957, 621] on div "Name   * Name   * Brand/Marka Brand/Marka SKU   * SKU   * Sale Unit Units 2 Sal…" at bounding box center [980, 601] width 1132 height 132
type input "850"
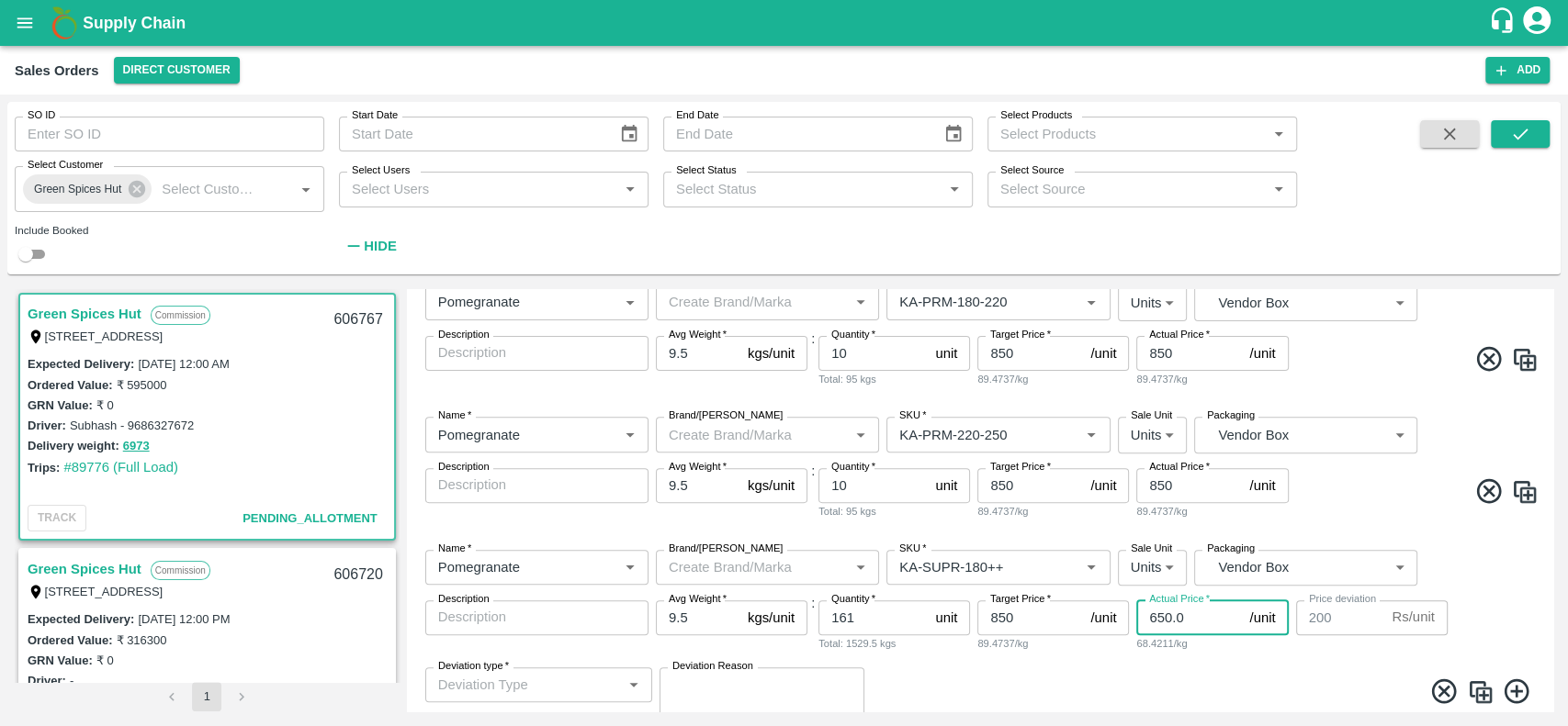
drag, startPoint x: 1194, startPoint y: 620, endPoint x: 1141, endPoint y: 624, distance: 53.2
click at [1141, 624] on input "650.0" at bounding box center [1189, 619] width 106 height 35
type input "8"
type input "842"
type input "850"
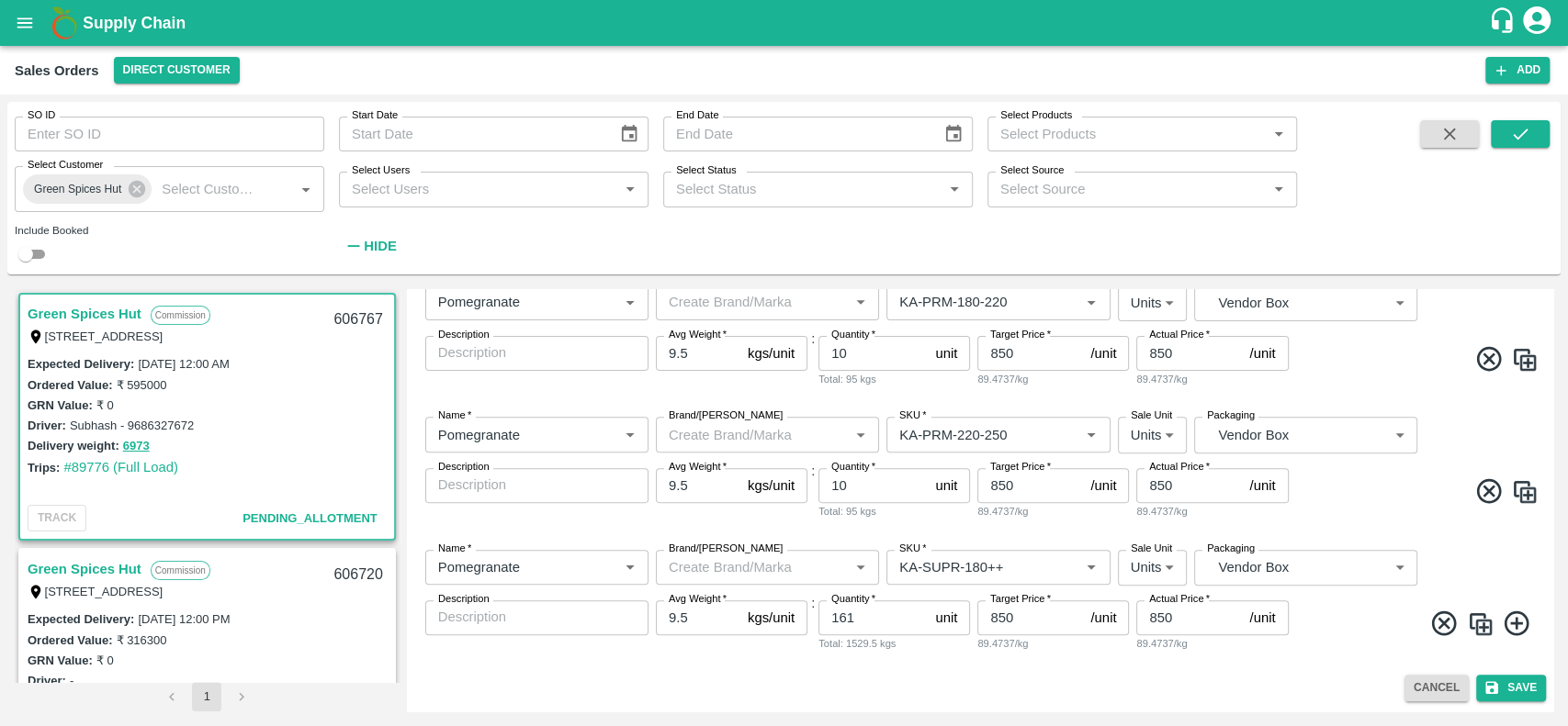
click at [1233, 664] on div "Name   * Name   * Brand/Marka Brand/Marka SKU   * SKU   * Sale Unit Units 2 Sal…" at bounding box center [980, 601] width 1132 height 132
click at [1512, 689] on button "Save" at bounding box center [1511, 688] width 69 height 27
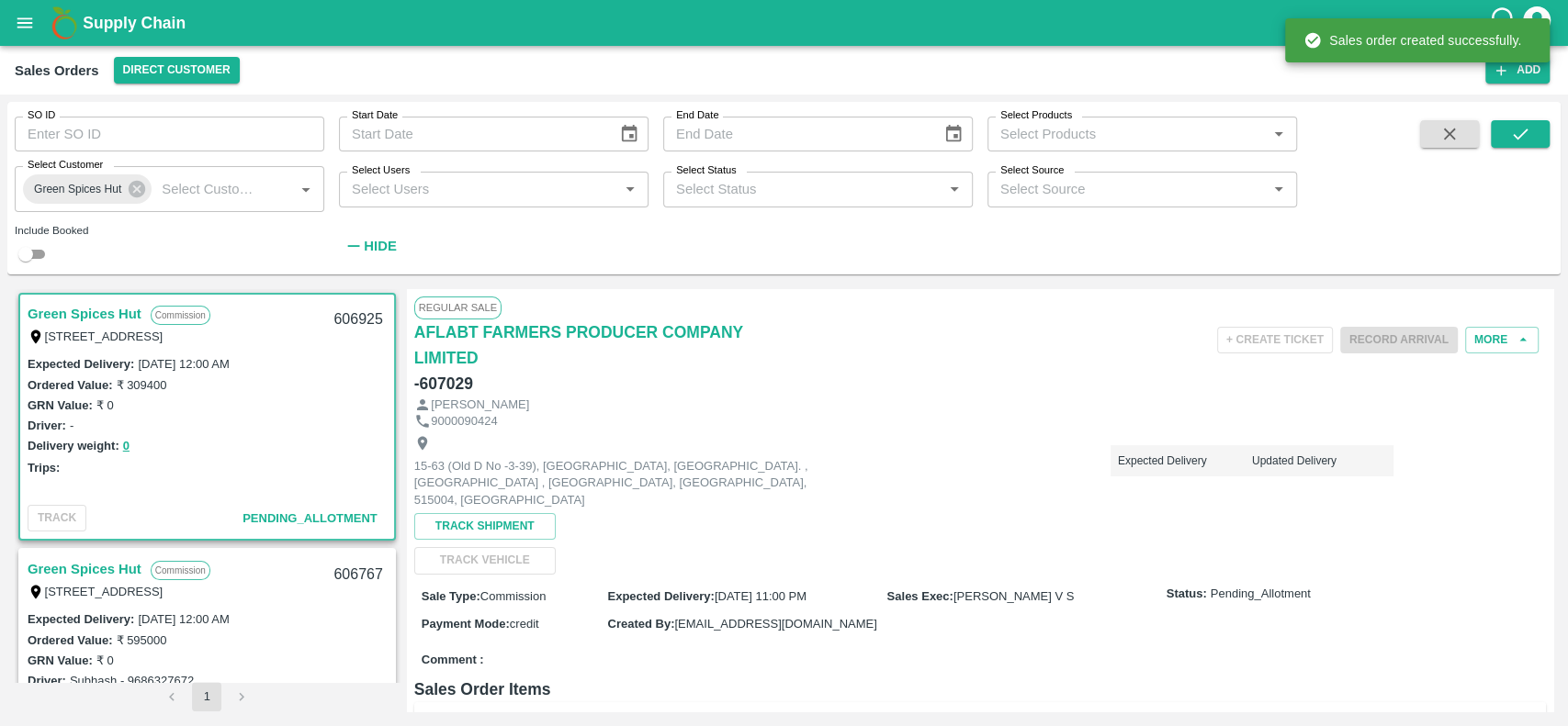
scroll to position [4, 0]
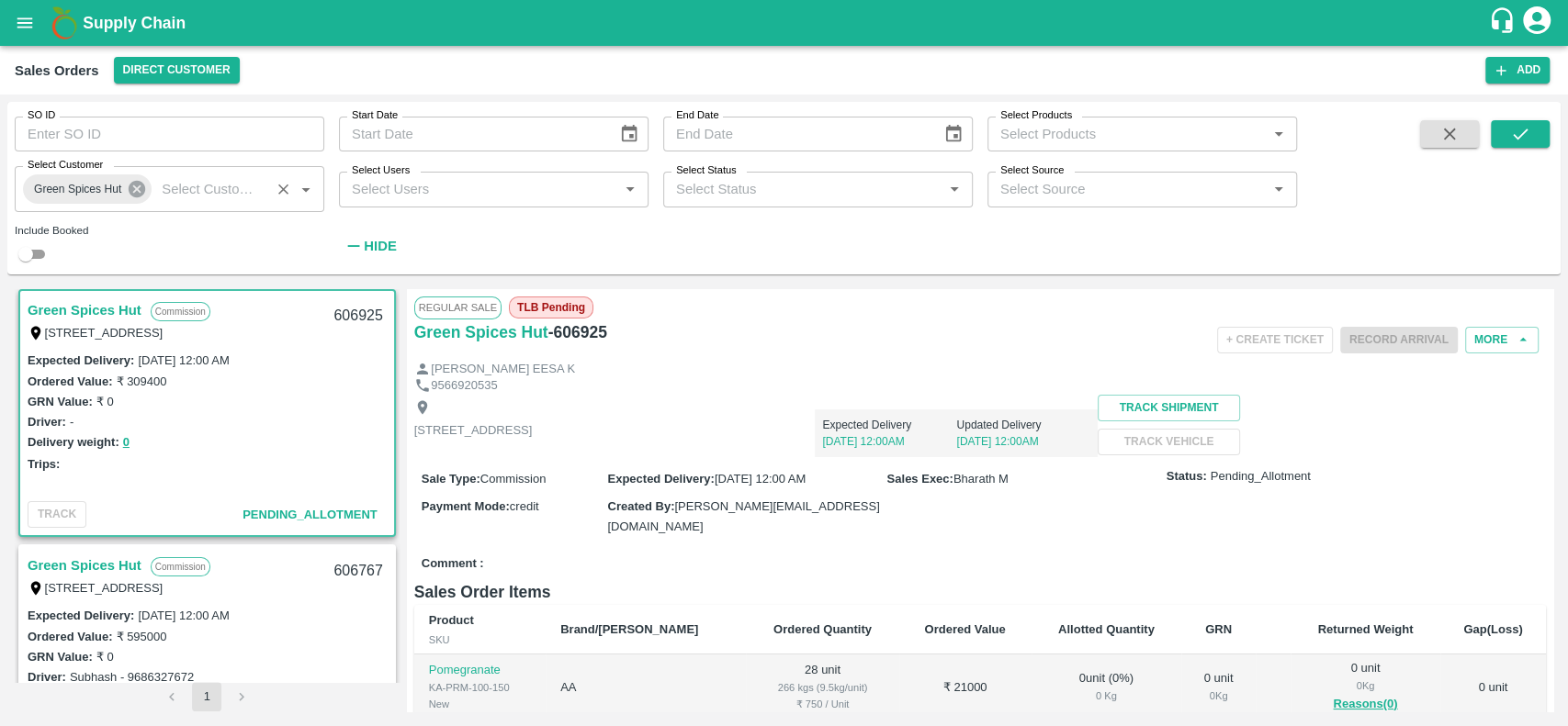
click at [142, 192] on icon at bounding box center [137, 189] width 17 height 17
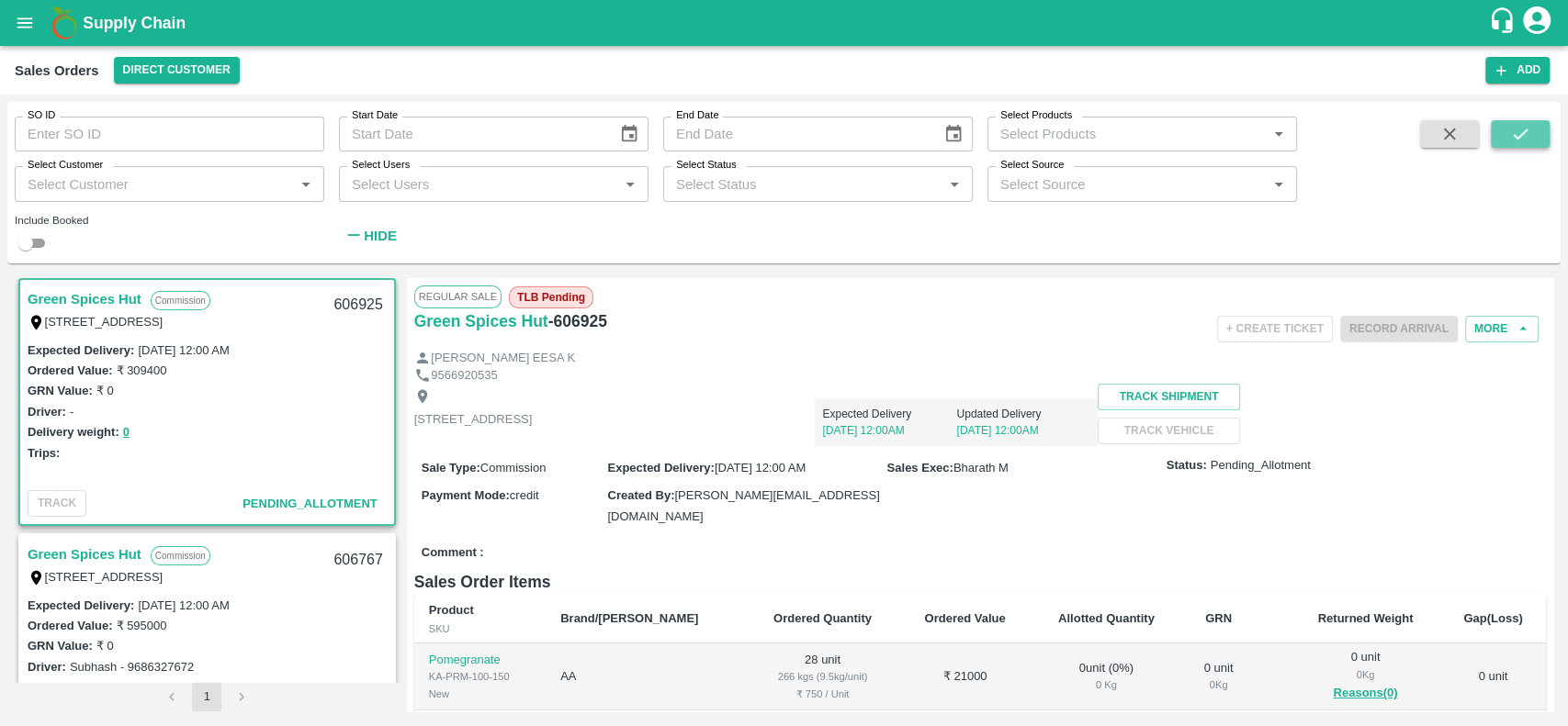
click at [1521, 132] on icon "submit" at bounding box center [1520, 134] width 20 height 20
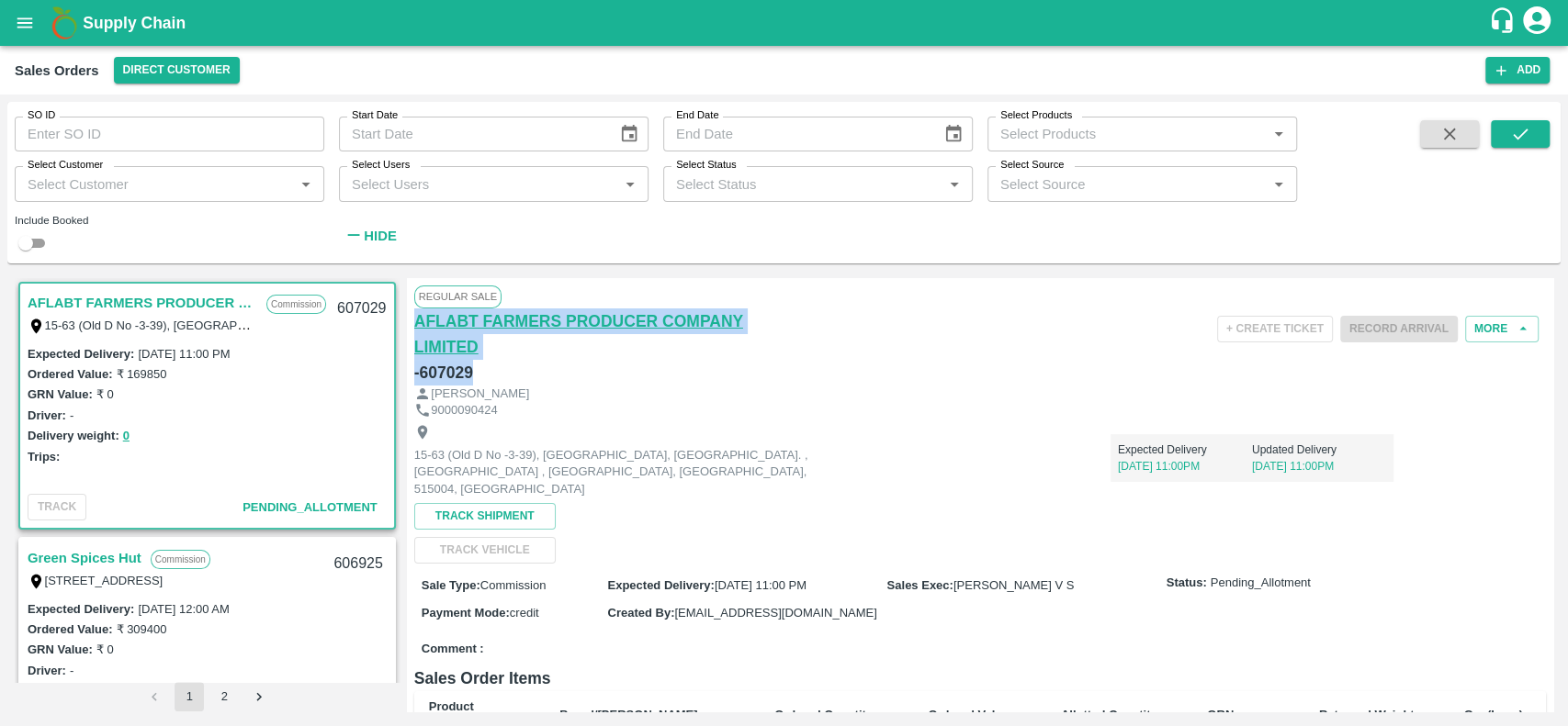
drag, startPoint x: 470, startPoint y: 372, endPoint x: 416, endPoint y: 325, distance: 71.6
click at [416, 325] on div "AFLABT FARMERS PRODUCER COMPANY LIMITED - 607029" at bounding box center [603, 346] width 378 height 77
copy div "AFLABT FARMERS PRODUCER COMPANY LIMITED - 607029"
